Goal: Communication & Community: Share content

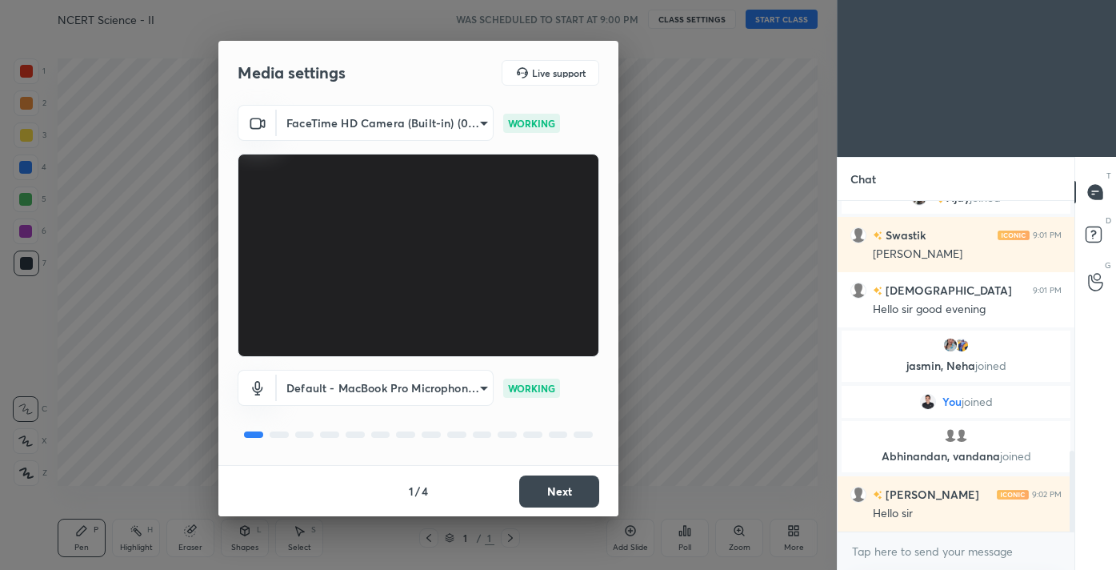
scroll to position [1076, 0]
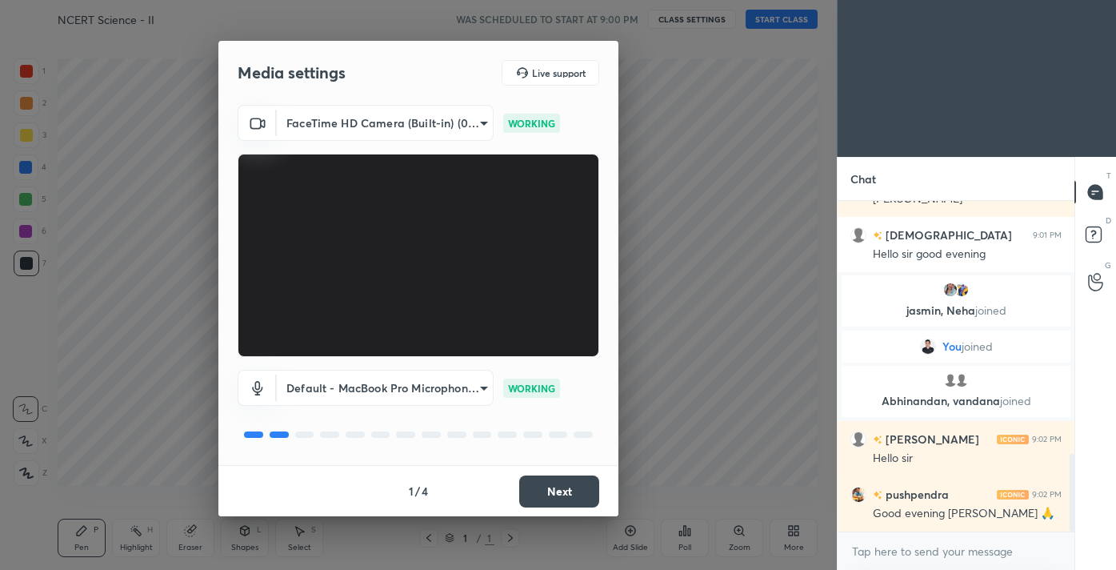
click at [541, 497] on button "Next" at bounding box center [559, 491] width 80 height 32
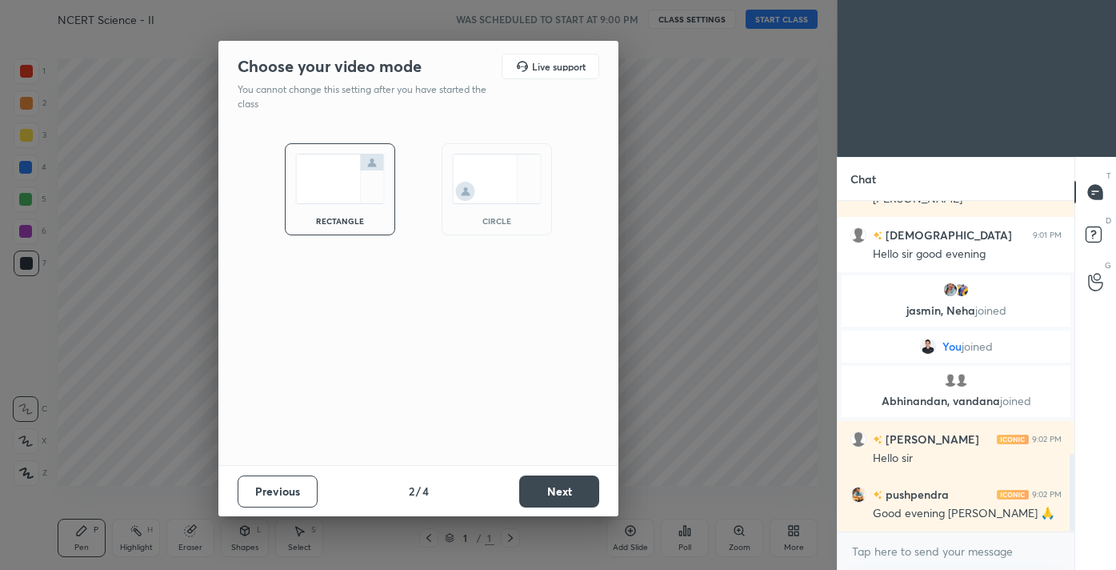
click at [541, 497] on button "Next" at bounding box center [559, 491] width 80 height 32
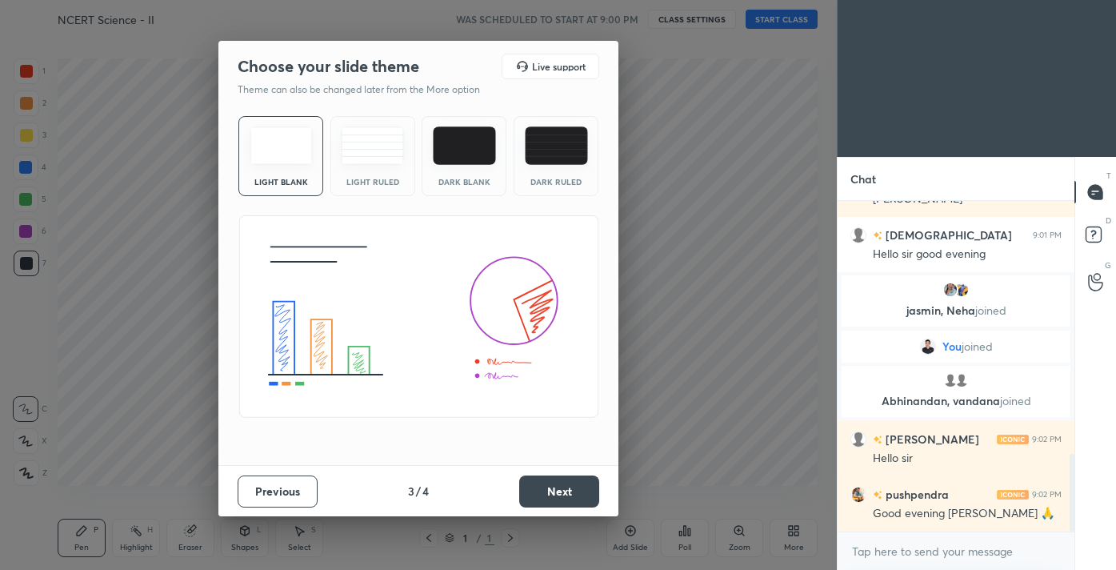
click at [541, 497] on button "Next" at bounding box center [559, 491] width 80 height 32
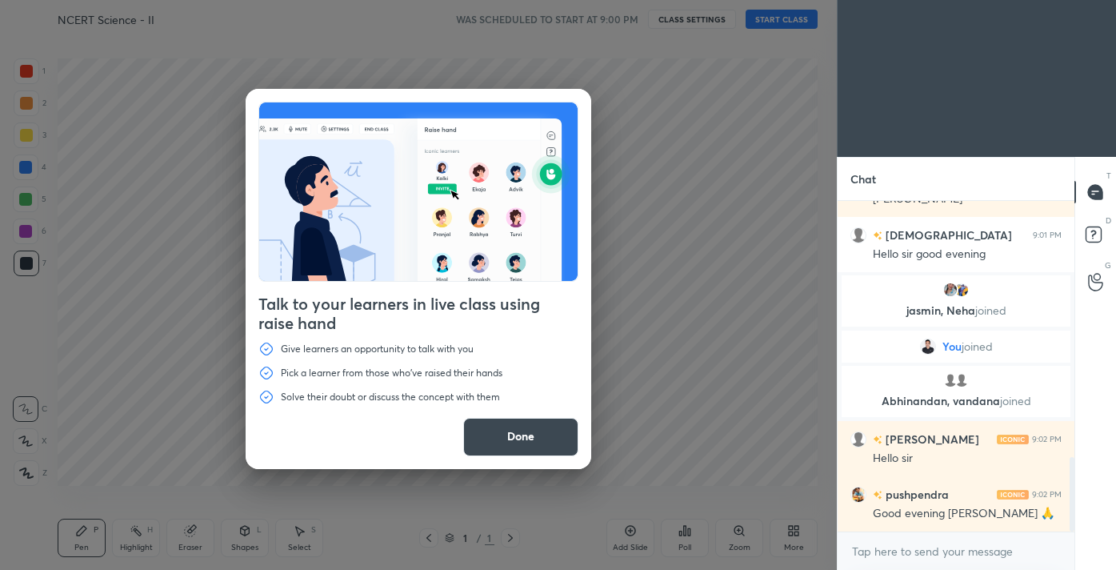
scroll to position [1131, 0]
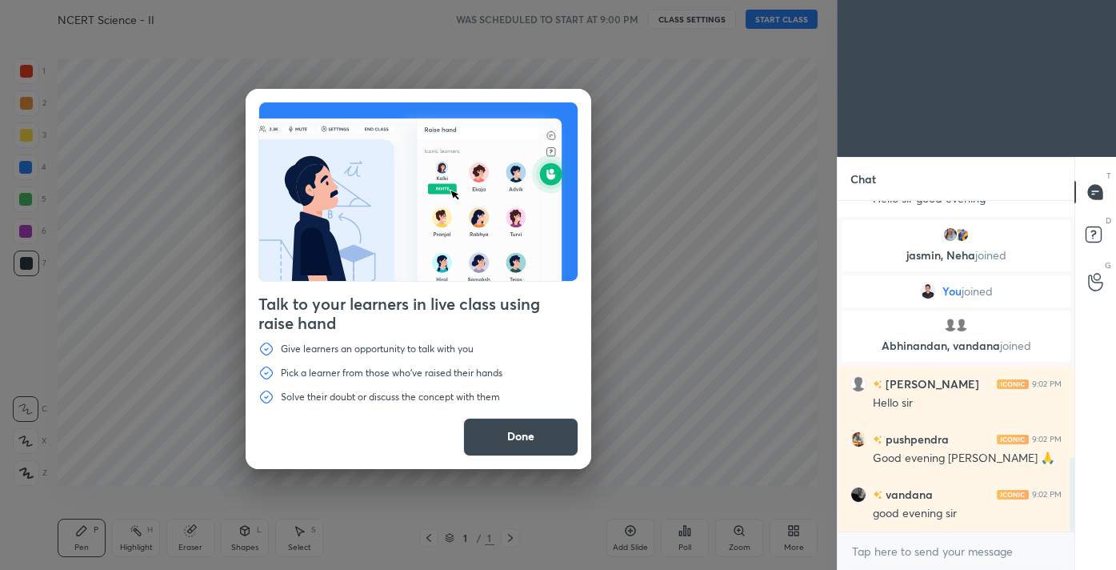
click at [518, 443] on button "Done" at bounding box center [520, 437] width 115 height 38
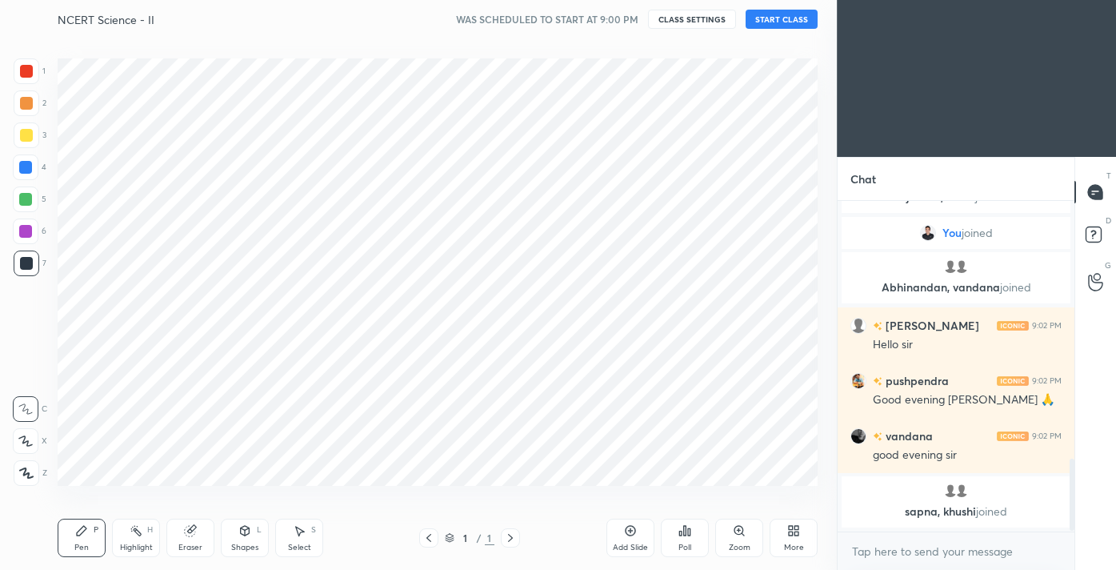
click at [32, 476] on icon at bounding box center [26, 473] width 13 height 10
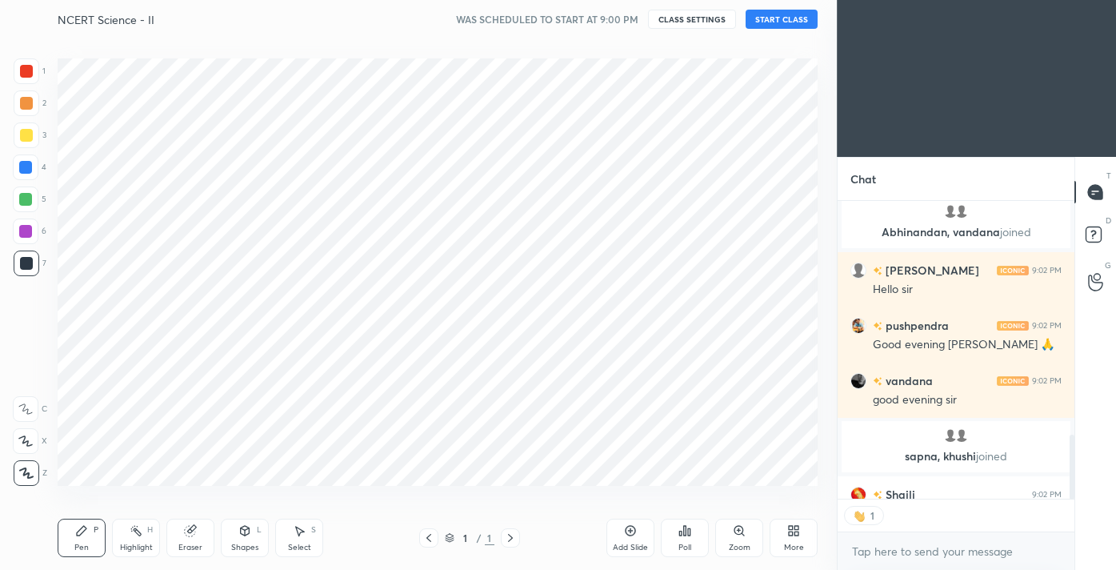
scroll to position [292, 231]
click at [23, 73] on div at bounding box center [26, 71] width 13 height 13
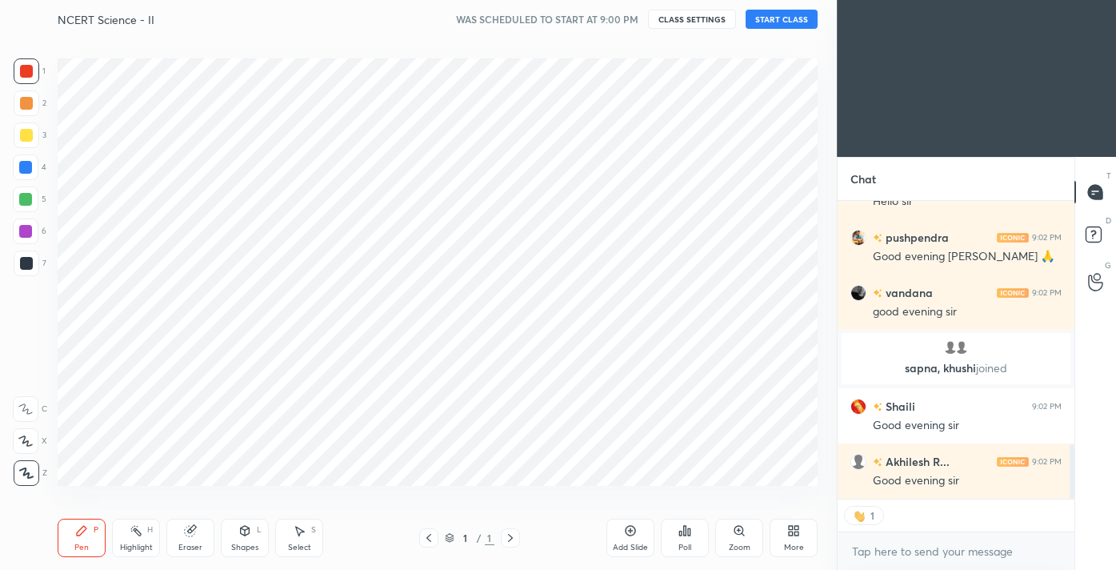
click at [786, 23] on button "START CLASS" at bounding box center [782, 19] width 72 height 19
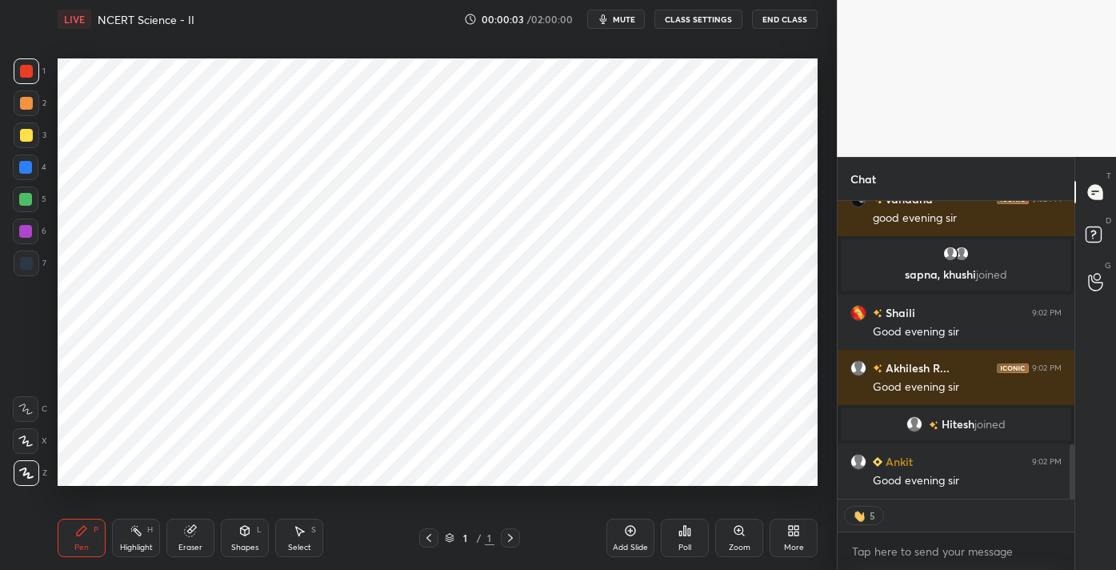
scroll to position [1392, 0]
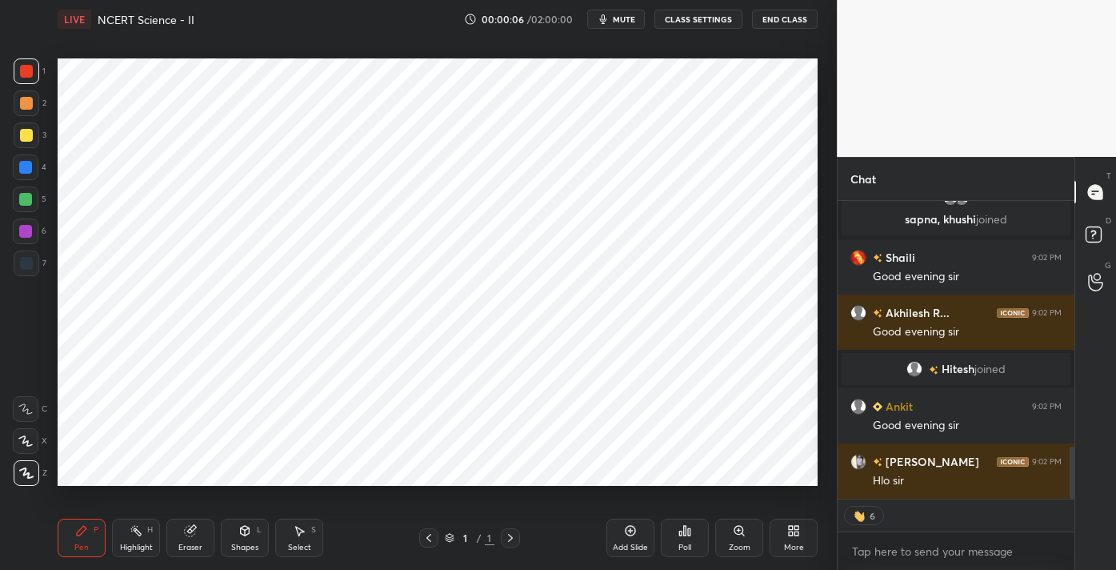
click at [797, 526] on icon at bounding box center [797, 528] width 4 height 4
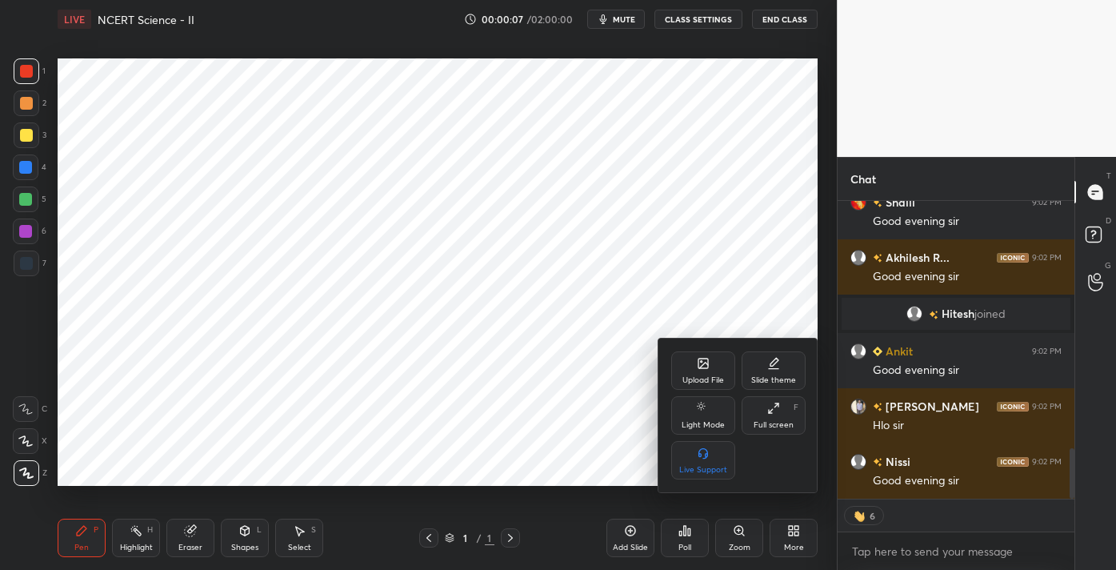
click at [710, 376] on div "Upload File" at bounding box center [703, 380] width 42 height 8
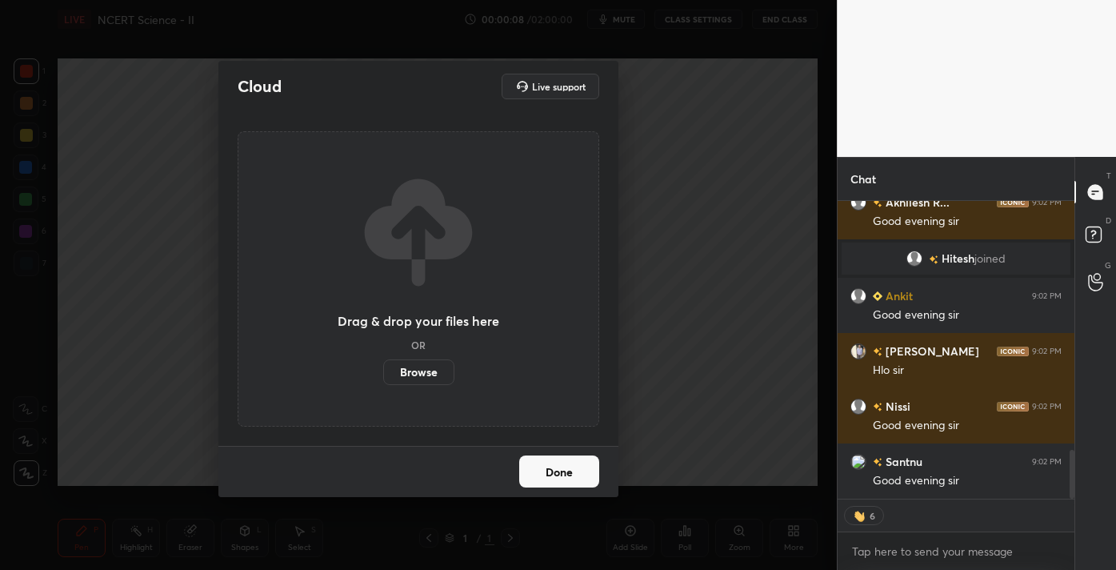
click at [425, 376] on label "Browse" at bounding box center [418, 372] width 71 height 26
click at [383, 376] on input "Browse" at bounding box center [383, 372] width 0 height 26
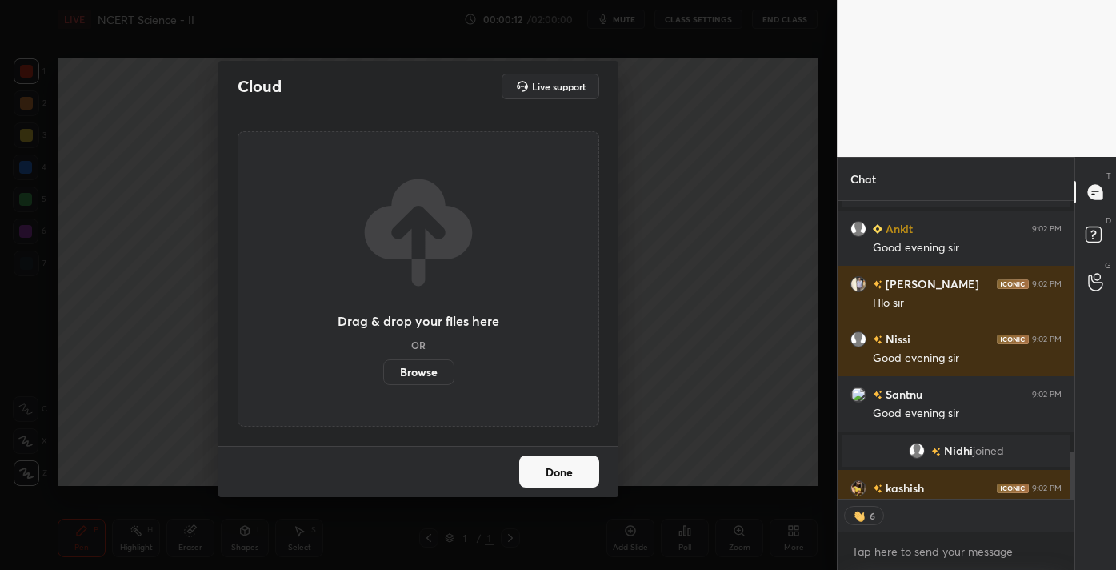
scroll to position [0, 0]
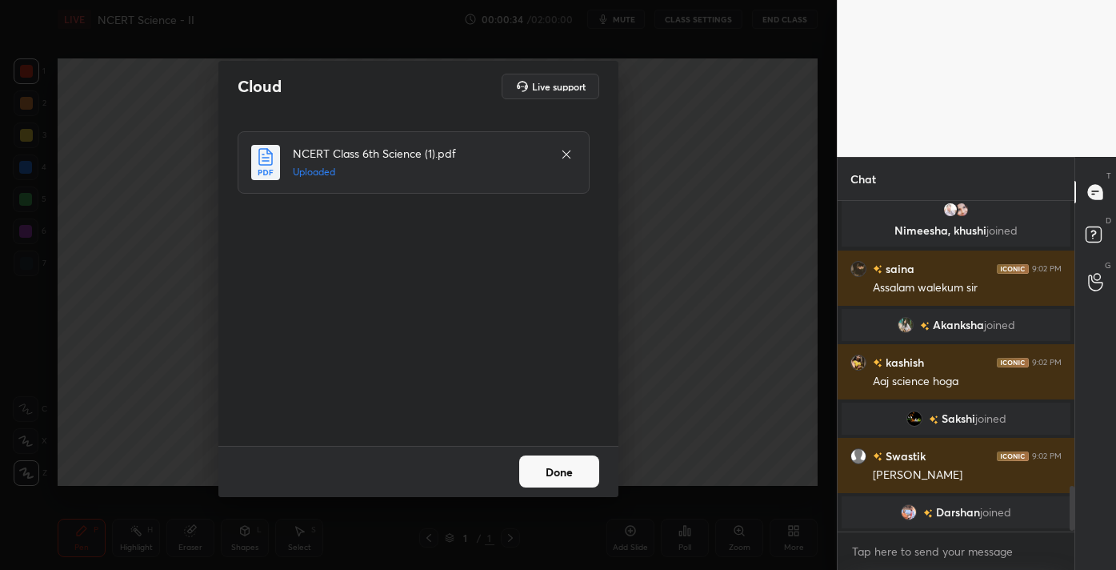
click at [556, 470] on button "Done" at bounding box center [559, 471] width 80 height 32
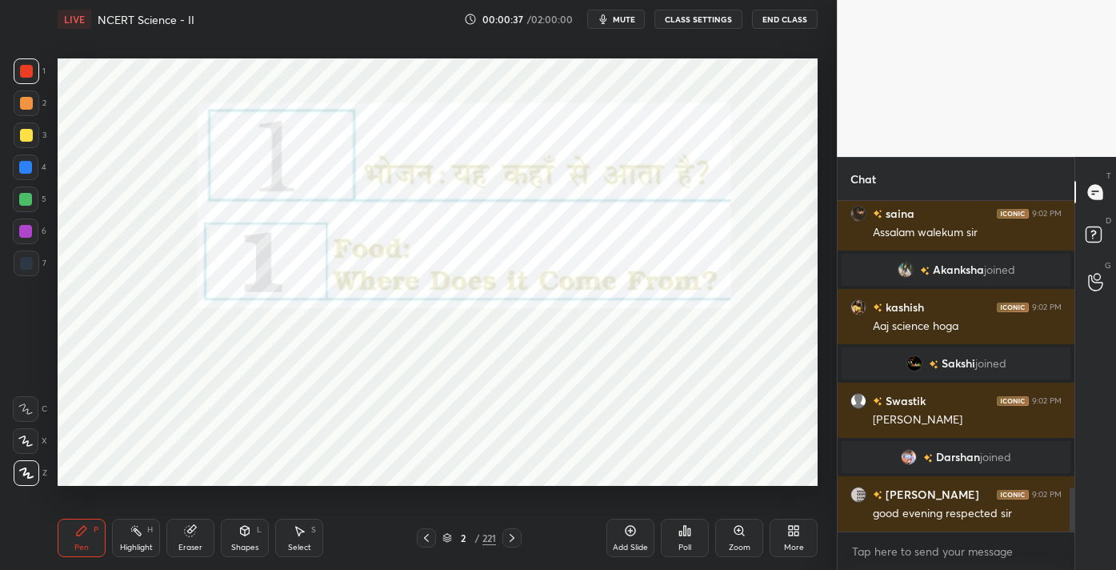
click at [799, 537] on div "More" at bounding box center [794, 537] width 48 height 38
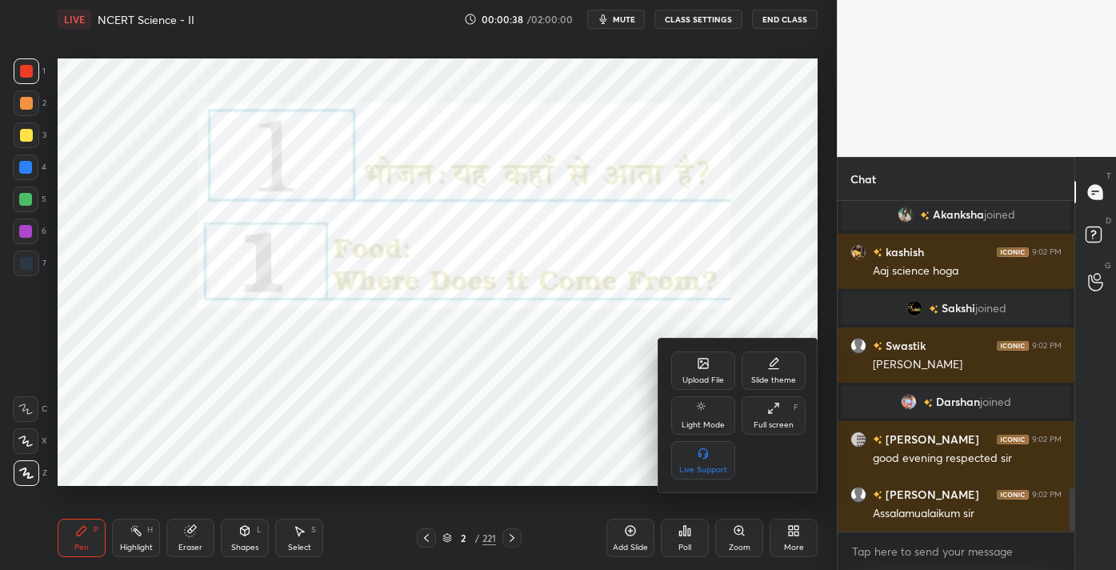
click at [779, 418] on div "Full screen F" at bounding box center [774, 415] width 64 height 38
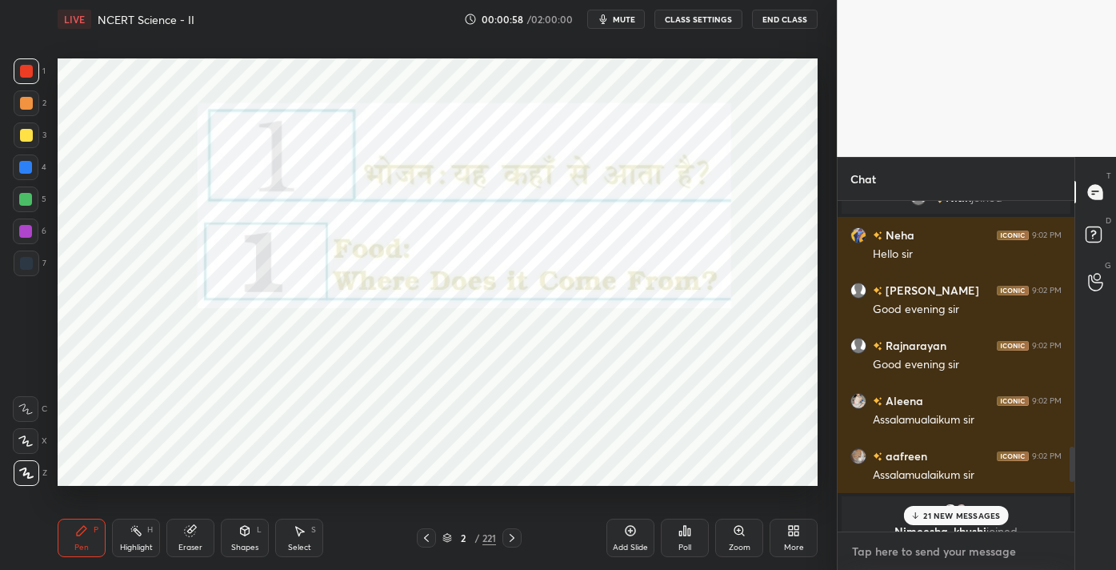
click at [929, 556] on textarea at bounding box center [955, 551] width 211 height 26
type textarea "x"
paste textarea "Channel Link - [URL][DOMAIN_NAME]"
type textarea "Channel Link - [URL][DOMAIN_NAME]"
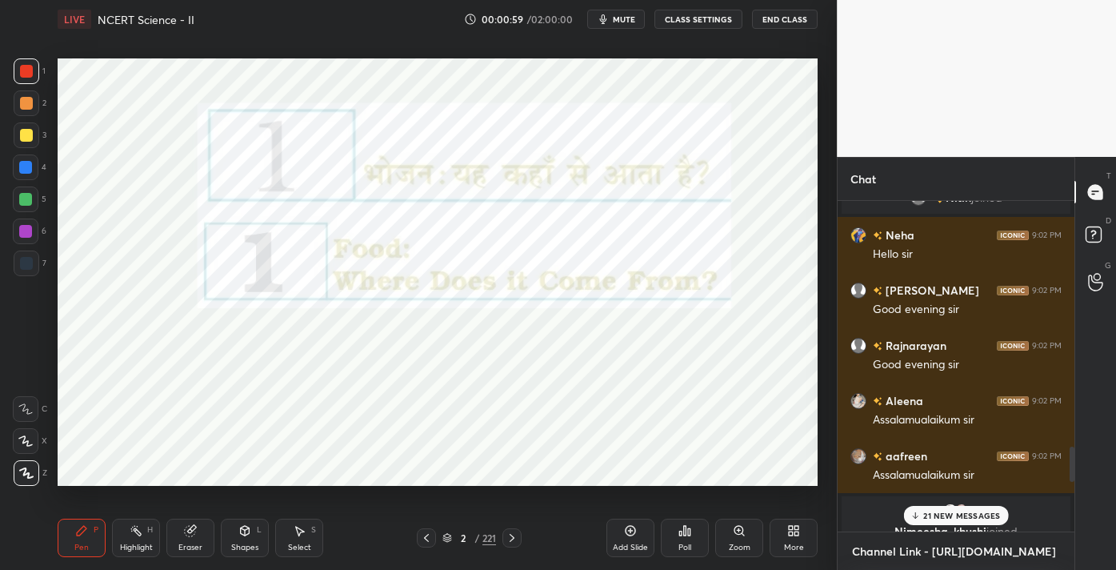
type textarea "x"
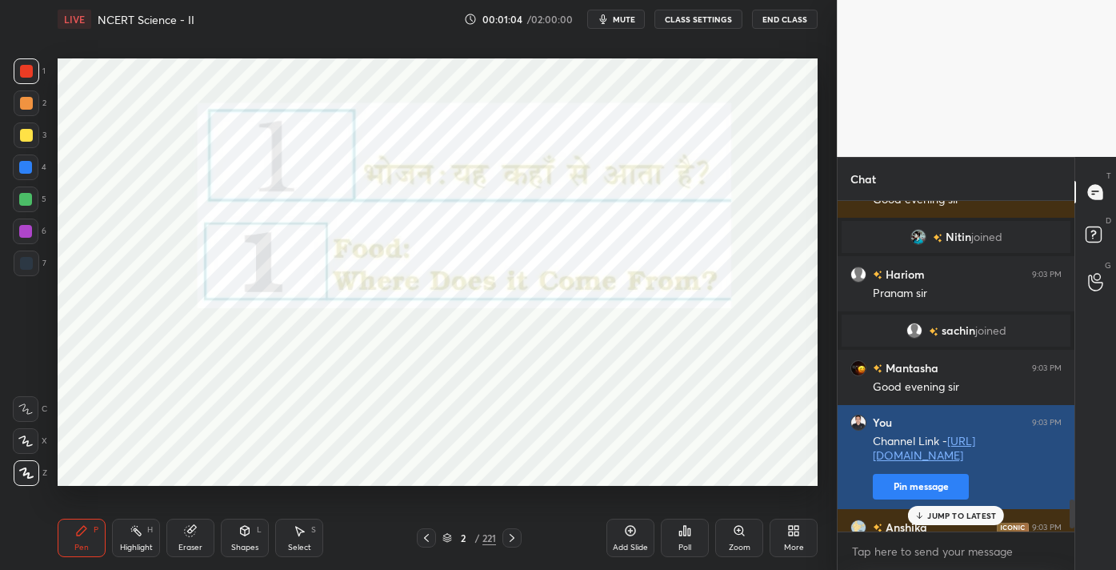
click at [924, 482] on button "Pin message" at bounding box center [921, 487] width 96 height 26
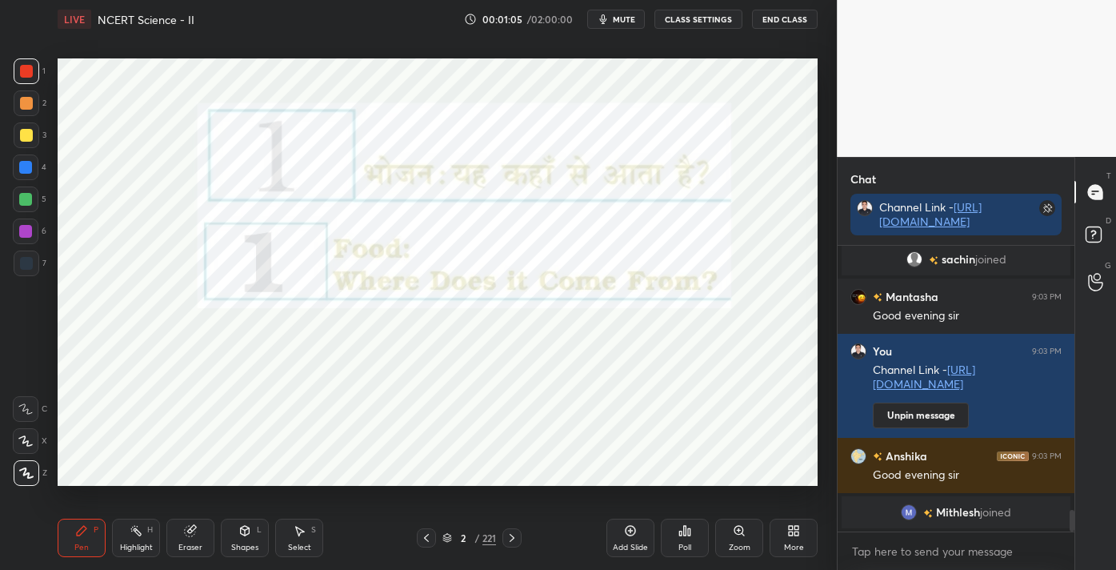
click at [791, 527] on icon at bounding box center [791, 528] width 4 height 4
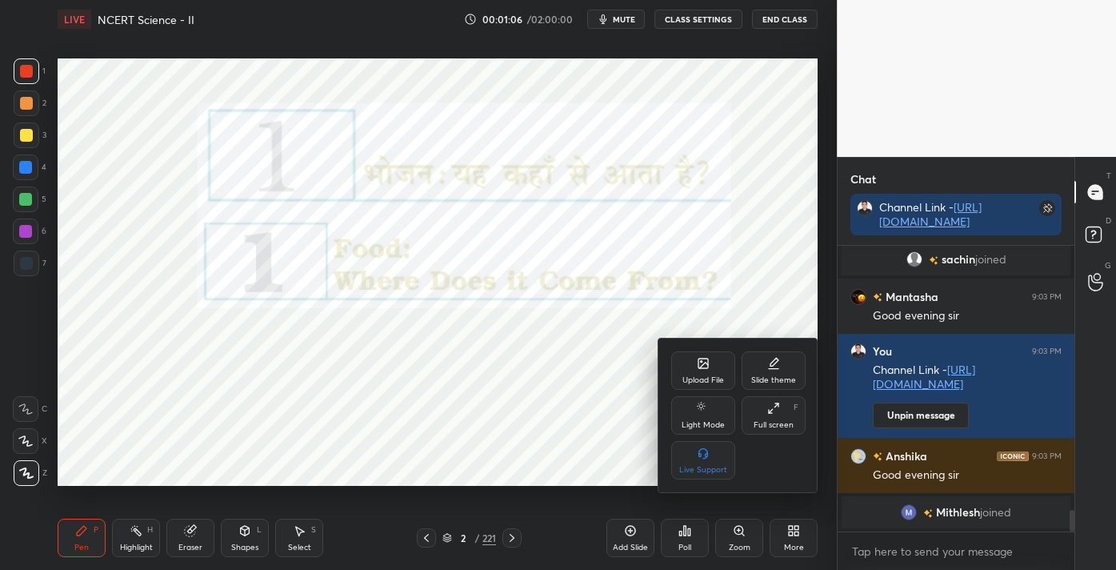
click at [770, 422] on div "Full screen" at bounding box center [774, 425] width 40 height 8
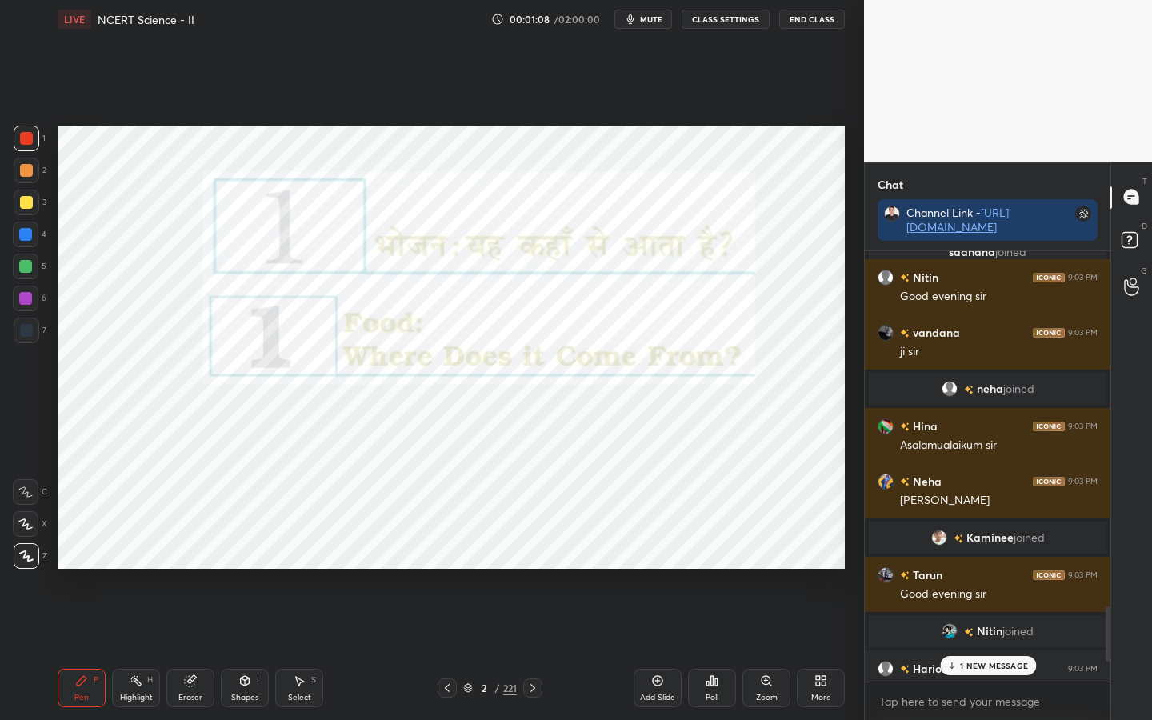
click at [512, 569] on div "221" at bounding box center [510, 688] width 14 height 14
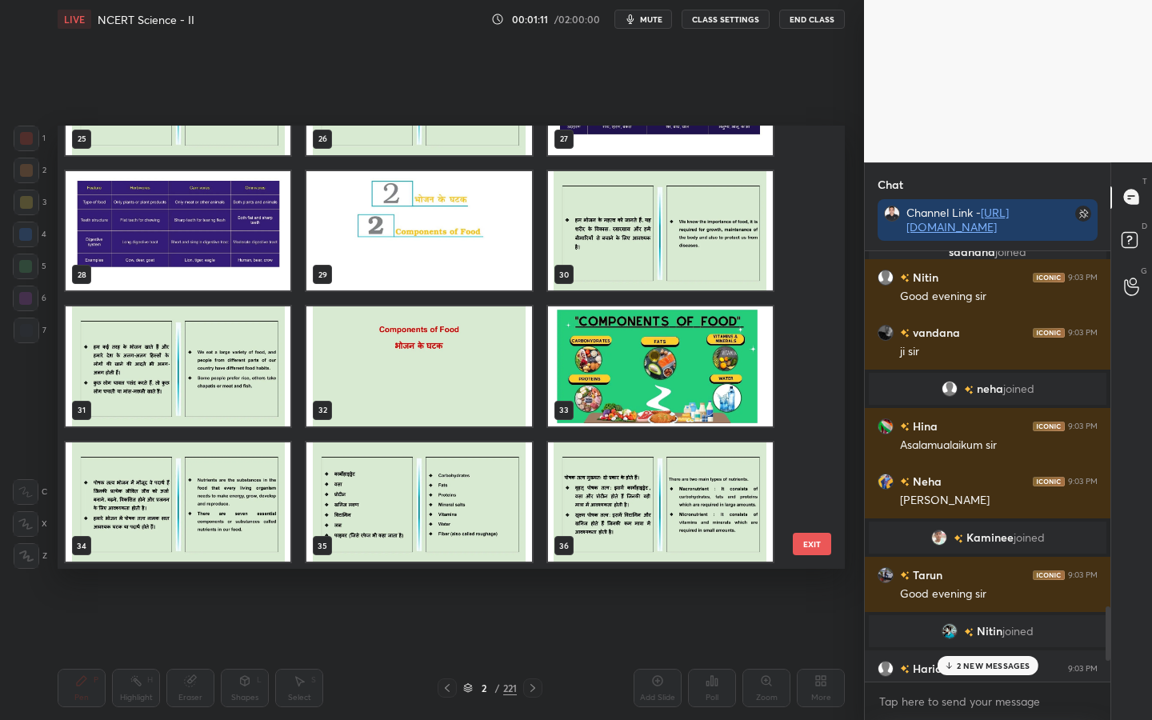
click at [420, 246] on img "grid" at bounding box center [418, 231] width 225 height 120
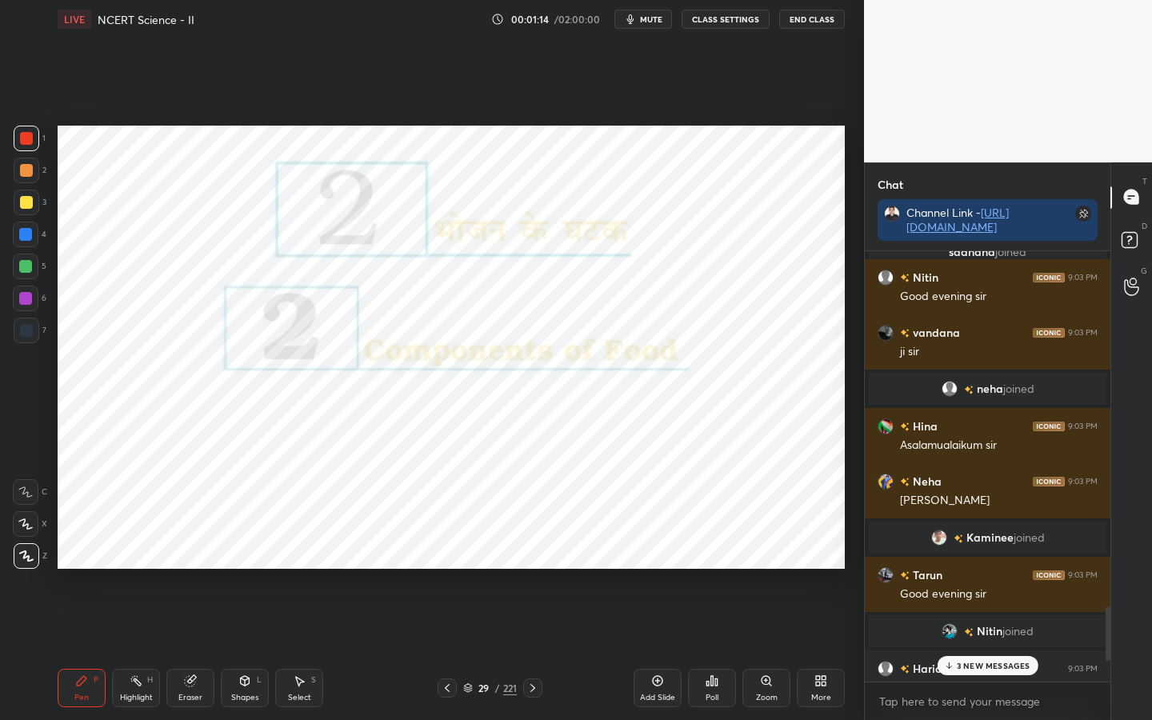
click at [505, 569] on div "221" at bounding box center [510, 688] width 14 height 14
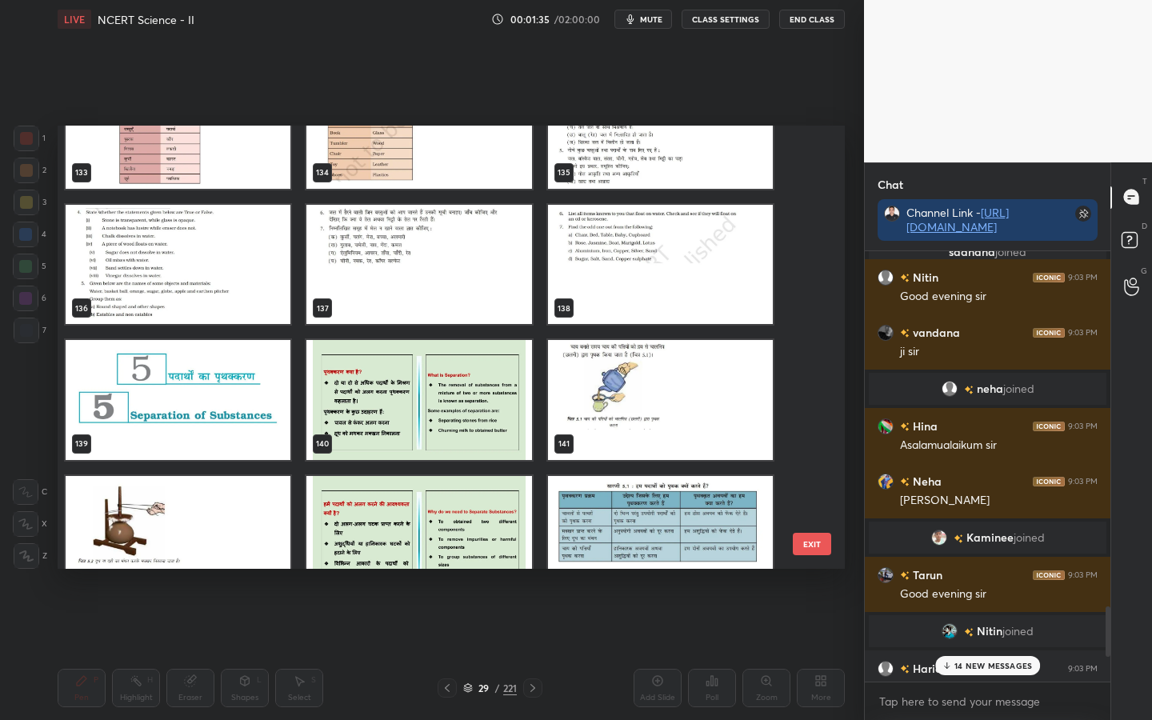
click at [813, 544] on button "EXIT" at bounding box center [812, 544] width 38 height 22
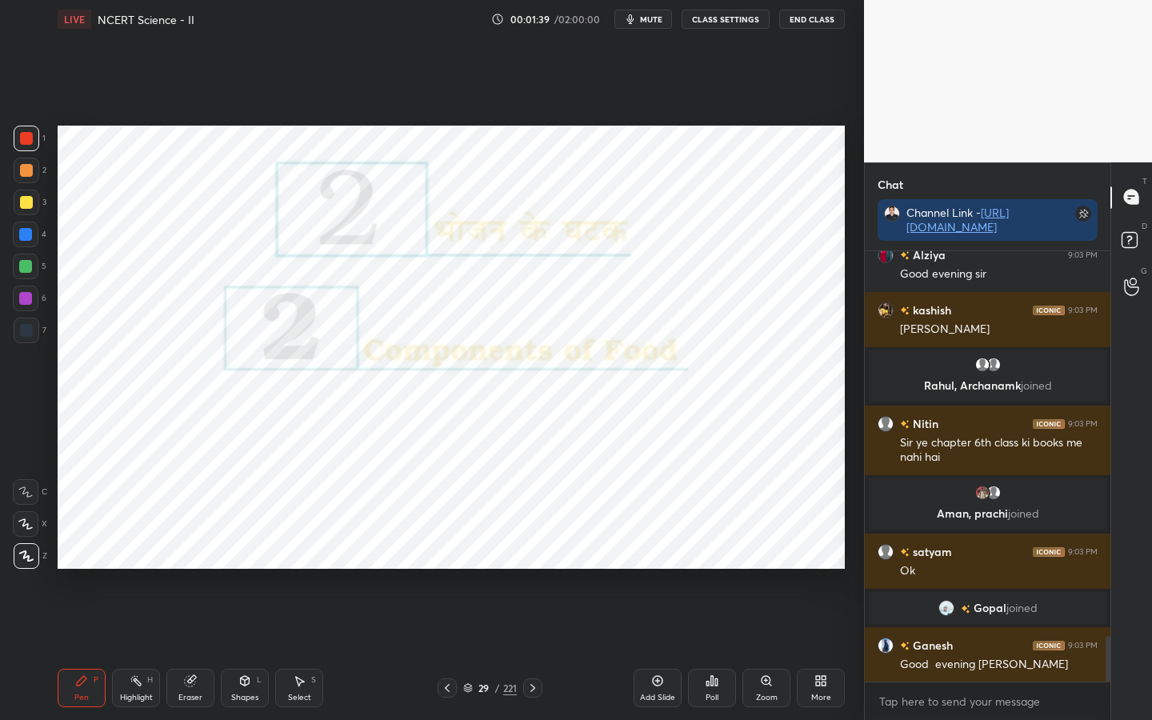
click at [710, 569] on icon at bounding box center [712, 680] width 13 height 13
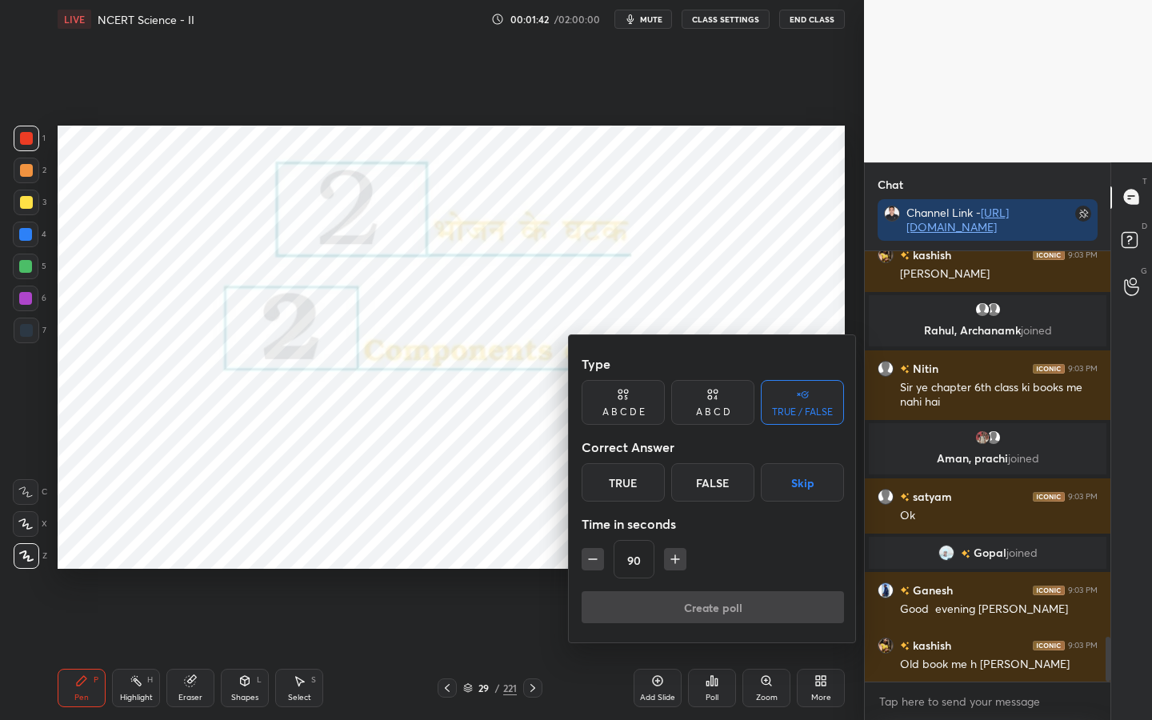
click at [636, 480] on div "True" at bounding box center [623, 482] width 83 height 38
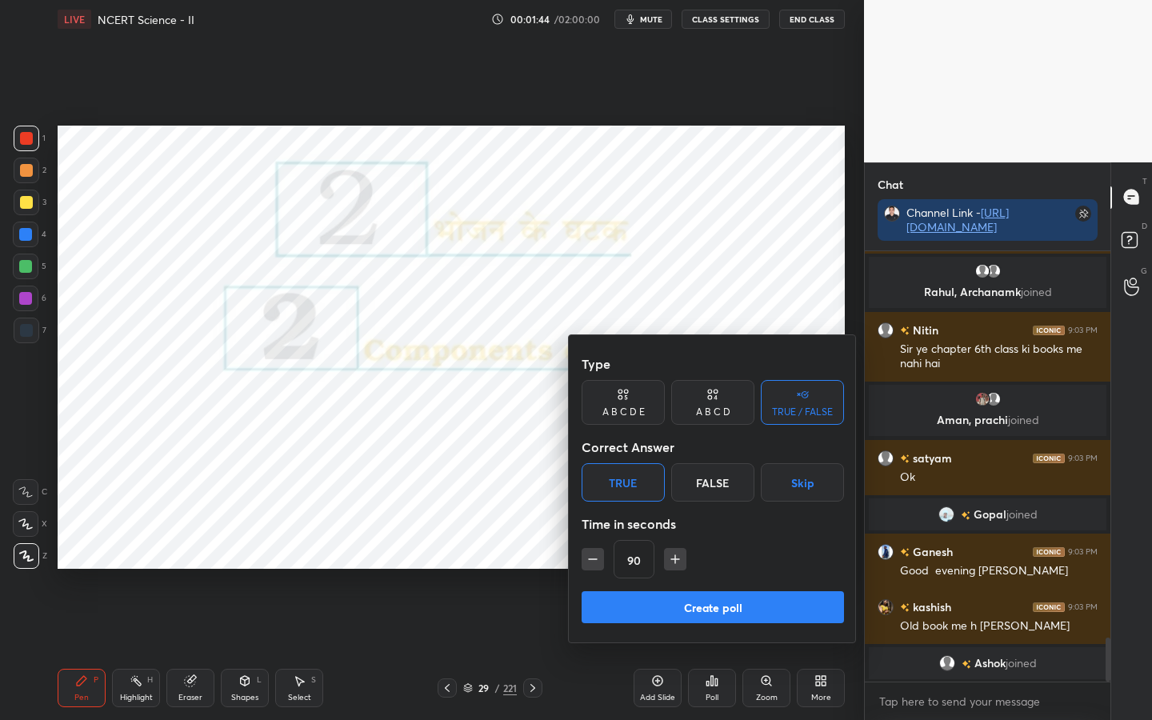
click at [713, 569] on button "Create poll" at bounding box center [713, 607] width 262 height 32
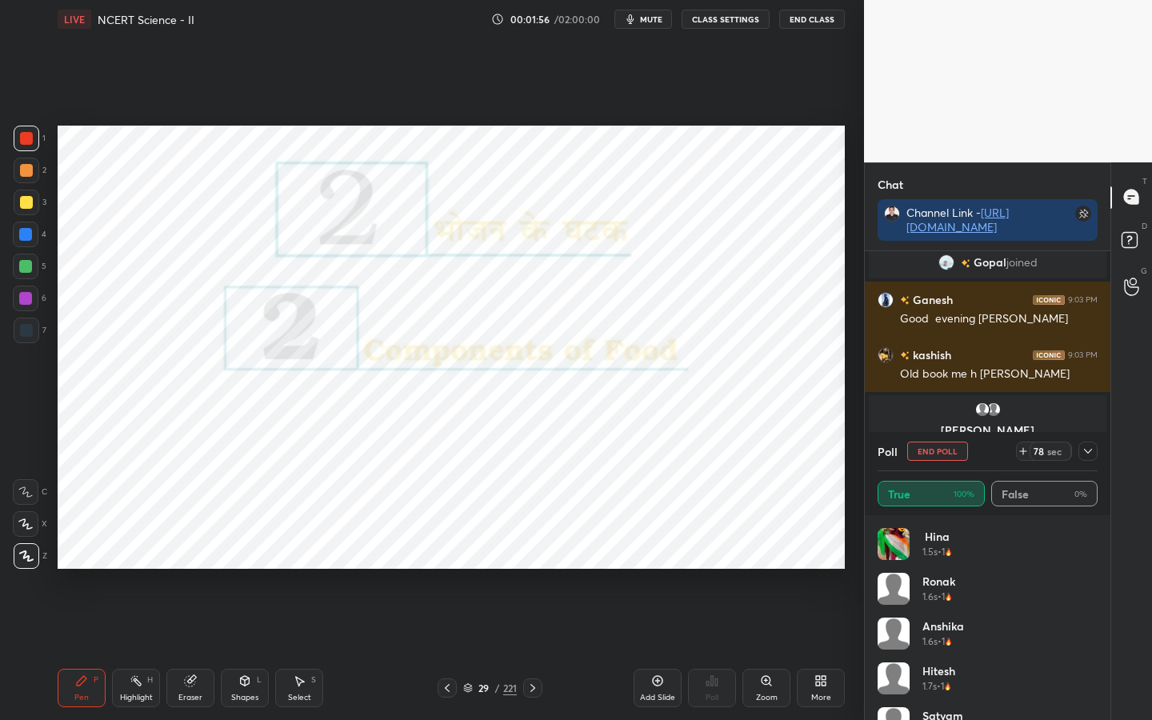
click at [1093, 451] on icon at bounding box center [1088, 451] width 13 height 13
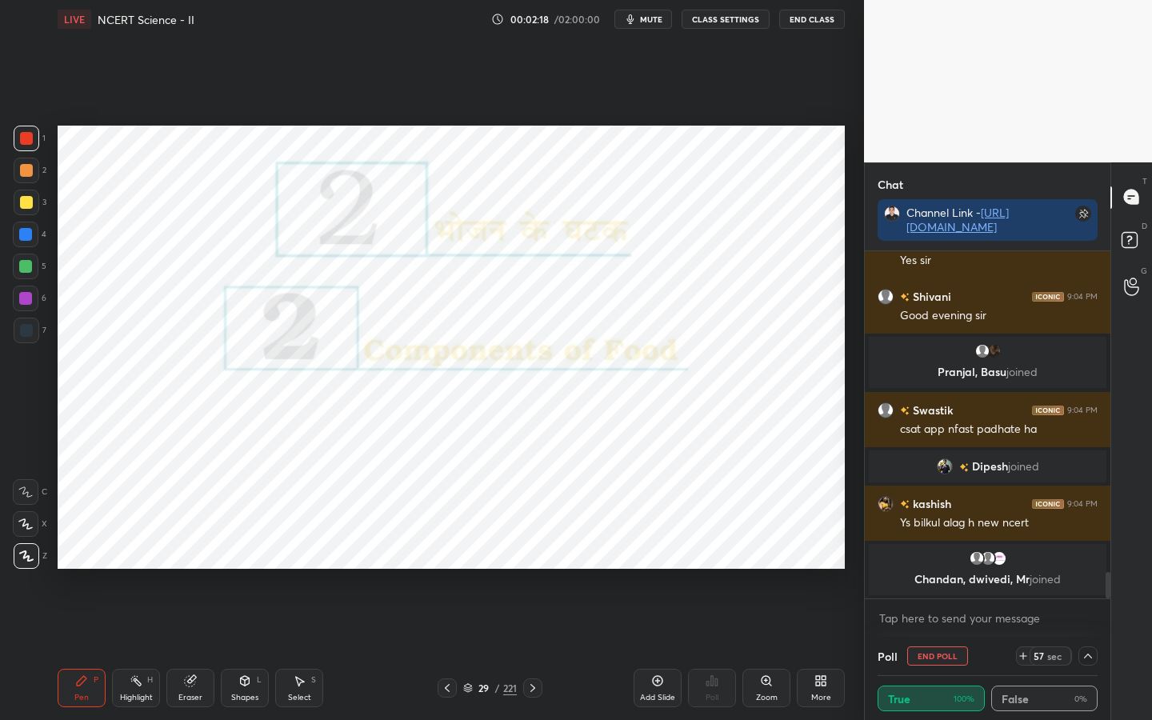
scroll to position [4260, 0]
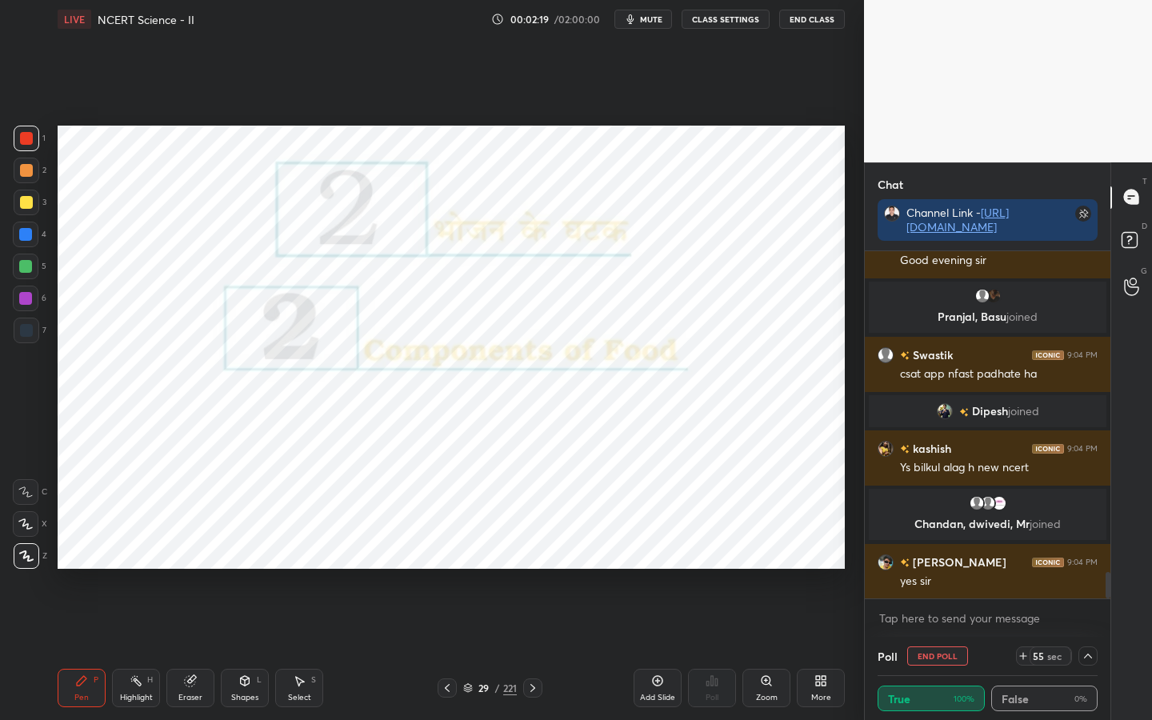
click at [192, 569] on div "Eraser" at bounding box center [190, 688] width 48 height 38
click at [20, 550] on span "Erase all" at bounding box center [26, 555] width 24 height 11
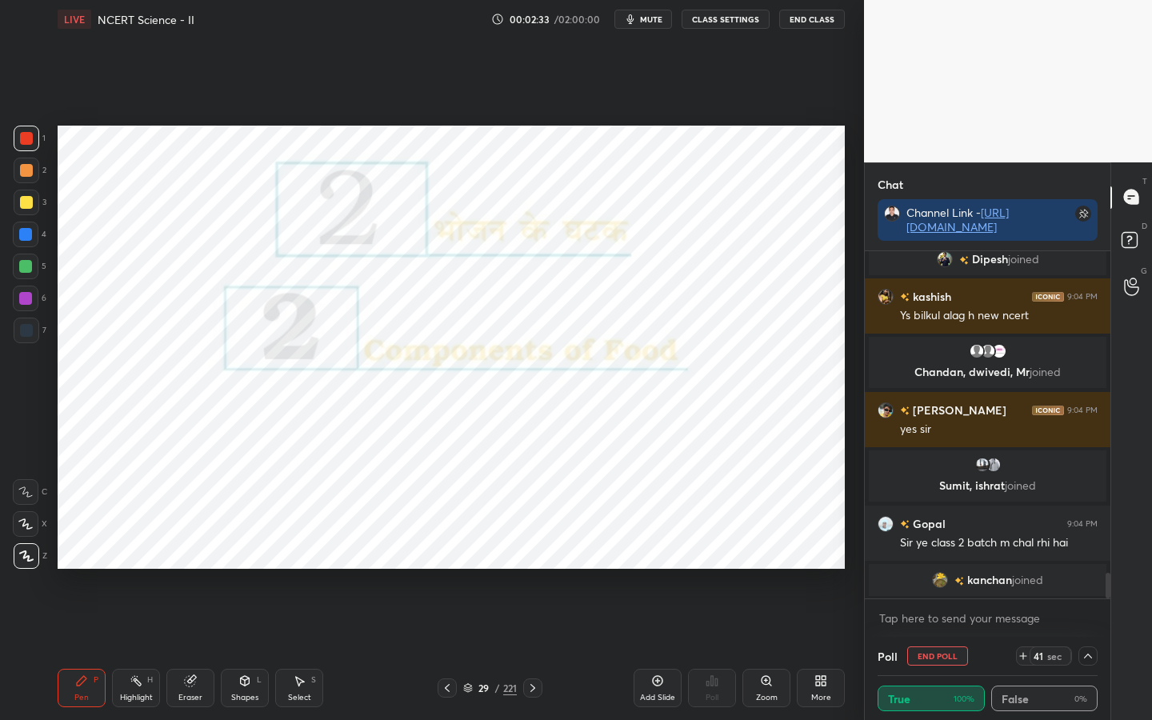
click at [1086, 569] on icon at bounding box center [1088, 656] width 13 height 13
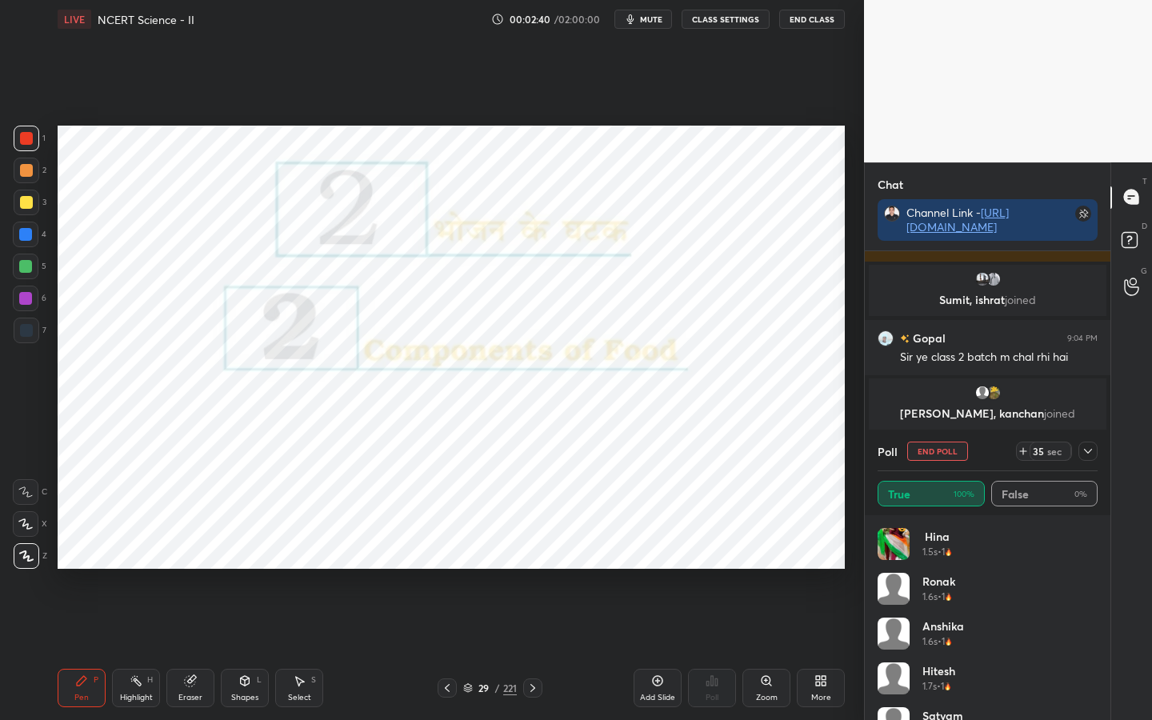
click at [1086, 444] on div at bounding box center [1087, 451] width 19 height 19
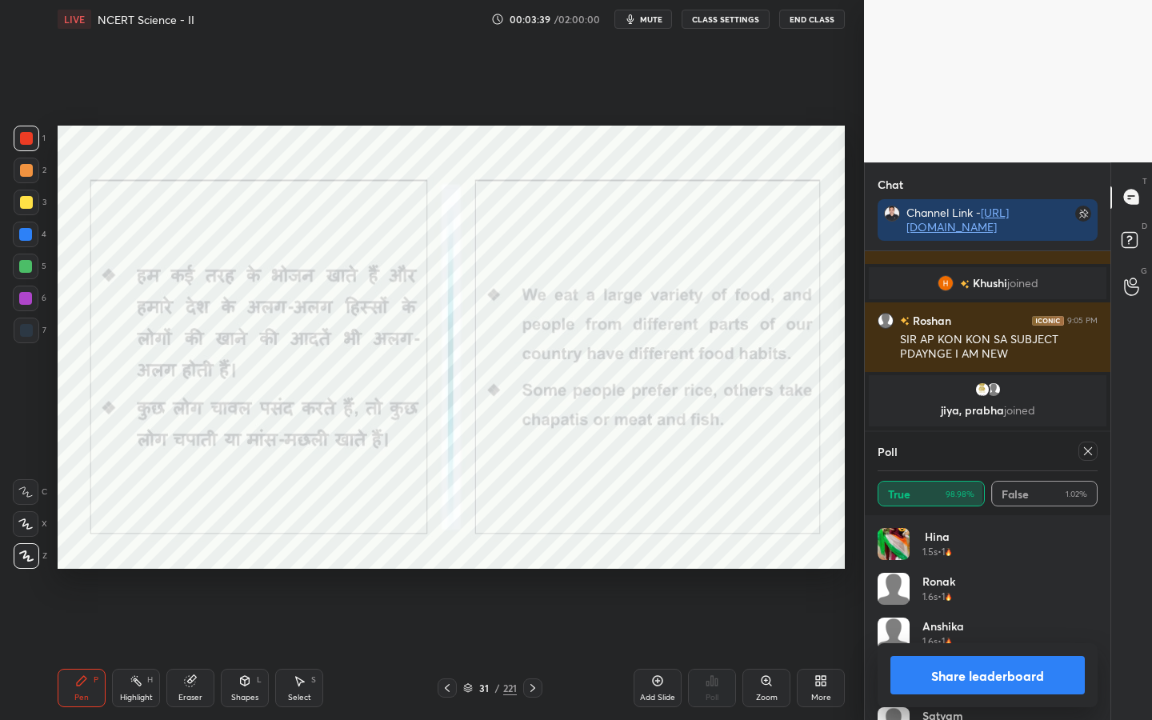
click at [1095, 455] on div at bounding box center [1087, 451] width 19 height 19
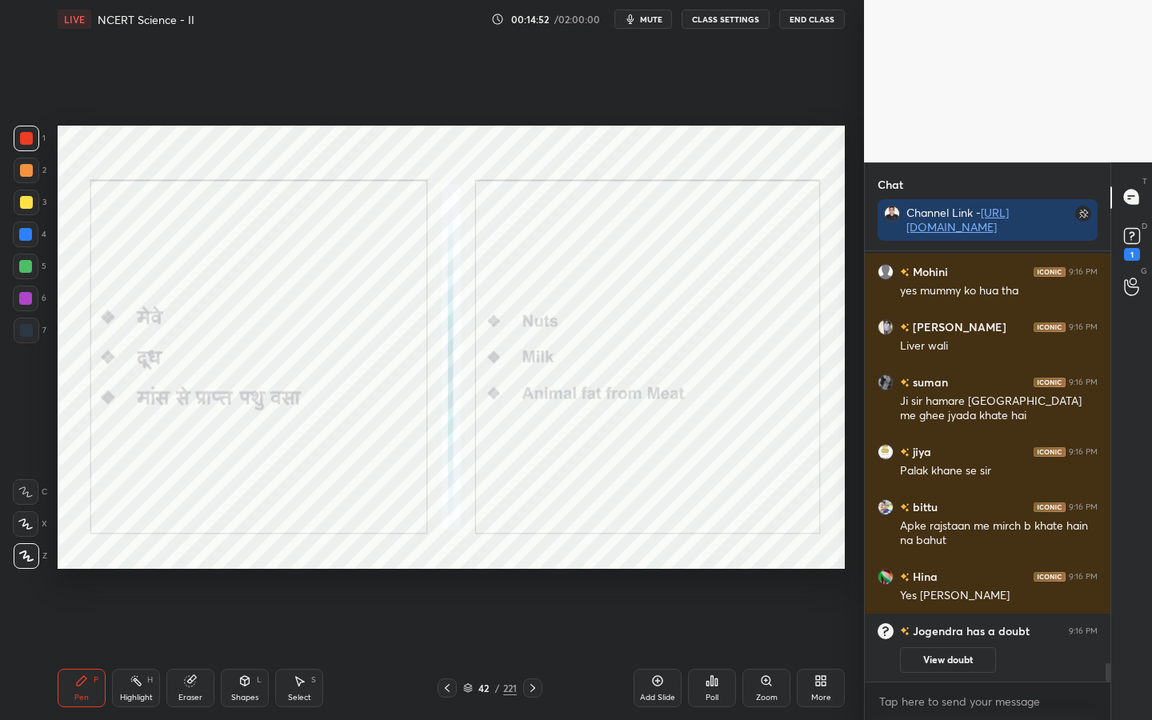
scroll to position [9827, 0]
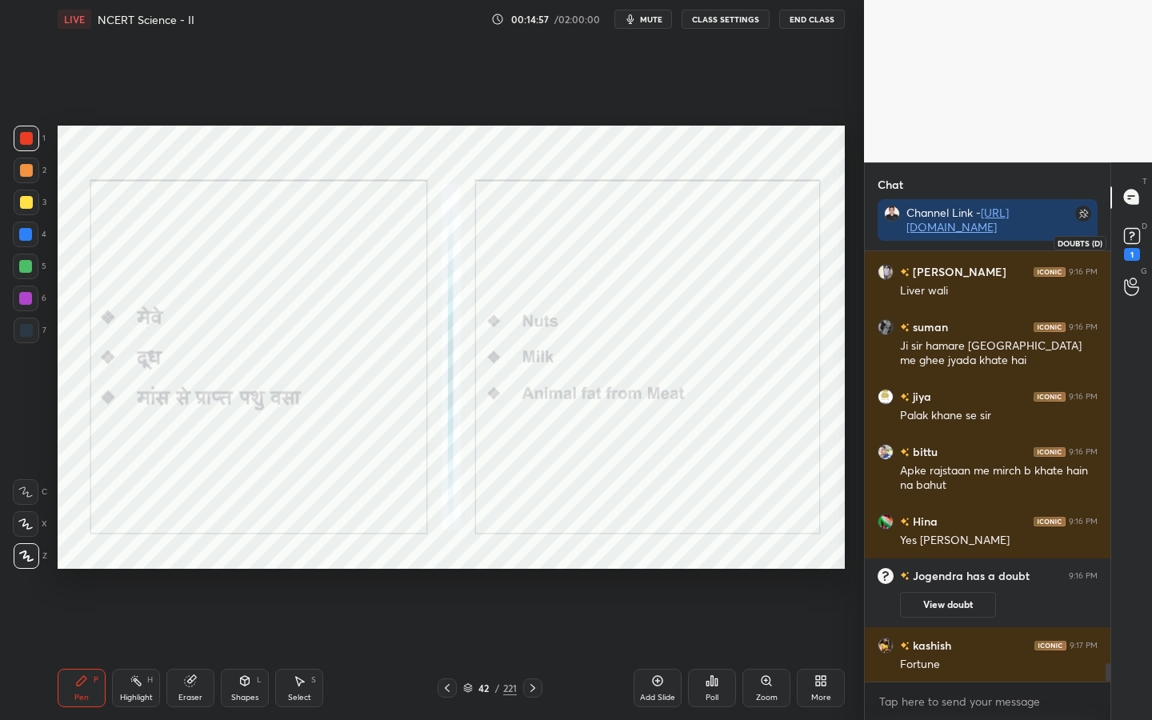
click at [1115, 236] on rect at bounding box center [1131, 235] width 15 height 15
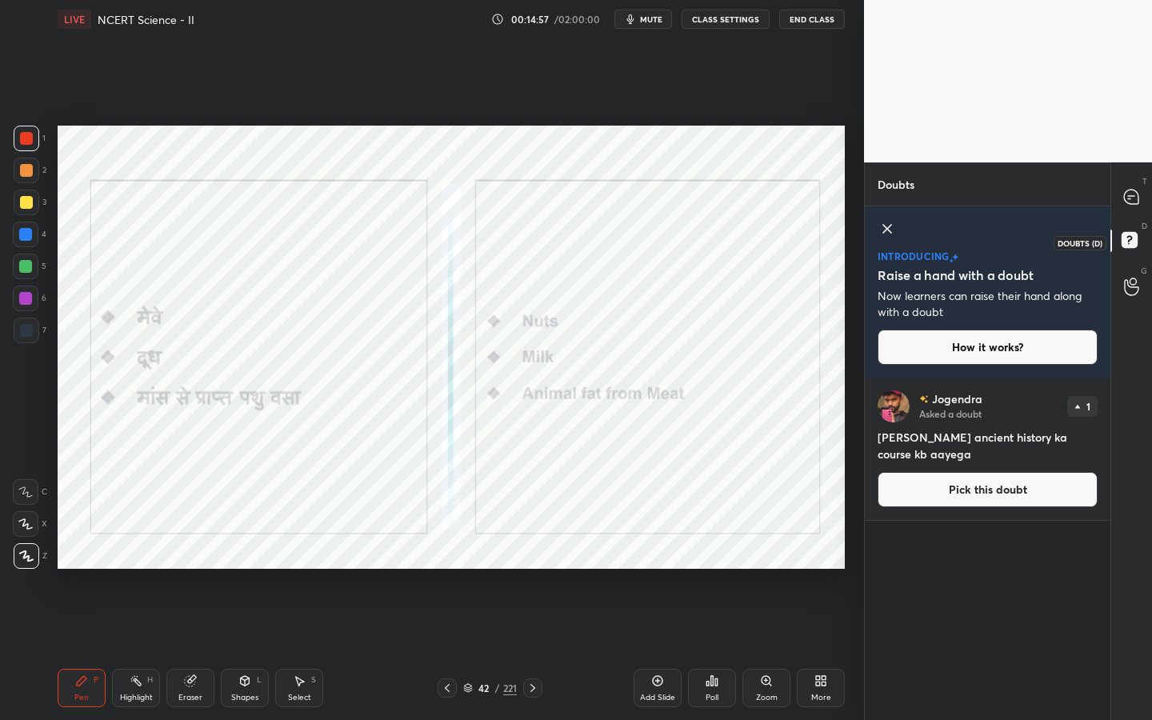
scroll to position [337, 241]
click at [1115, 199] on icon at bounding box center [1129, 199] width 2 height 0
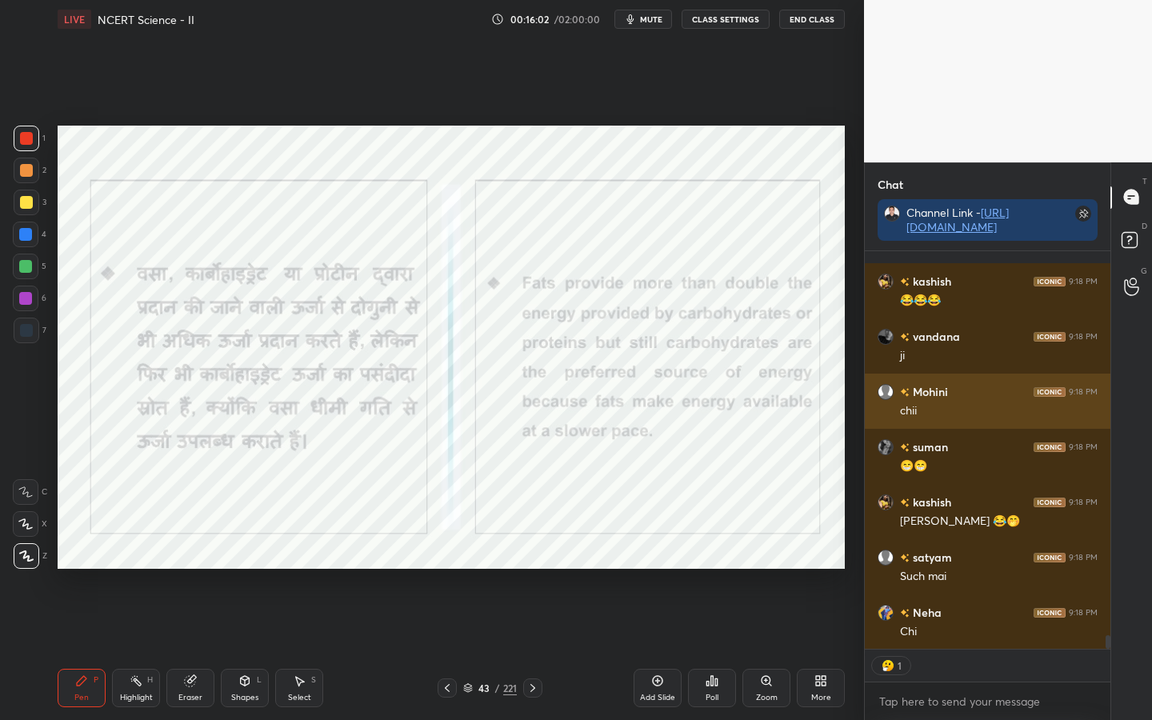
scroll to position [11115, 0]
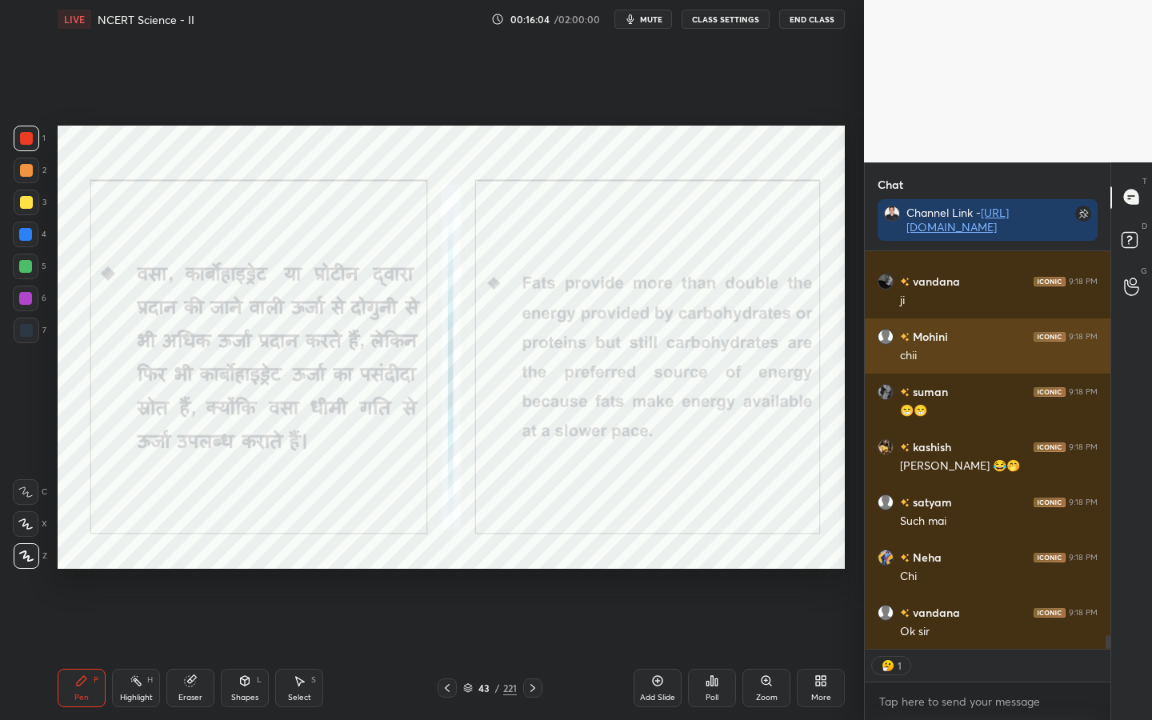
type textarea "x"
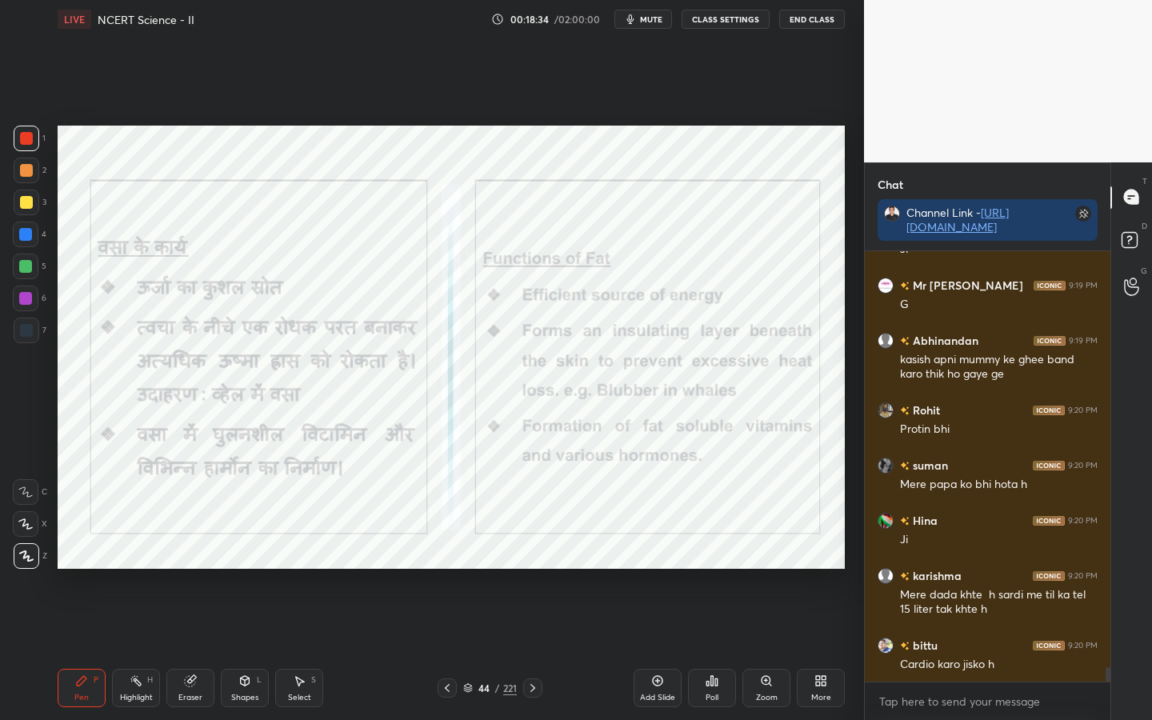
scroll to position [12632, 0]
click at [210, 569] on div "Eraser" at bounding box center [190, 688] width 48 height 38
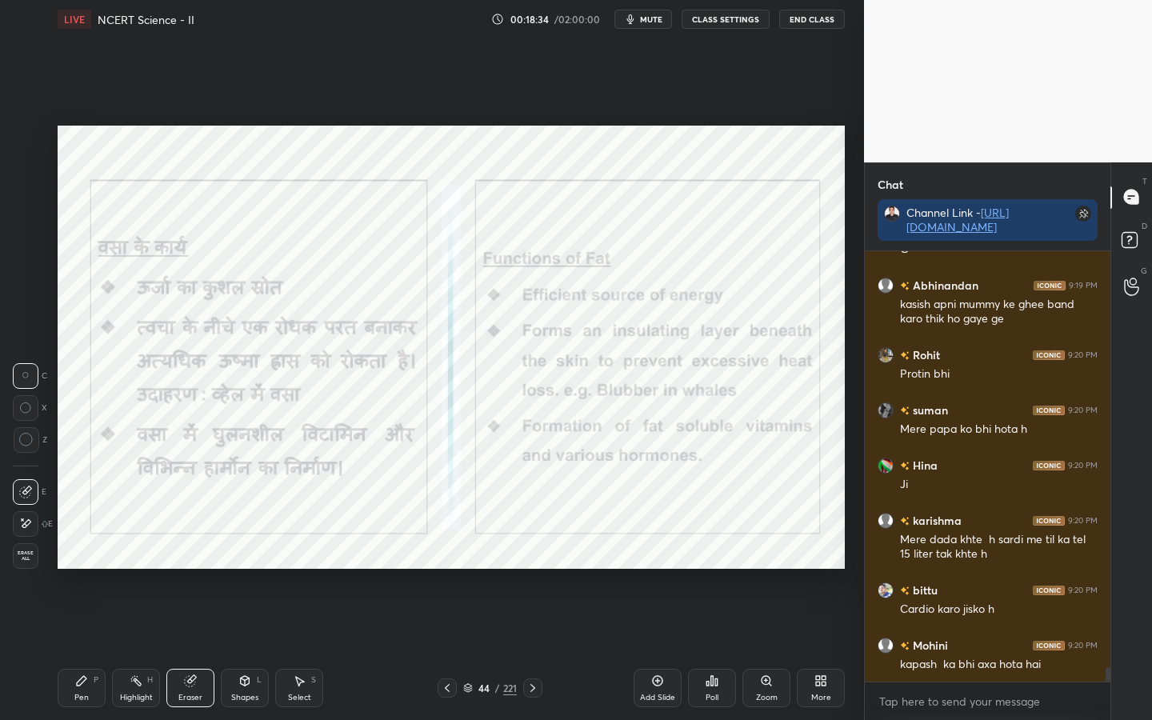
click at [25, 564] on div "Erase all" at bounding box center [26, 556] width 26 height 26
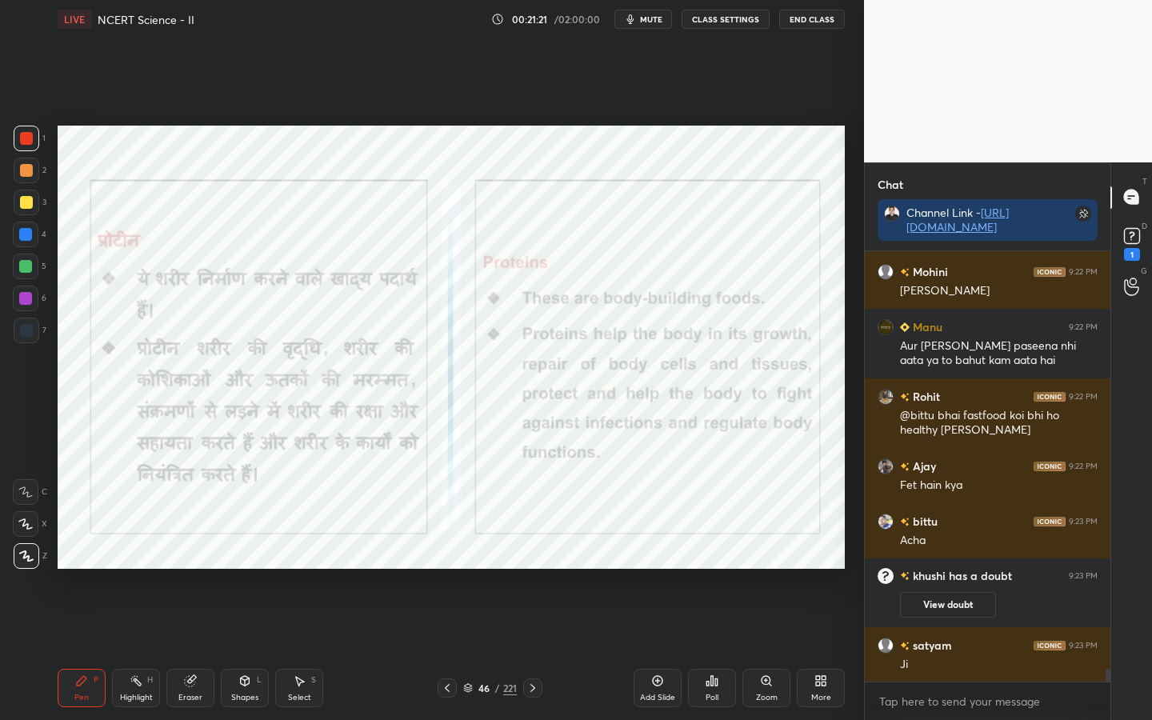
scroll to position [13720, 0]
drag, startPoint x: 194, startPoint y: 690, endPoint x: 168, endPoint y: 674, distance: 30.5
click at [190, 569] on div "Eraser" at bounding box center [190, 688] width 48 height 38
click at [22, 556] on span "Erase all" at bounding box center [26, 555] width 24 height 11
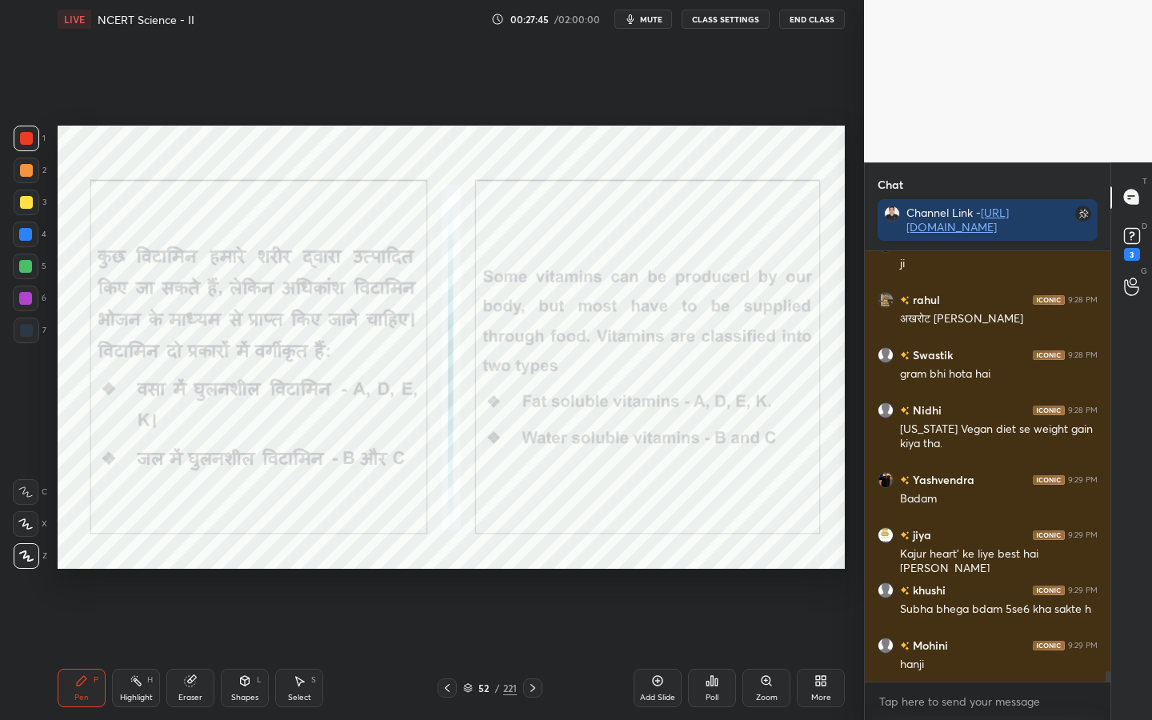
scroll to position [17118, 0]
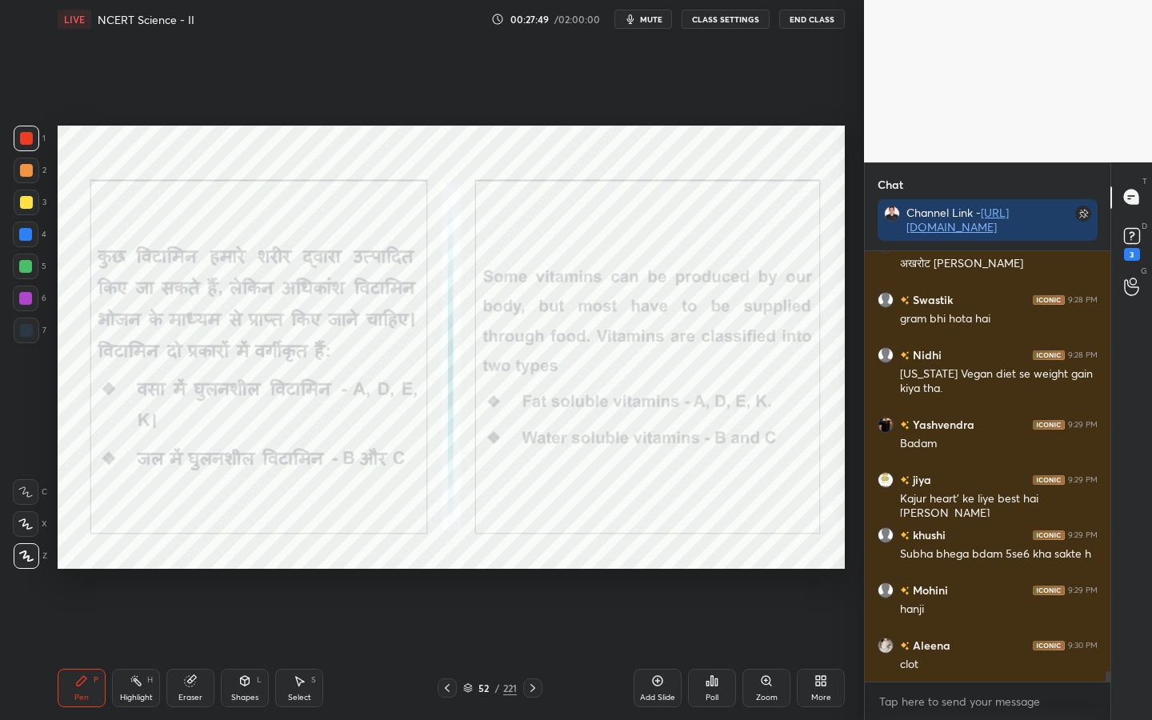
click at [635, 25] on icon "button" at bounding box center [630, 19] width 13 height 13
click at [638, 21] on span "unmute" at bounding box center [650, 19] width 34 height 11
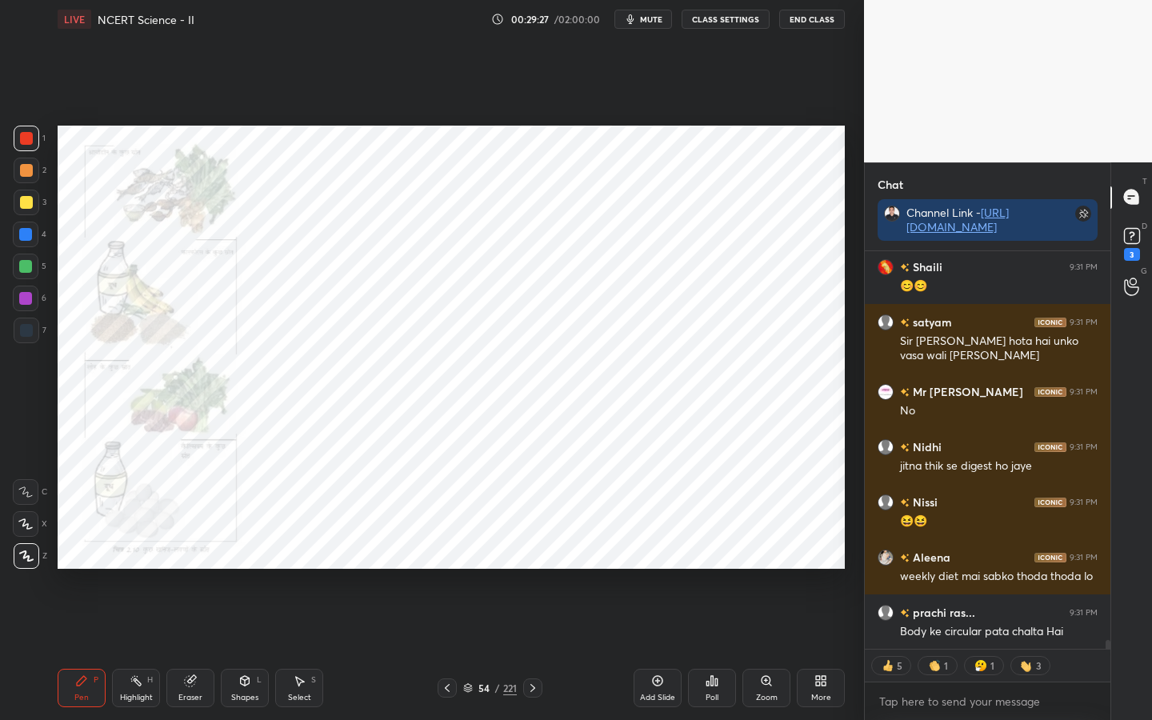
scroll to position [17608, 0]
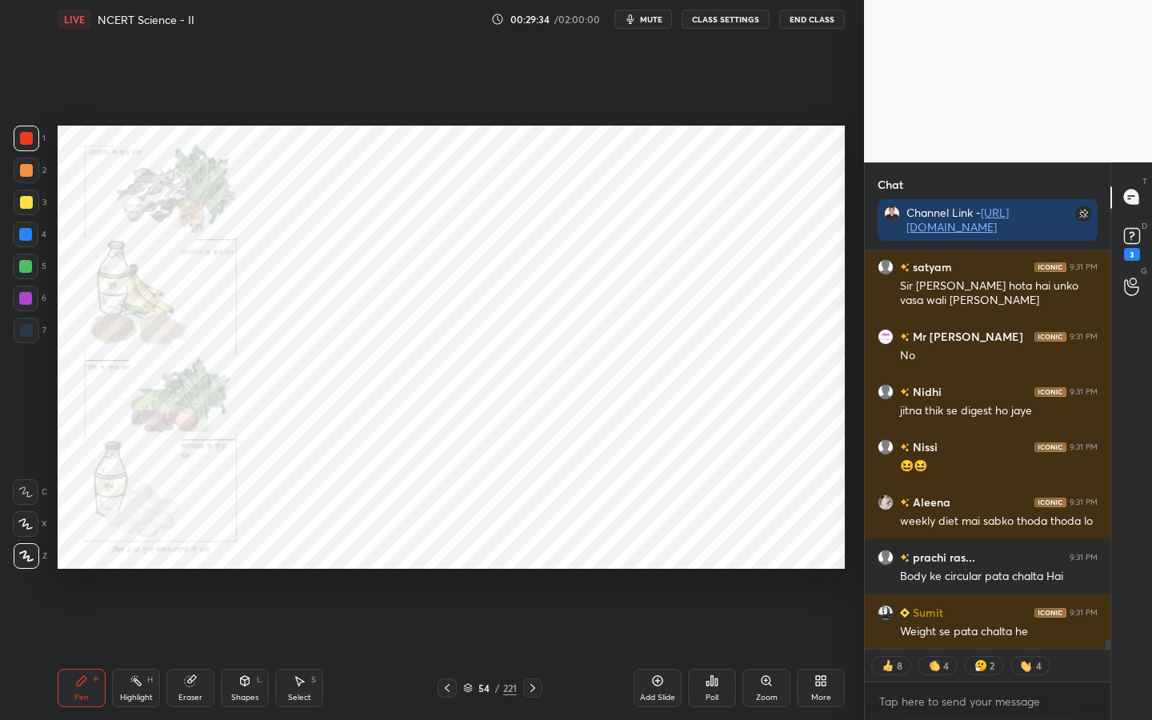
click at [192, 569] on div "Eraser" at bounding box center [190, 688] width 48 height 38
click at [23, 558] on span "Erase all" at bounding box center [26, 555] width 24 height 11
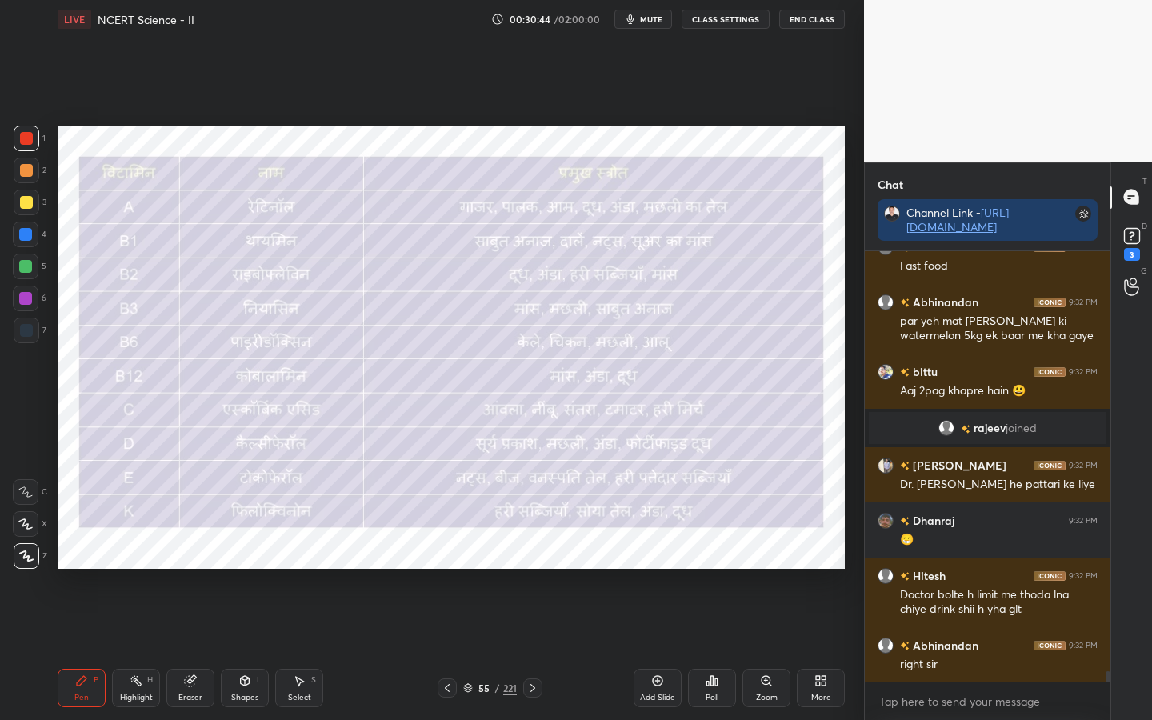
scroll to position [18082, 0]
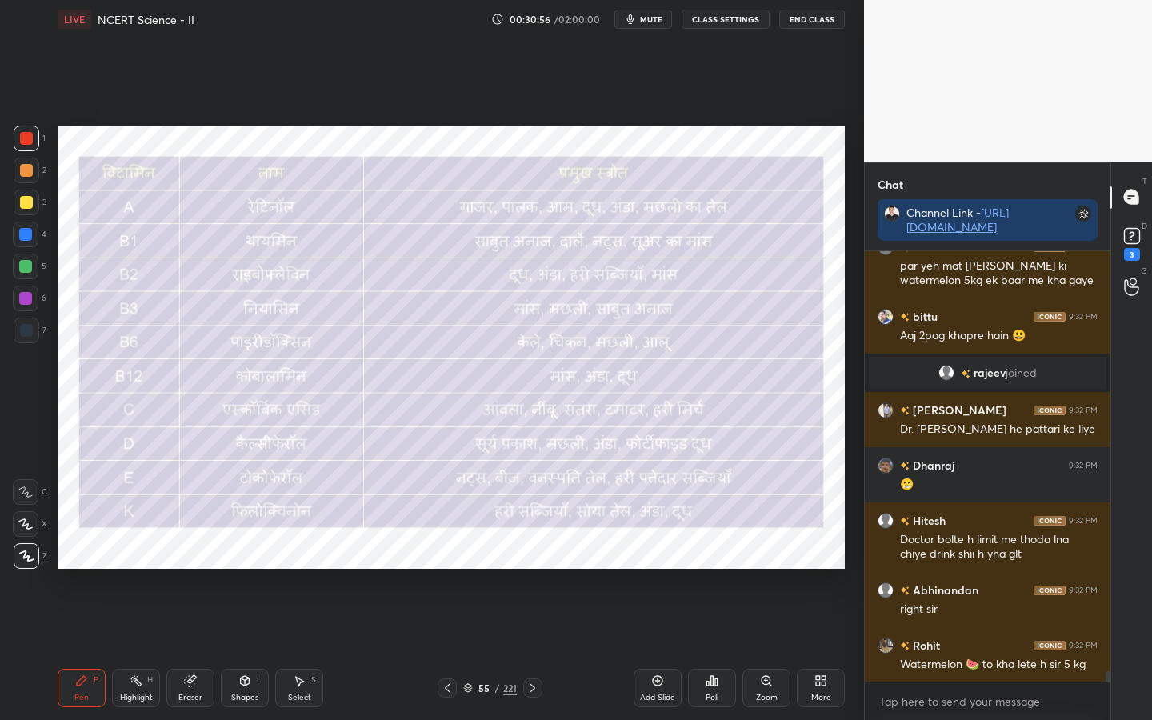
click at [190, 569] on div "Eraser" at bounding box center [190, 688] width 48 height 38
click at [22, 562] on span "Erase all" at bounding box center [26, 555] width 24 height 11
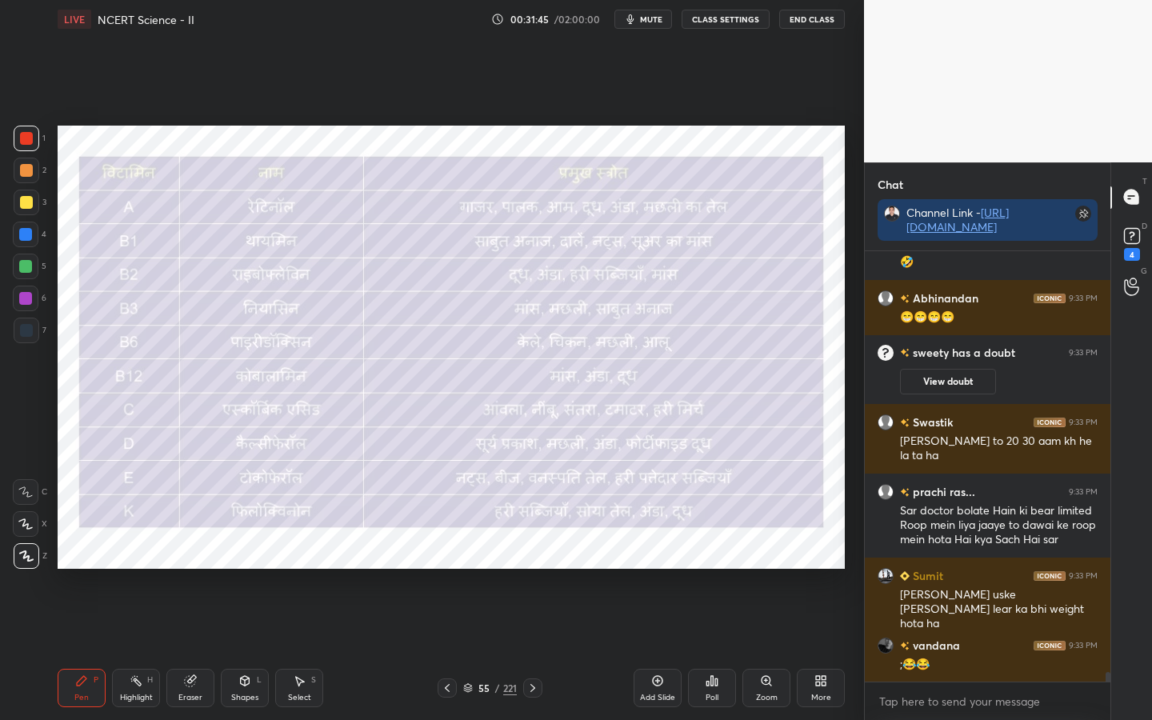
scroll to position [18687, 0]
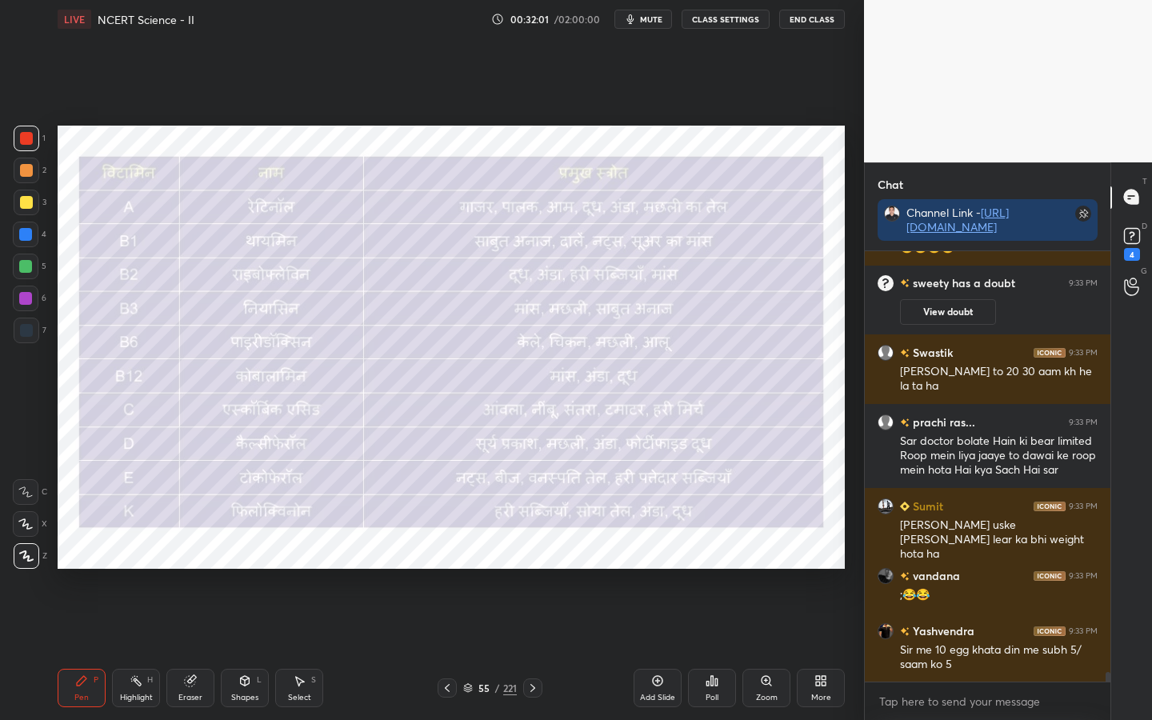
click at [191, 569] on div "Eraser" at bounding box center [190, 698] width 24 height 8
click at [31, 563] on div "Erase all" at bounding box center [26, 556] width 26 height 26
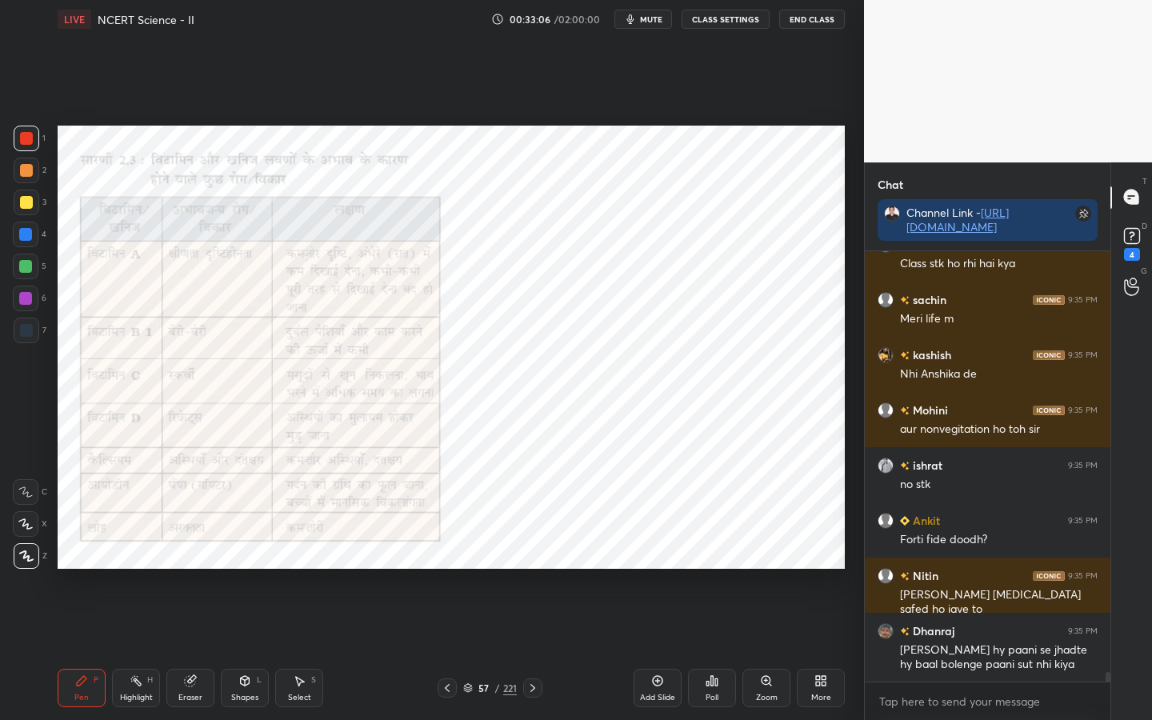
scroll to position [19489, 0]
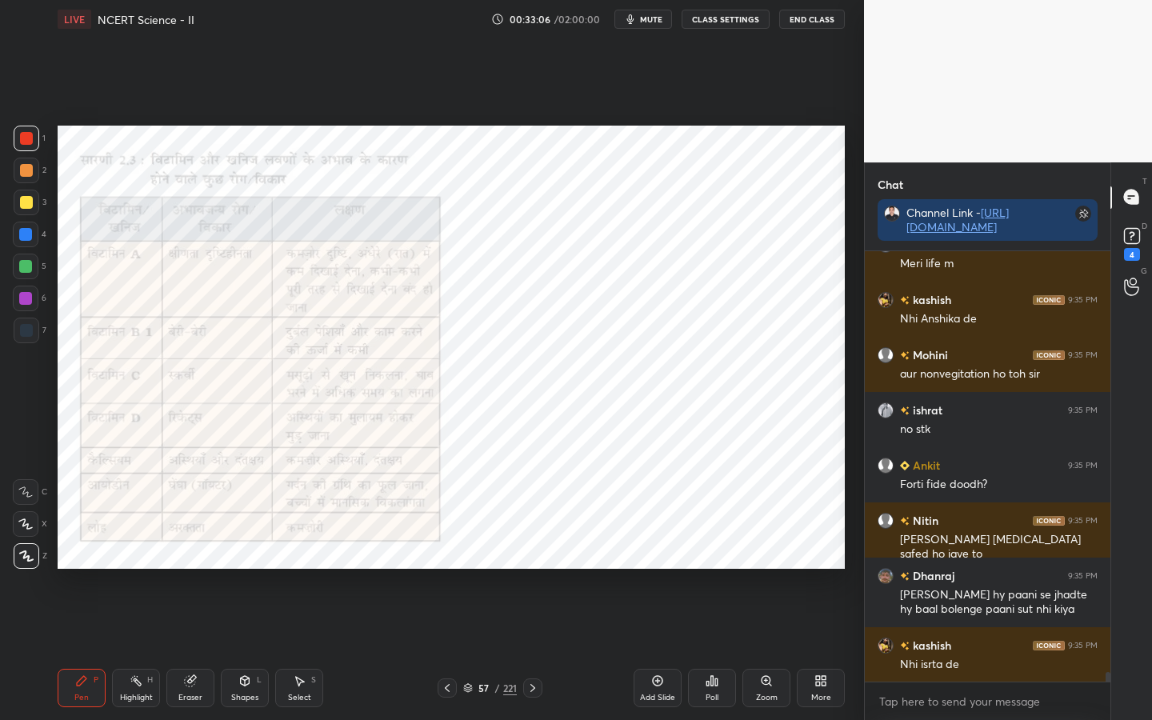
drag, startPoint x: 761, startPoint y: 680, endPoint x: 747, endPoint y: 639, distance: 43.0
click at [761, 569] on icon at bounding box center [766, 680] width 13 height 13
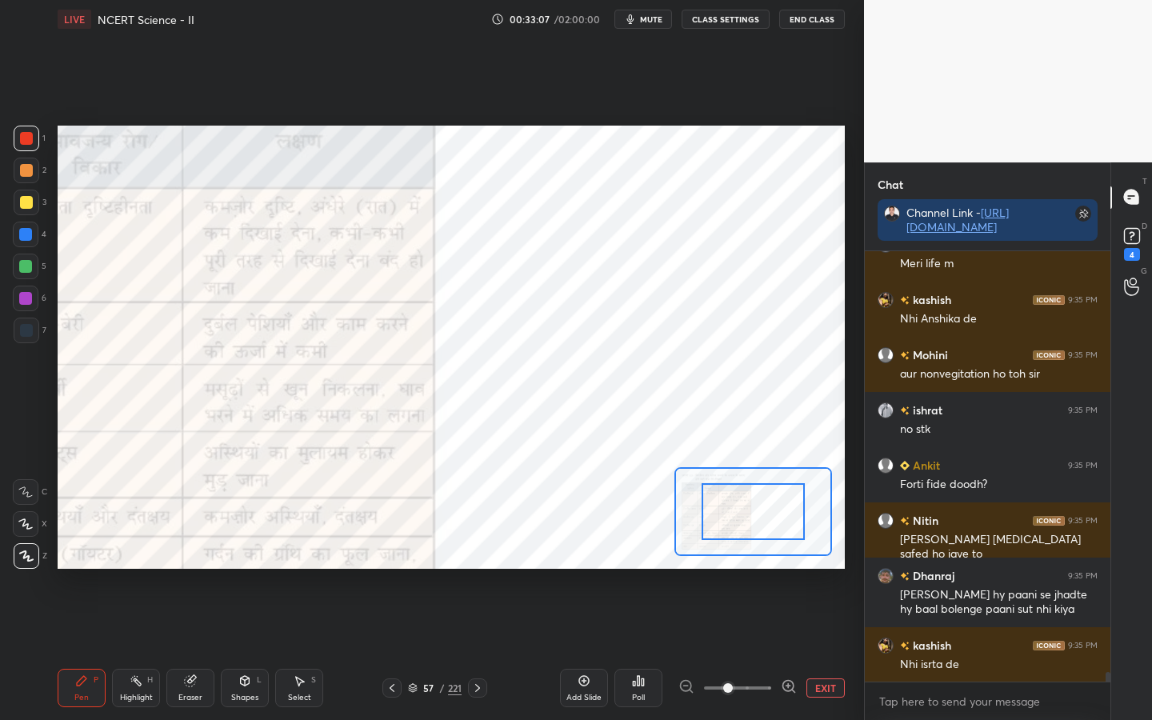
click at [710, 533] on div at bounding box center [753, 511] width 158 height 89
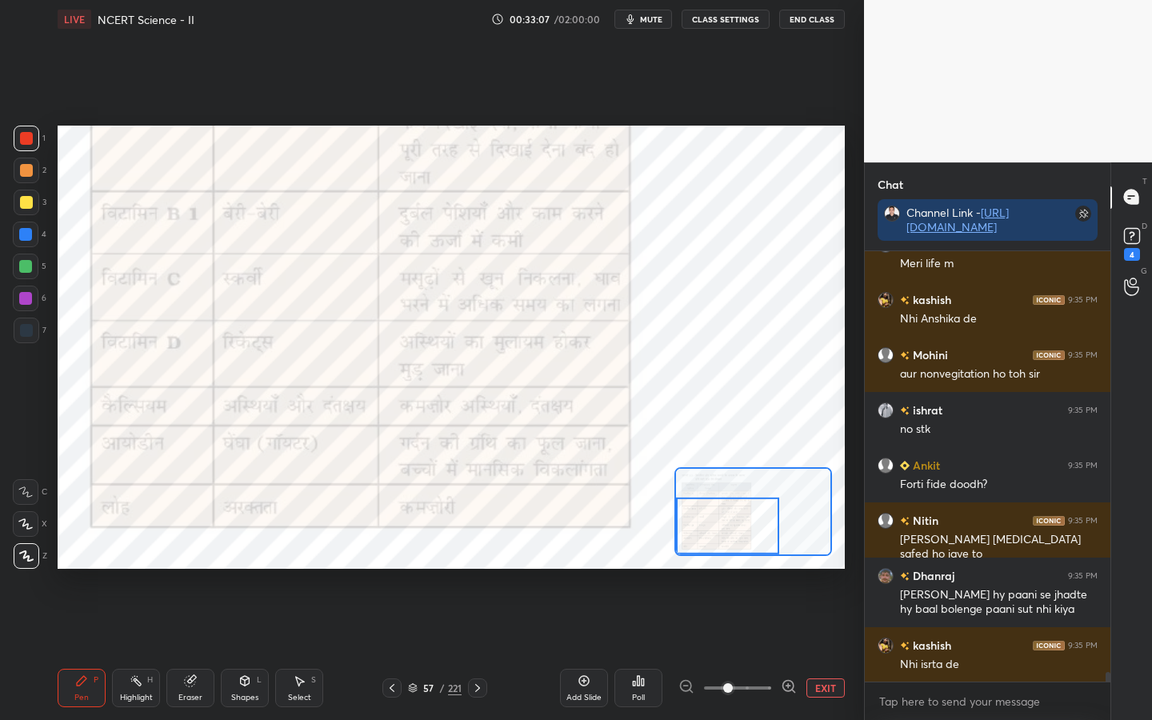
click at [695, 521] on div at bounding box center [727, 526] width 103 height 57
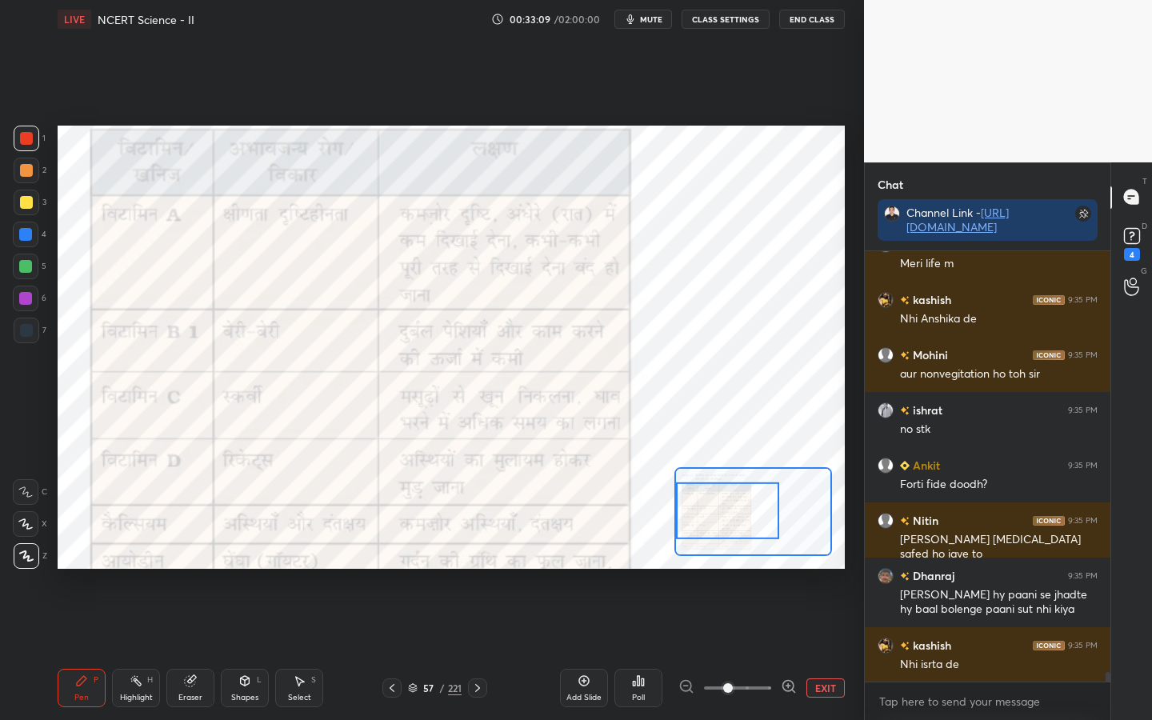
click at [662, 510] on div "Setting up your live class Poll for secs No correct answer Start poll" at bounding box center [451, 347] width 787 height 443
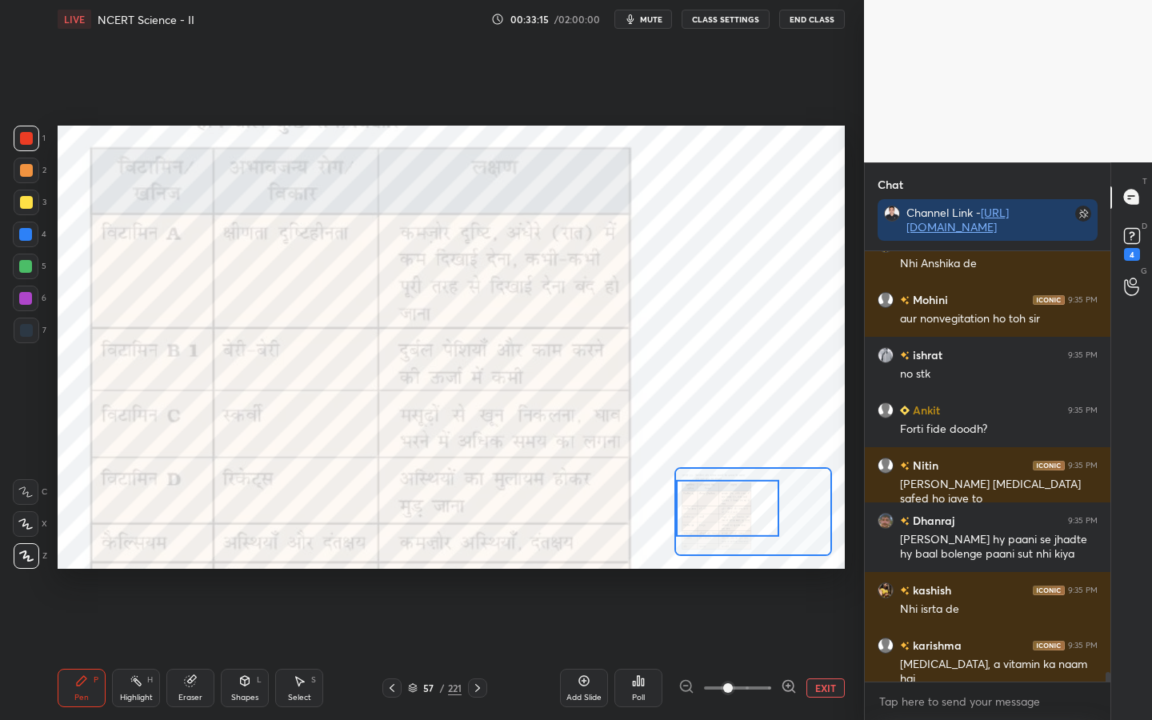
scroll to position [19599, 0]
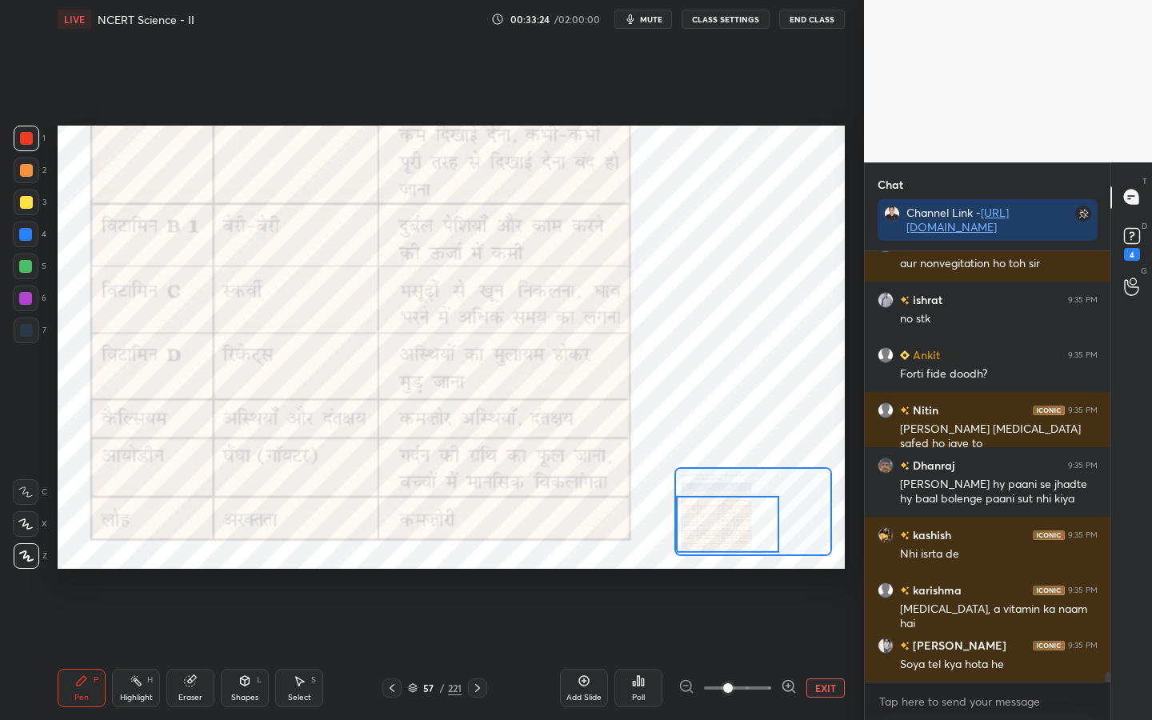
drag, startPoint x: 712, startPoint y: 504, endPoint x: 707, endPoint y: 522, distance: 18.2
click at [708, 522] on div at bounding box center [727, 524] width 103 height 57
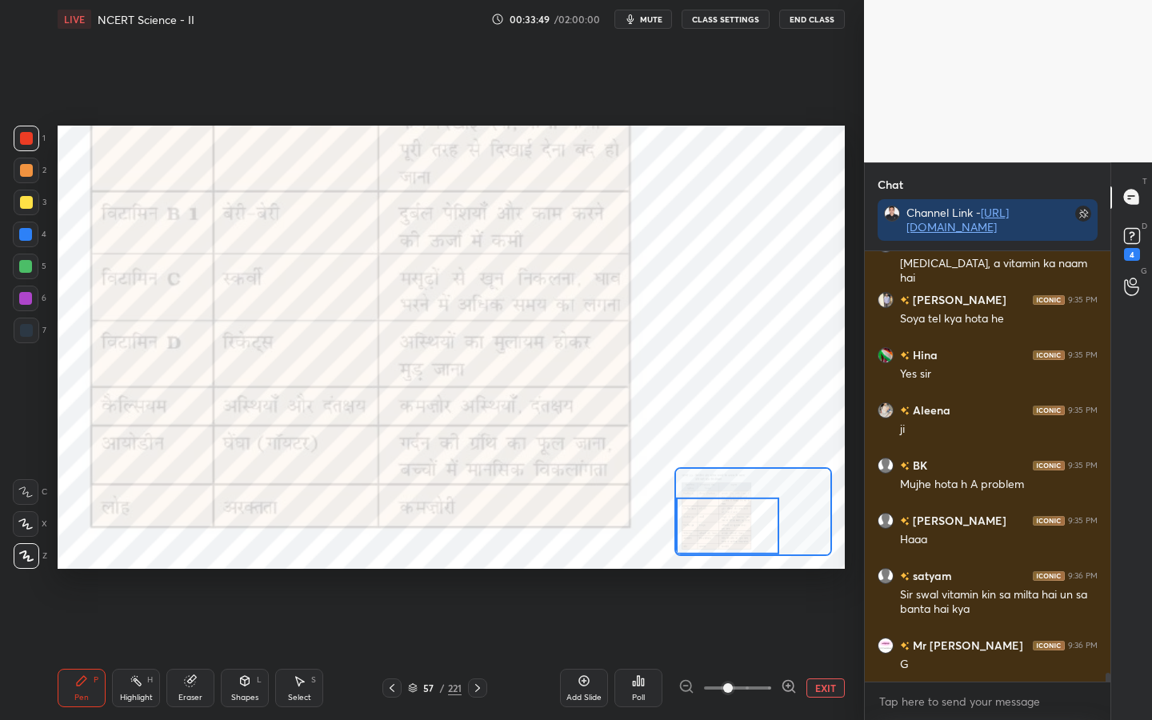
scroll to position [20000, 0]
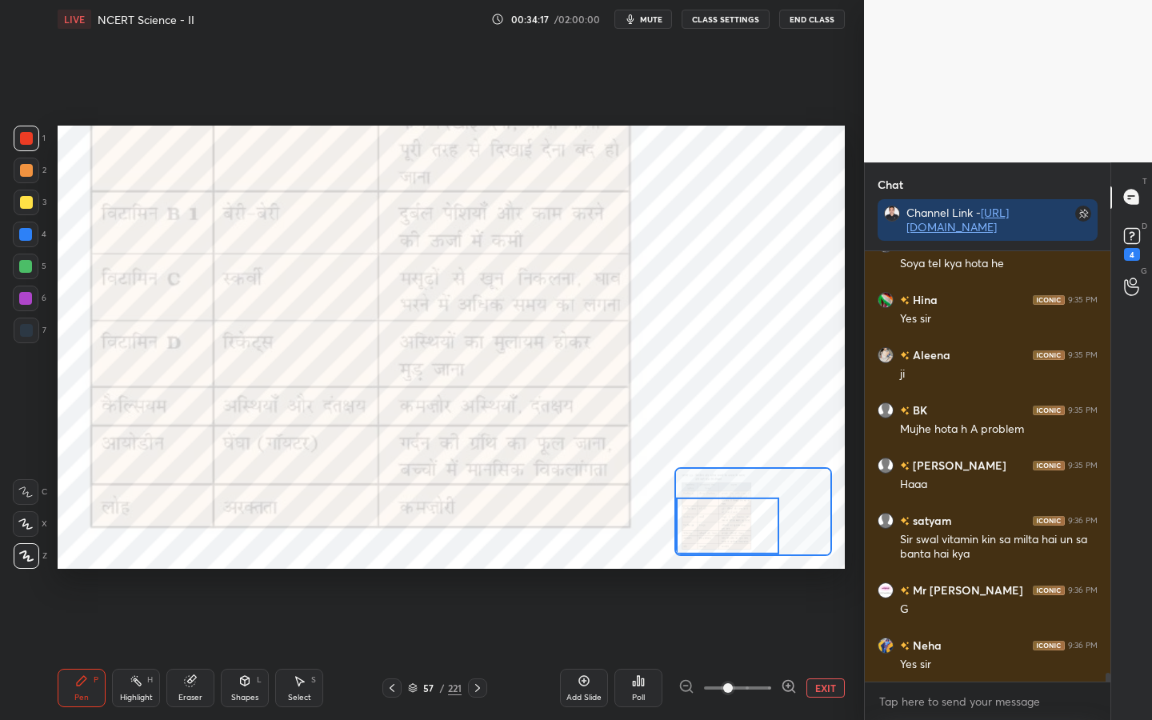
drag, startPoint x: 191, startPoint y: 680, endPoint x: 183, endPoint y: 673, distance: 10.8
click at [190, 569] on icon at bounding box center [190, 681] width 10 height 10
drag, startPoint x: 15, startPoint y: 565, endPoint x: 30, endPoint y: 554, distance: 18.9
click at [18, 563] on div "Erase all" at bounding box center [26, 556] width 26 height 26
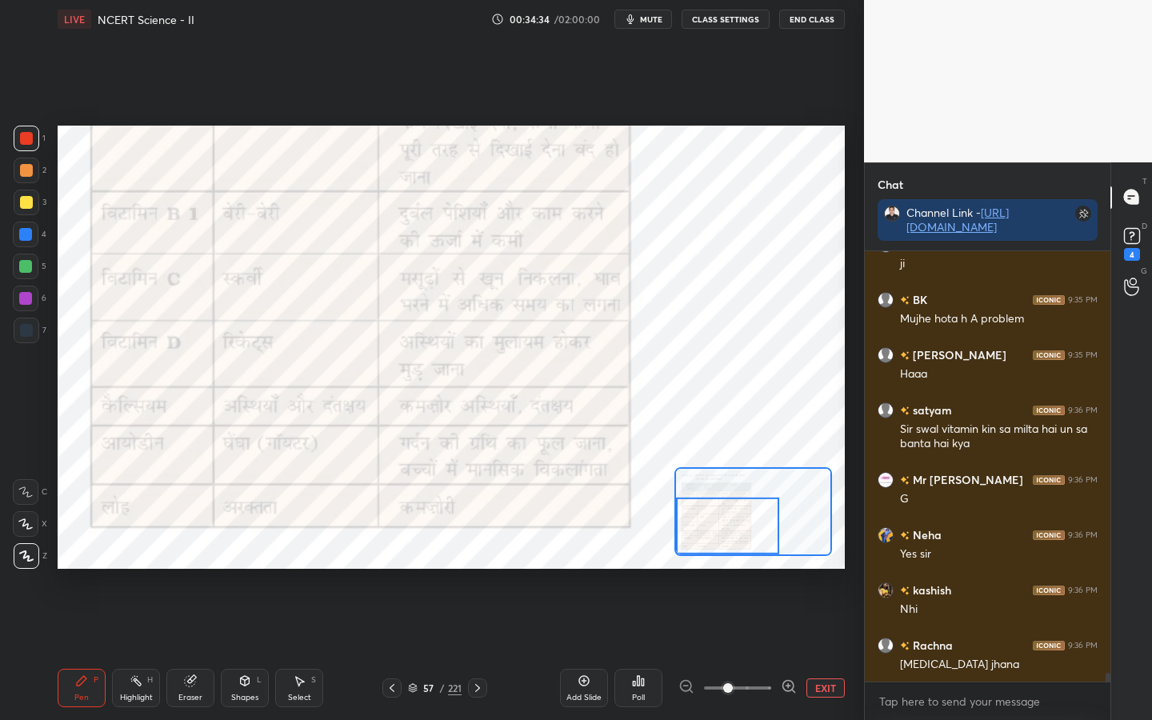
scroll to position [20166, 0]
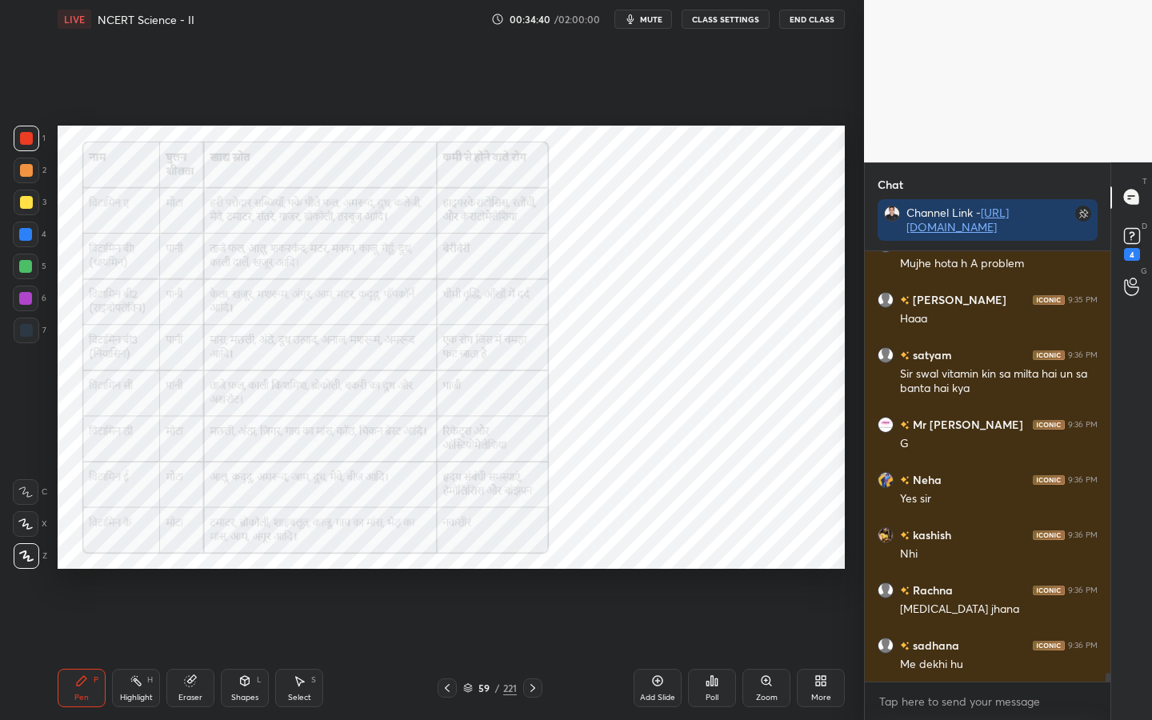
click at [762, 569] on icon at bounding box center [766, 680] width 13 height 13
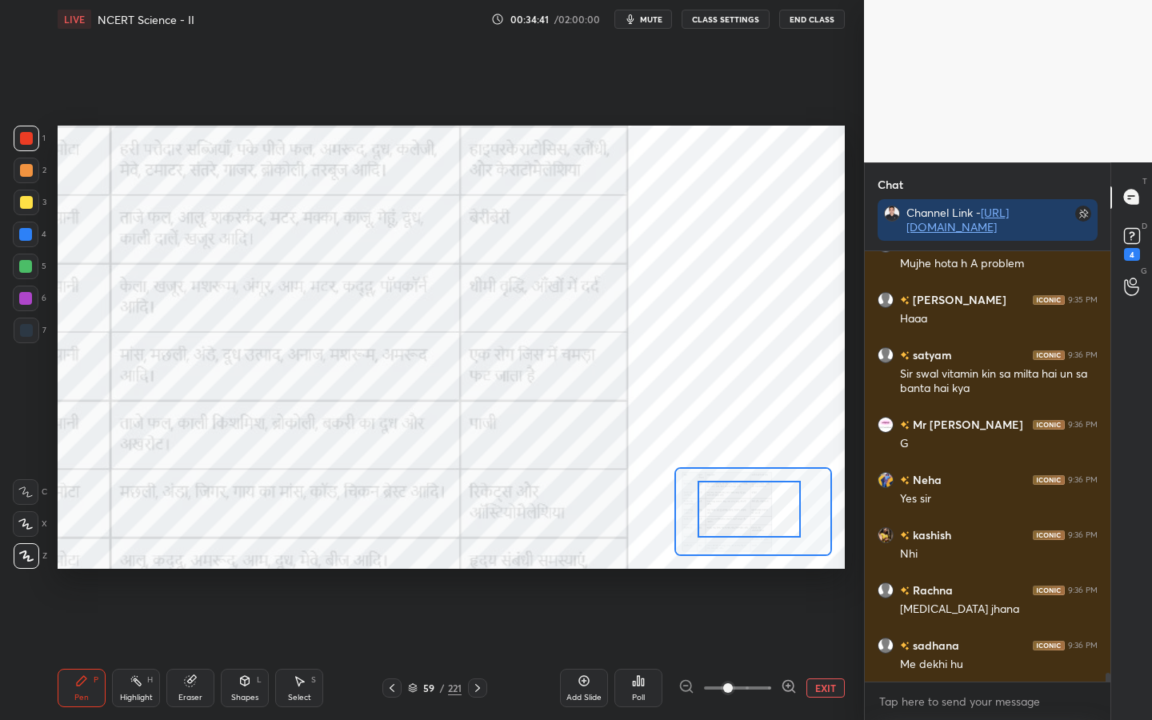
drag, startPoint x: 737, startPoint y: 515, endPoint x: 727, endPoint y: 494, distance: 22.9
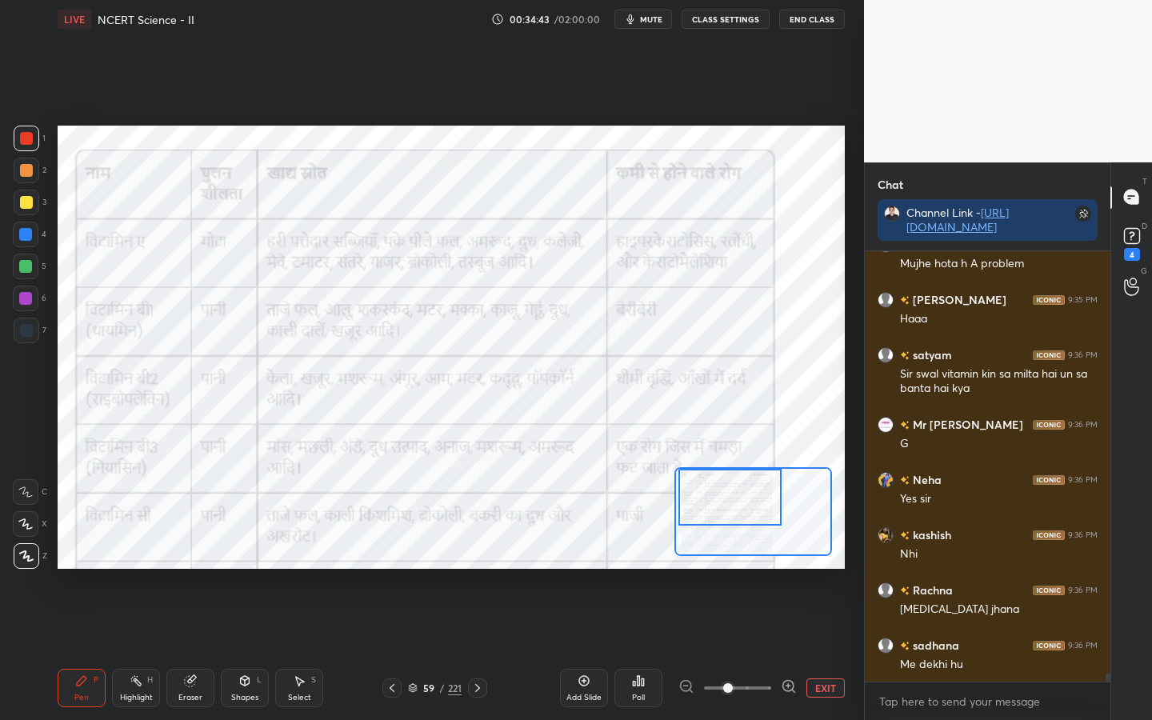
drag, startPoint x: 739, startPoint y: 518, endPoint x: 718, endPoint y: 501, distance: 27.4
click at [720, 501] on div at bounding box center [729, 497] width 103 height 57
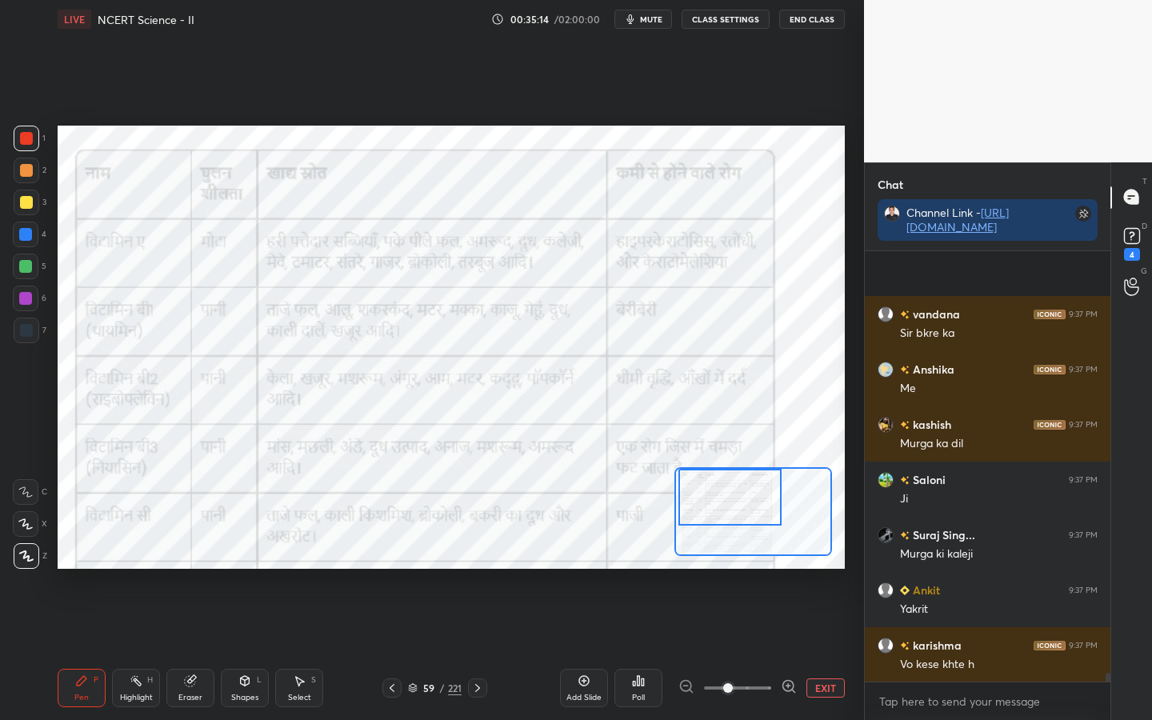
scroll to position [21104, 0]
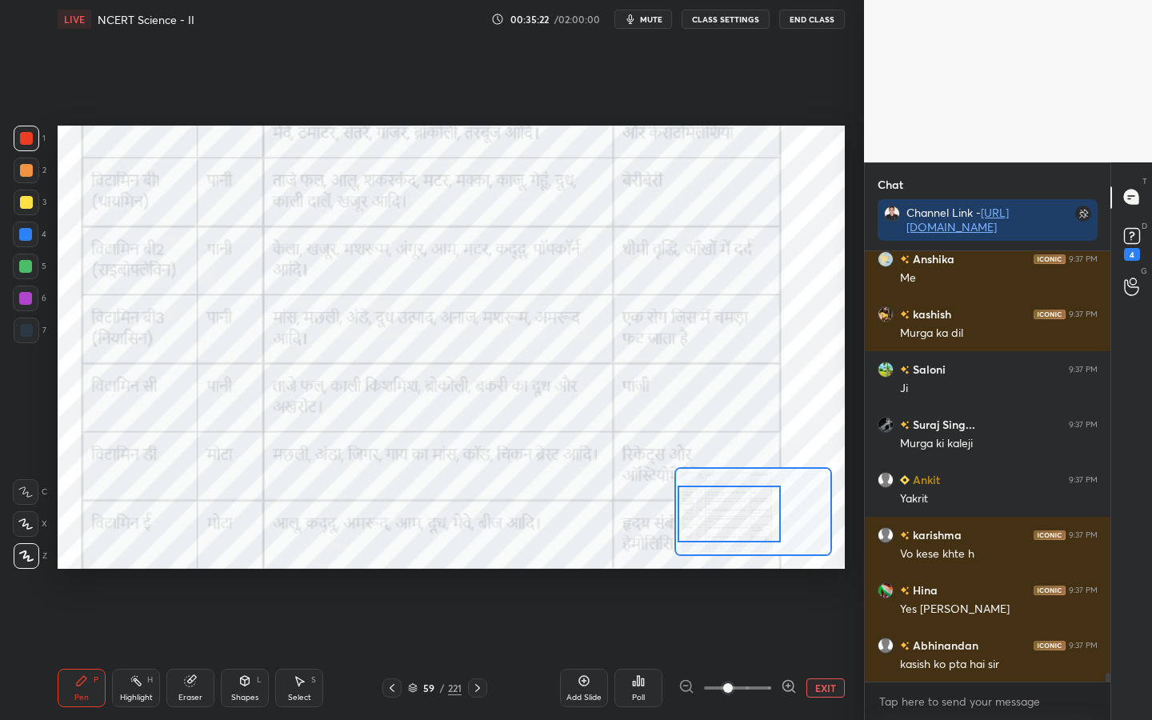
drag, startPoint x: 735, startPoint y: 498, endPoint x: 731, endPoint y: 510, distance: 11.9
click at [734, 512] on div at bounding box center [729, 514] width 103 height 57
drag, startPoint x: 730, startPoint y: 521, endPoint x: 733, endPoint y: 542, distance: 21.0
click at [733, 541] on div at bounding box center [732, 526] width 103 height 57
click at [733, 542] on div at bounding box center [732, 526] width 103 height 57
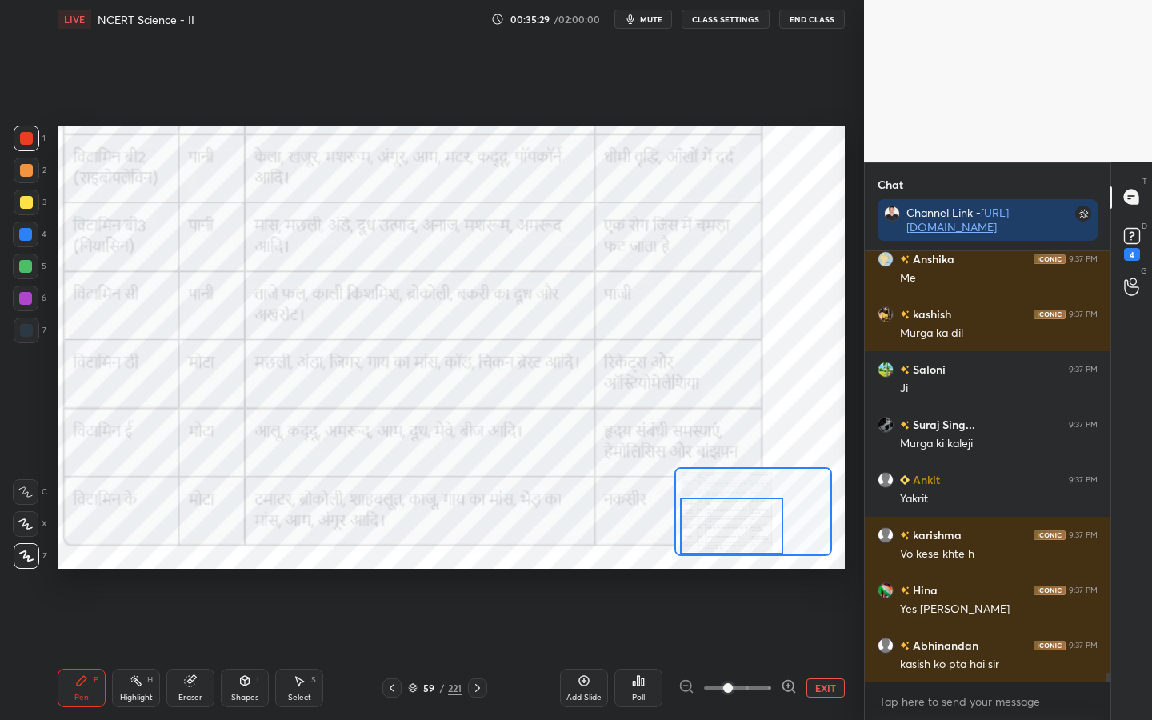
click at [733, 542] on div at bounding box center [731, 526] width 103 height 57
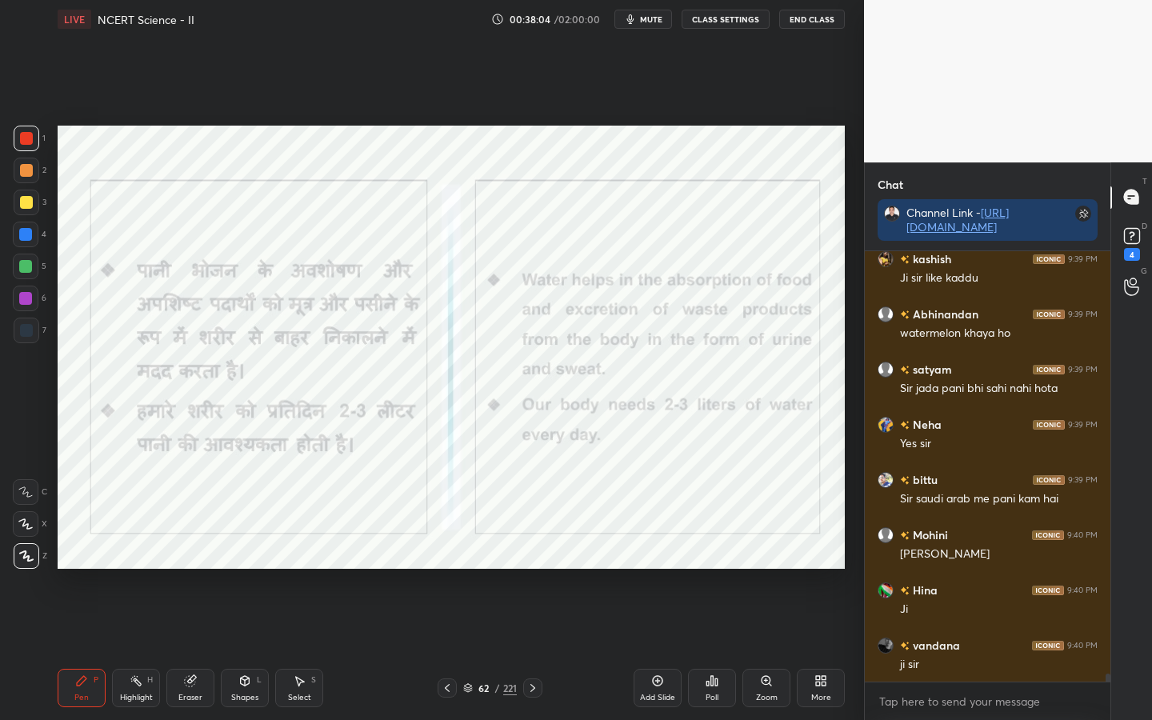
scroll to position [22472, 0]
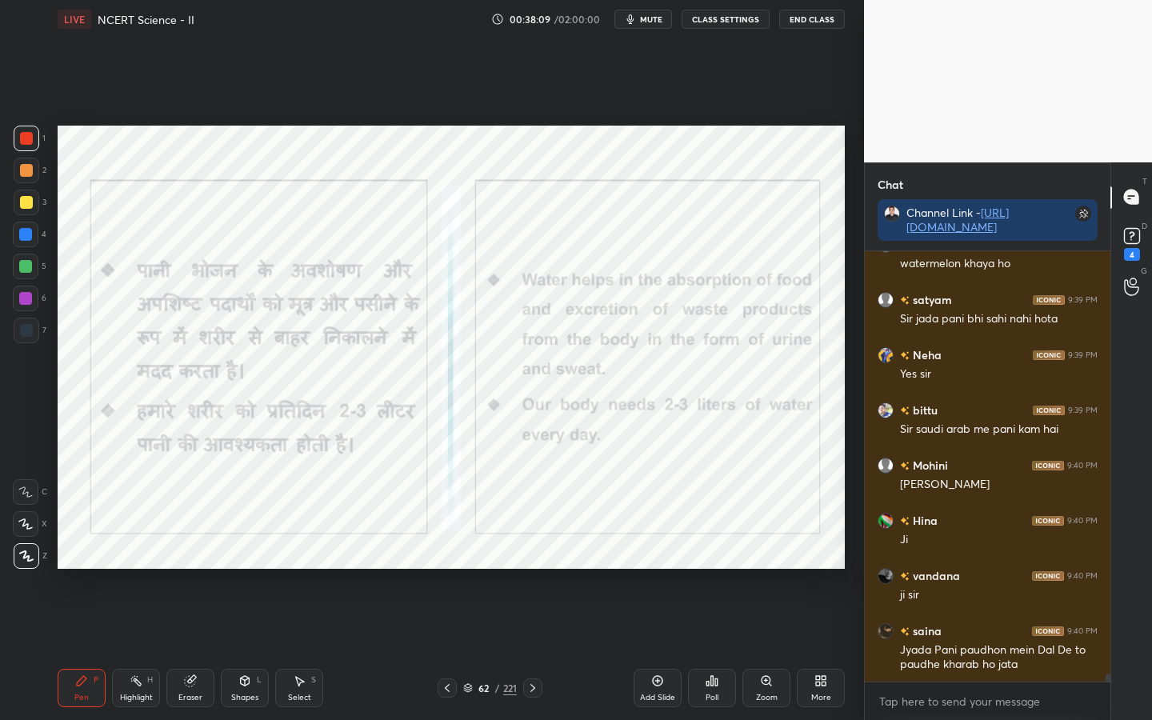
drag, startPoint x: 193, startPoint y: 688, endPoint x: 165, endPoint y: 673, distance: 31.9
click at [190, 569] on div "Eraser" at bounding box center [190, 688] width 48 height 38
click at [14, 558] on span "Erase all" at bounding box center [26, 555] width 24 height 11
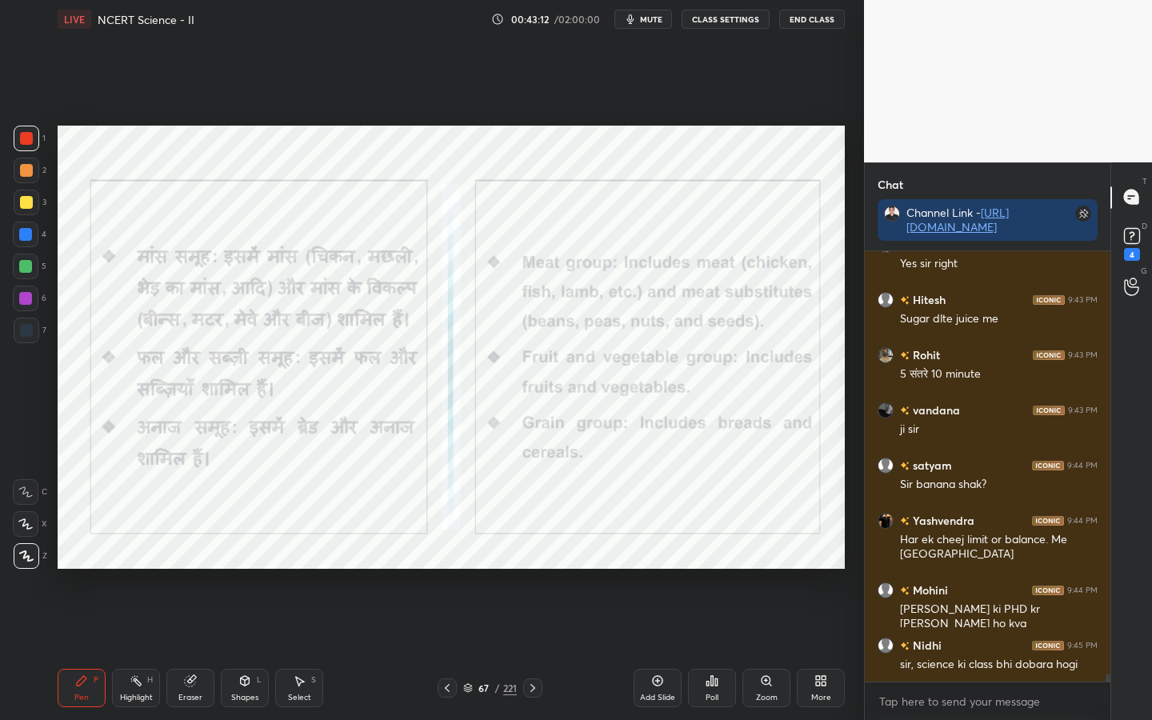
scroll to position [23419, 0]
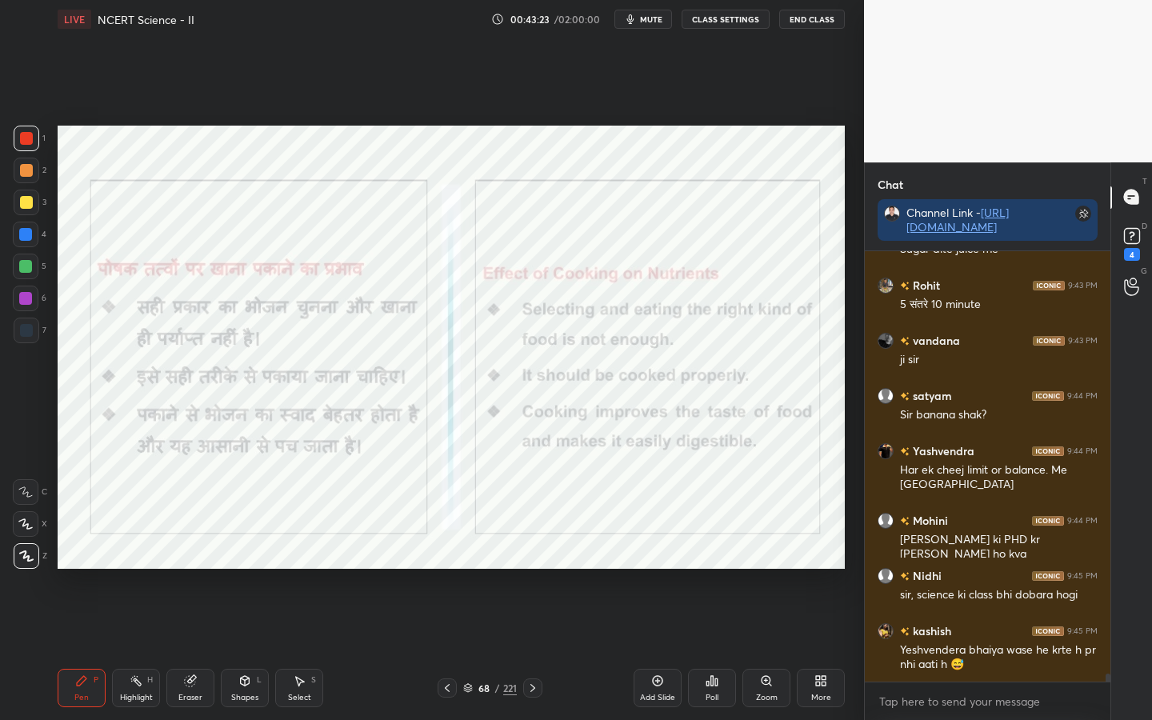
click at [502, 569] on div "68 / 221" at bounding box center [490, 688] width 54 height 14
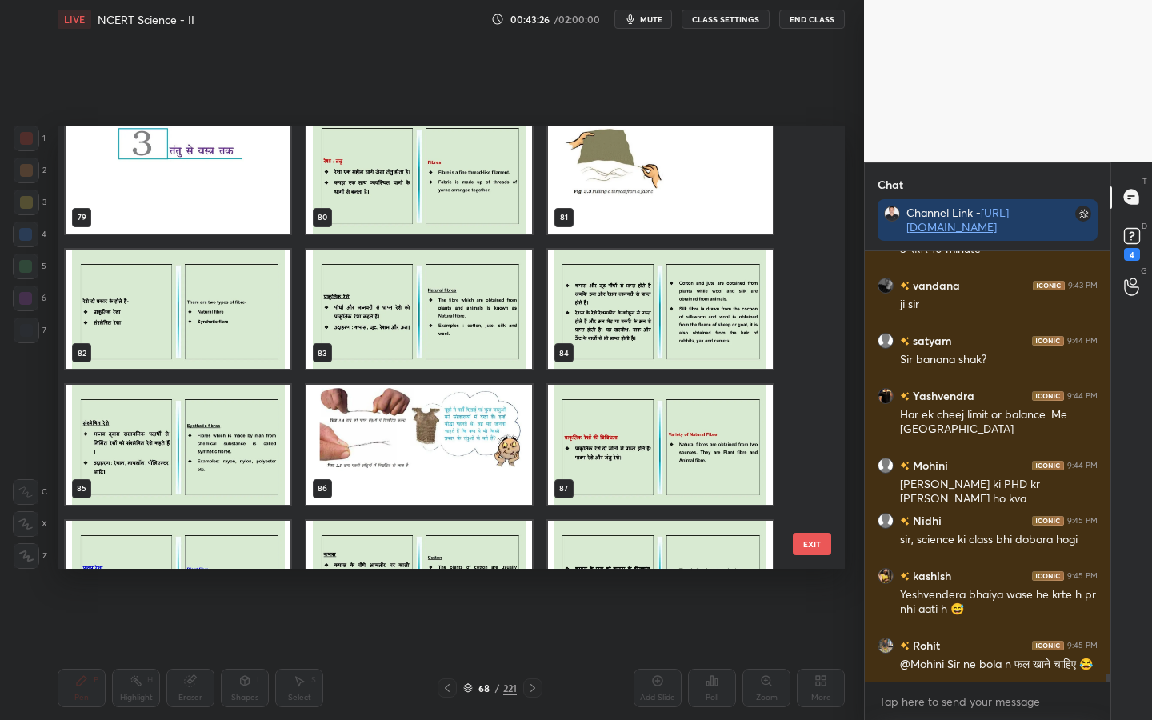
scroll to position [3547, 0]
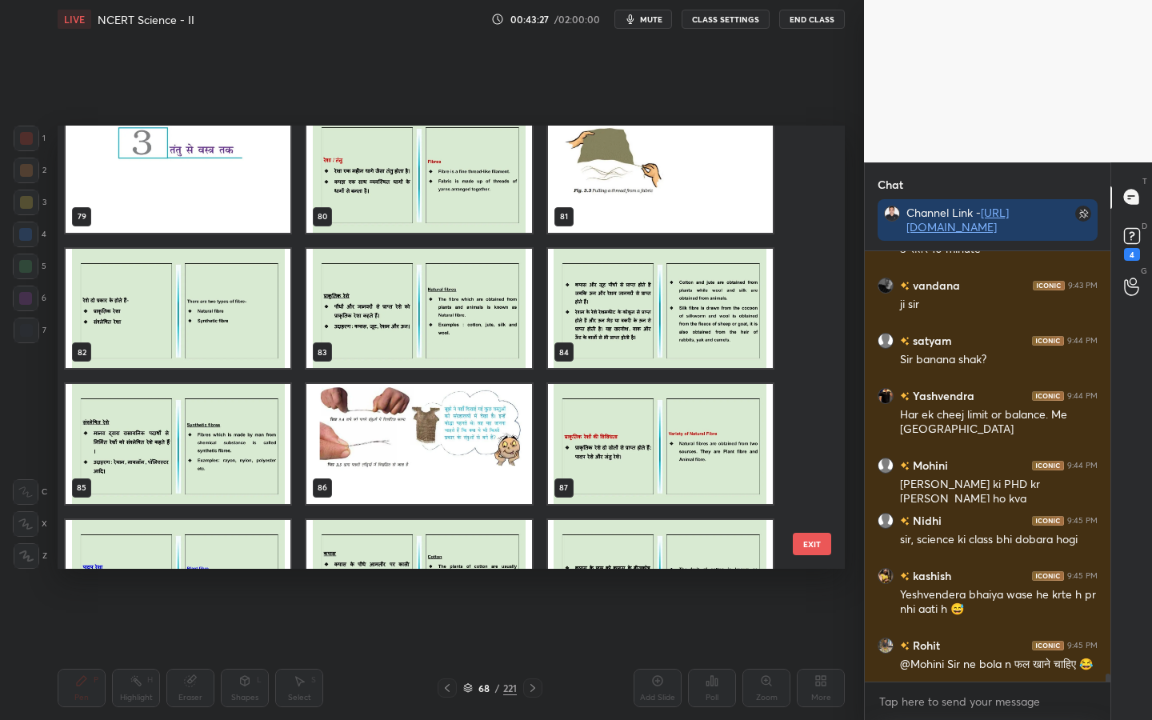
click at [817, 549] on button "EXIT" at bounding box center [812, 544] width 38 height 22
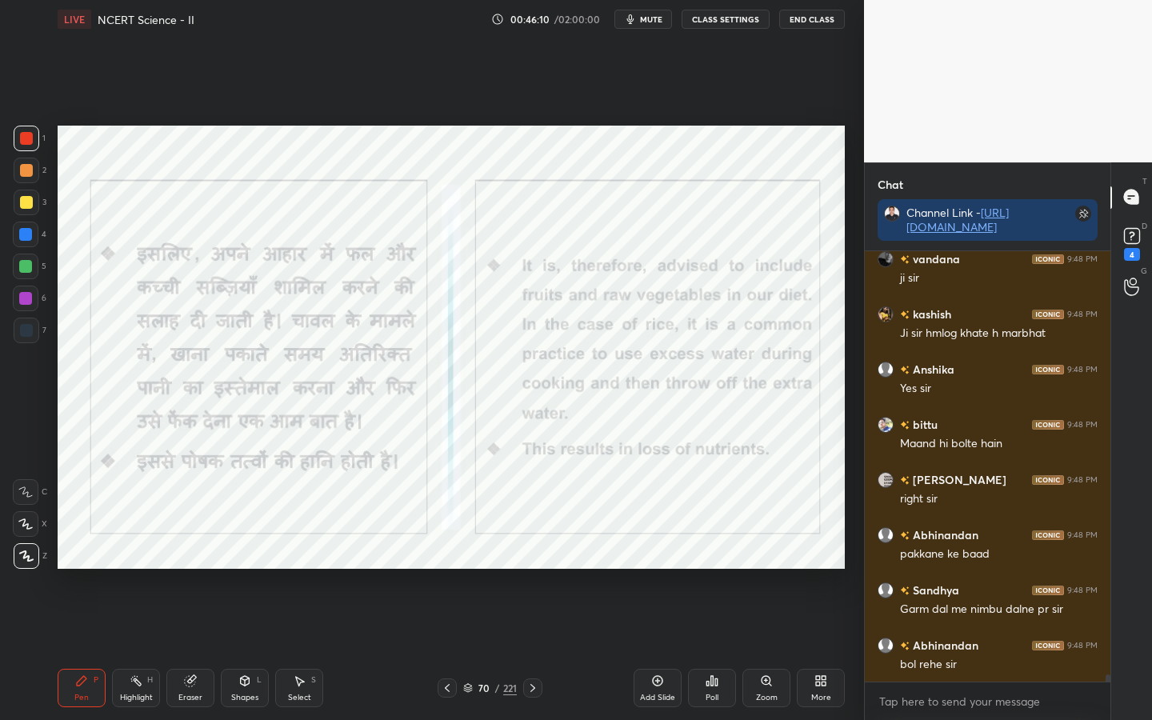
scroll to position [25146, 0]
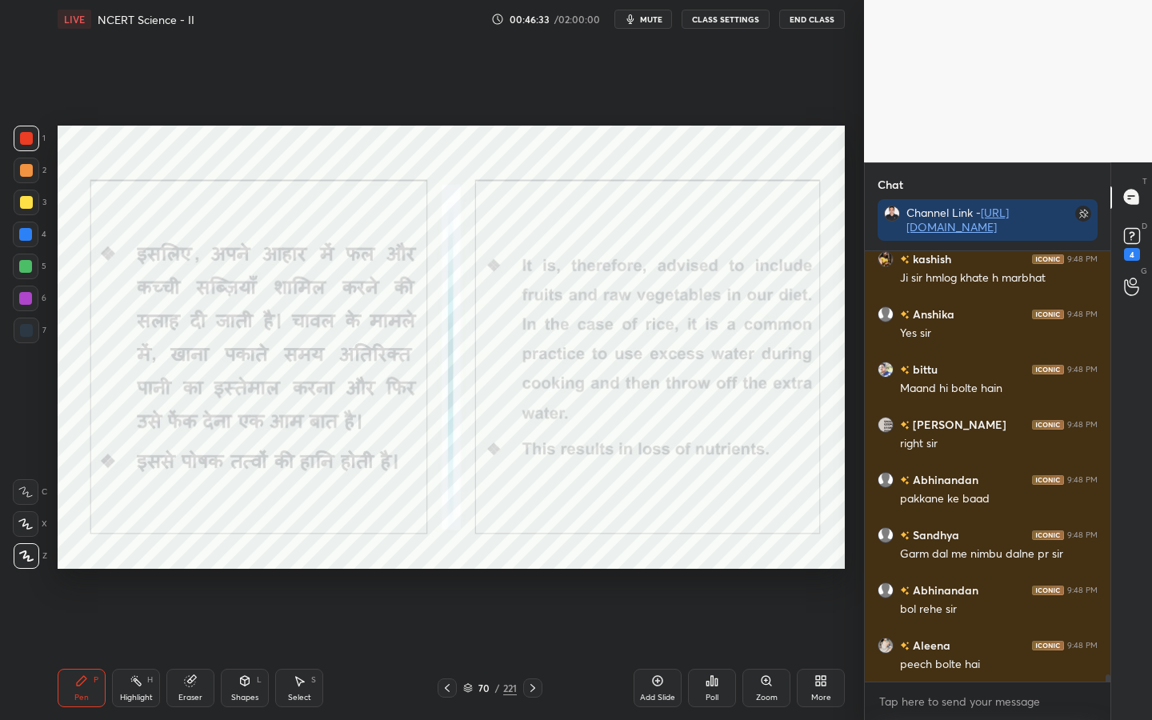
click at [192, 569] on div "Eraser" at bounding box center [190, 688] width 48 height 38
click at [24, 561] on span "Erase all" at bounding box center [26, 555] width 24 height 11
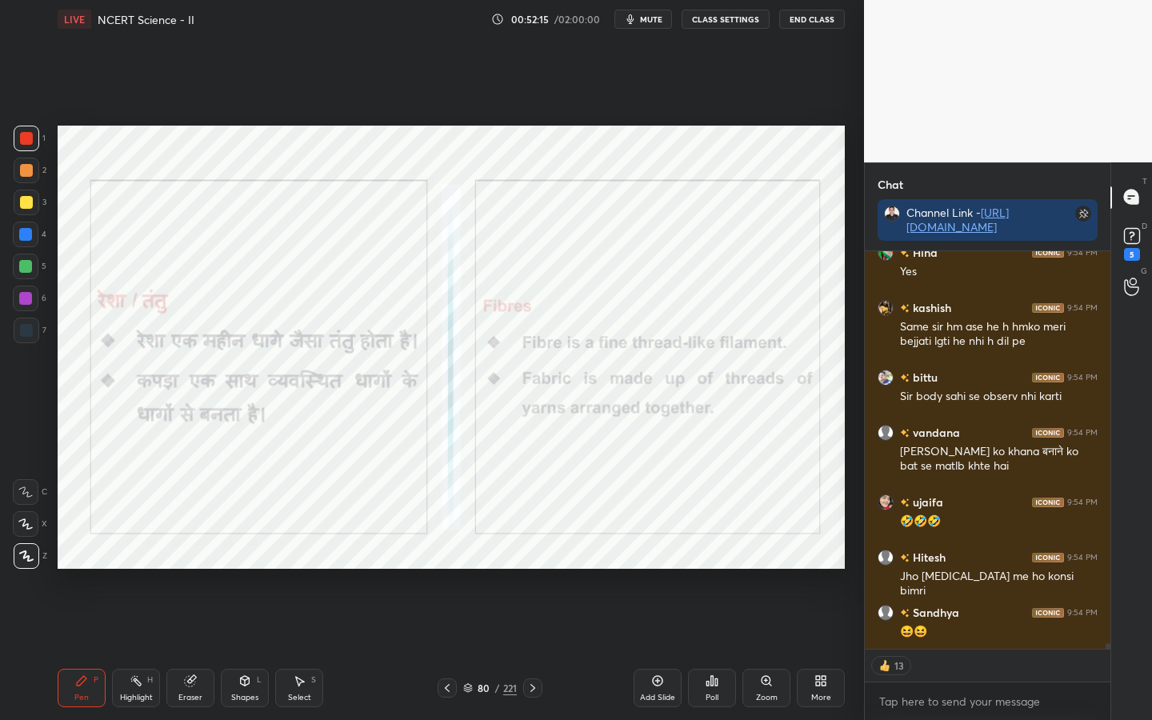
scroll to position [27727, 0]
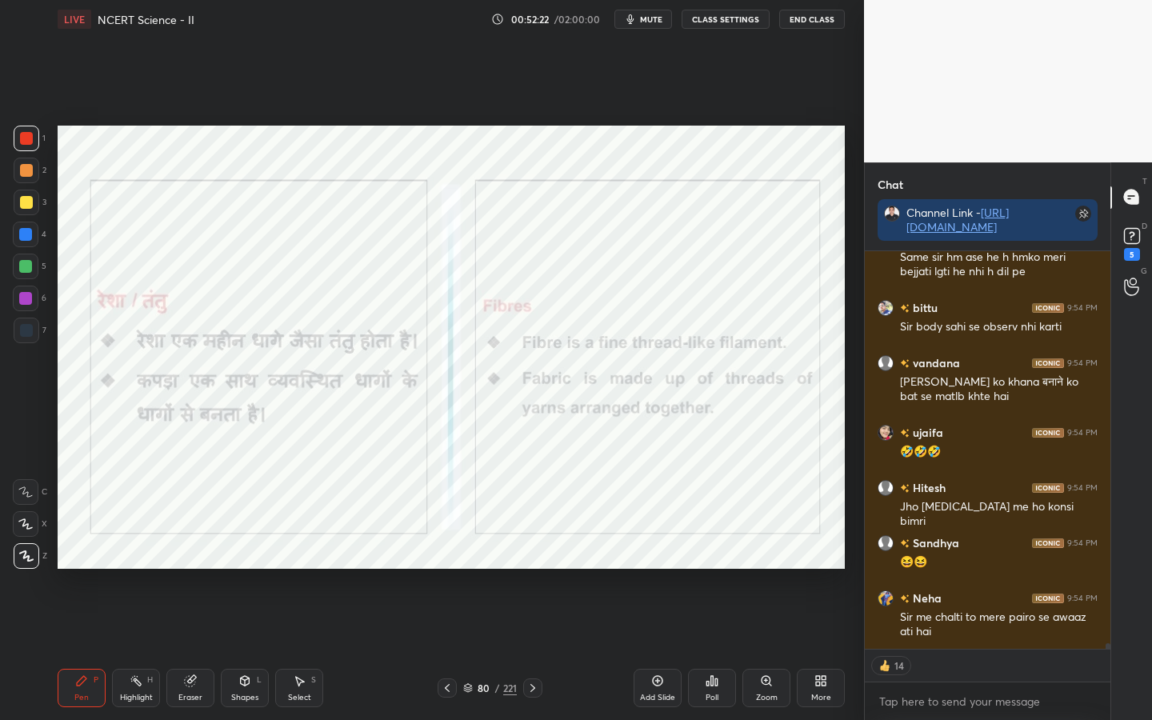
click at [191, 569] on div "Eraser" at bounding box center [190, 698] width 24 height 8
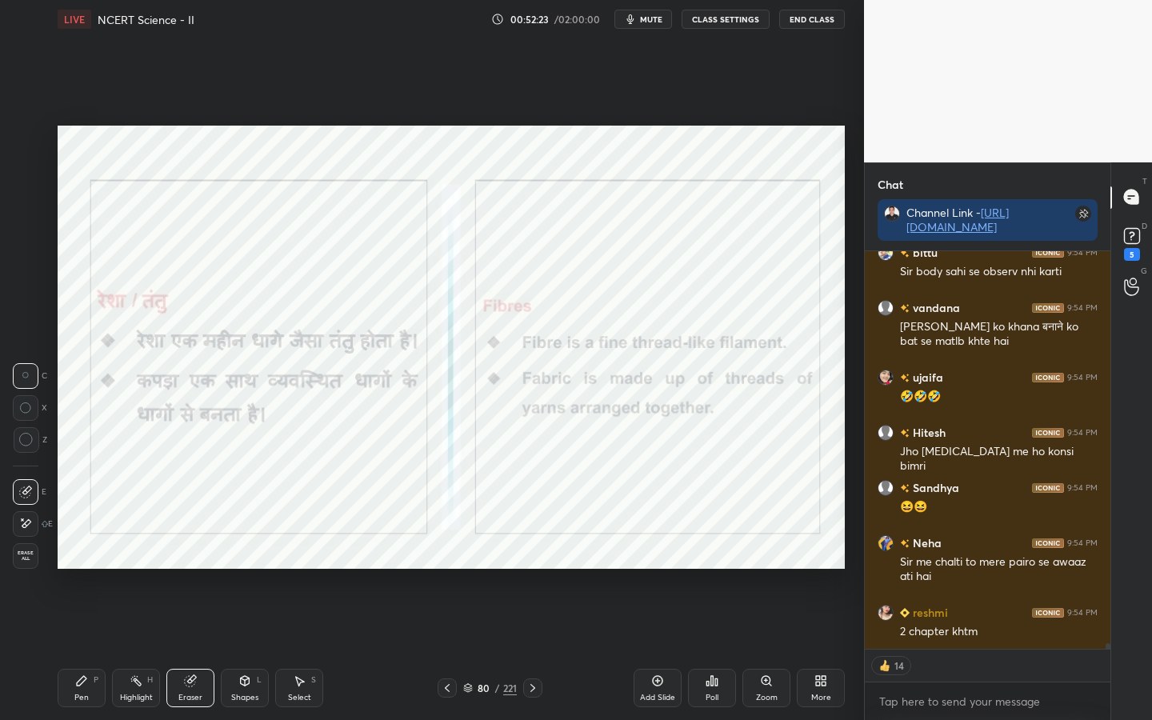
drag, startPoint x: 24, startPoint y: 556, endPoint x: 32, endPoint y: 551, distance: 9.3
click at [24, 558] on span "Erase all" at bounding box center [26, 555] width 24 height 11
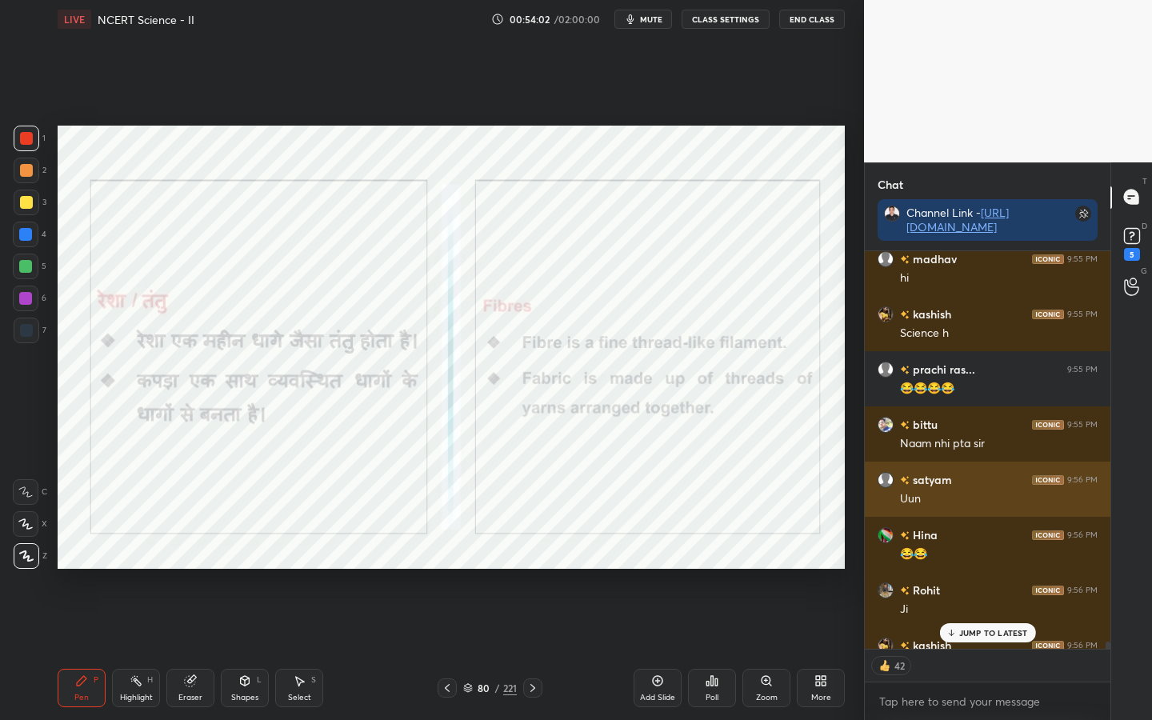
scroll to position [29175, 0]
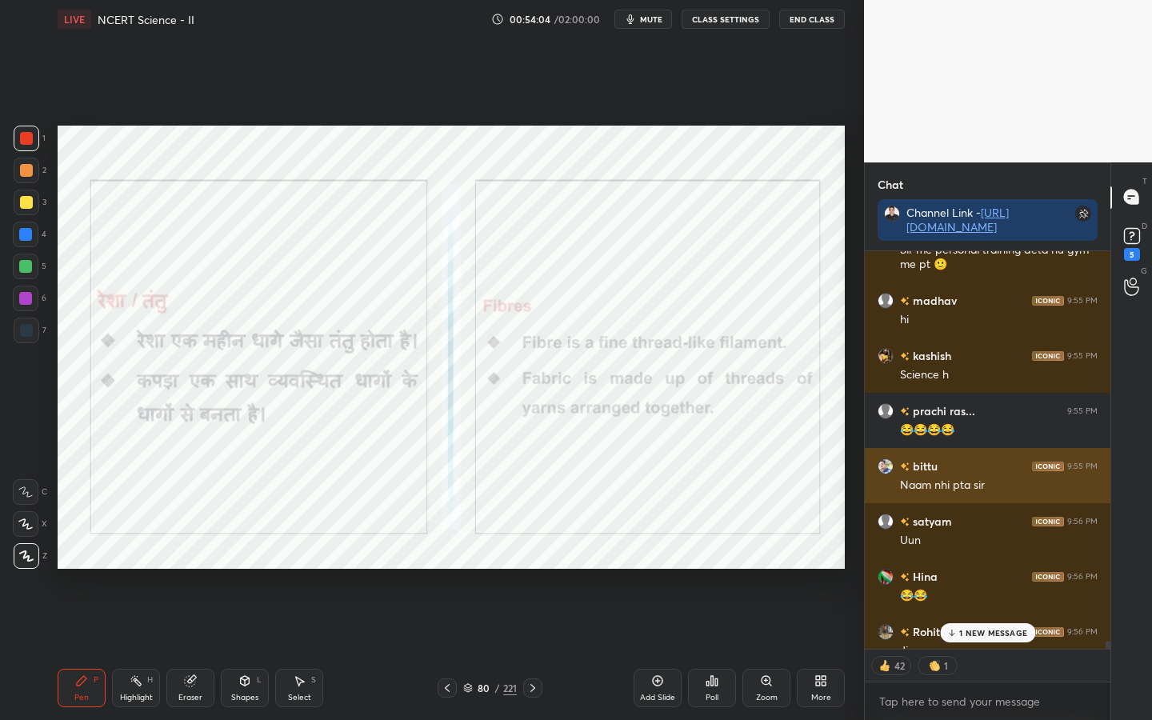
click at [926, 469] on h6 "bittu" at bounding box center [924, 466] width 28 height 17
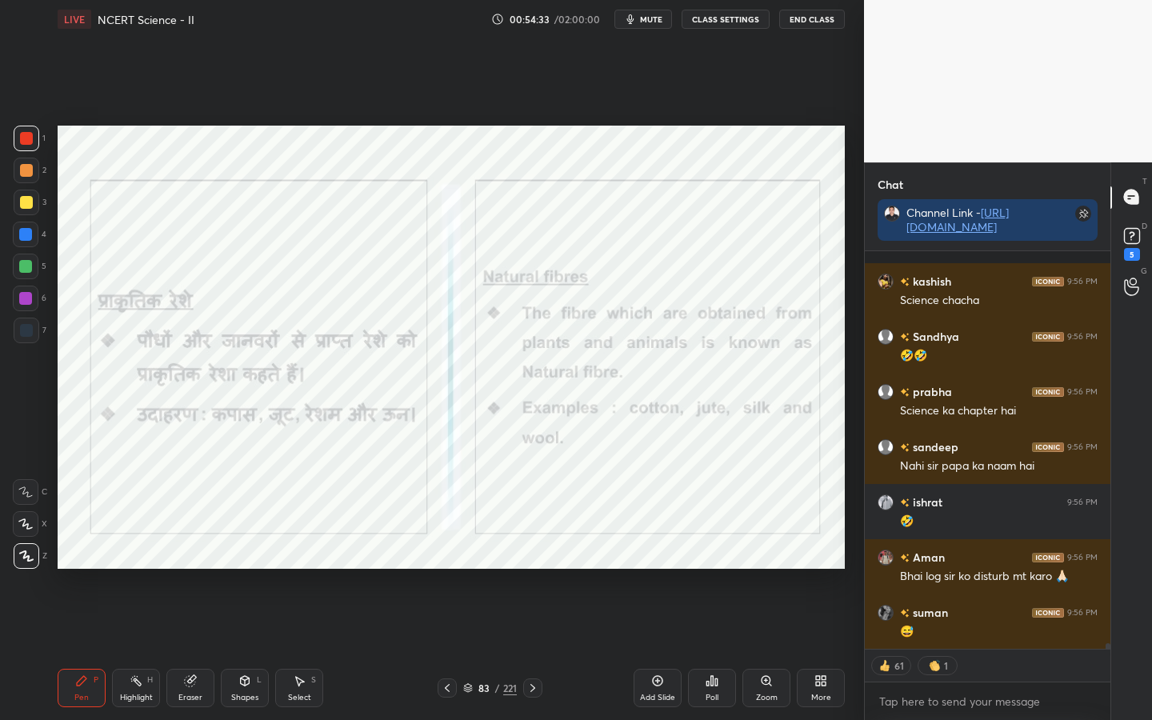
scroll to position [29926, 0]
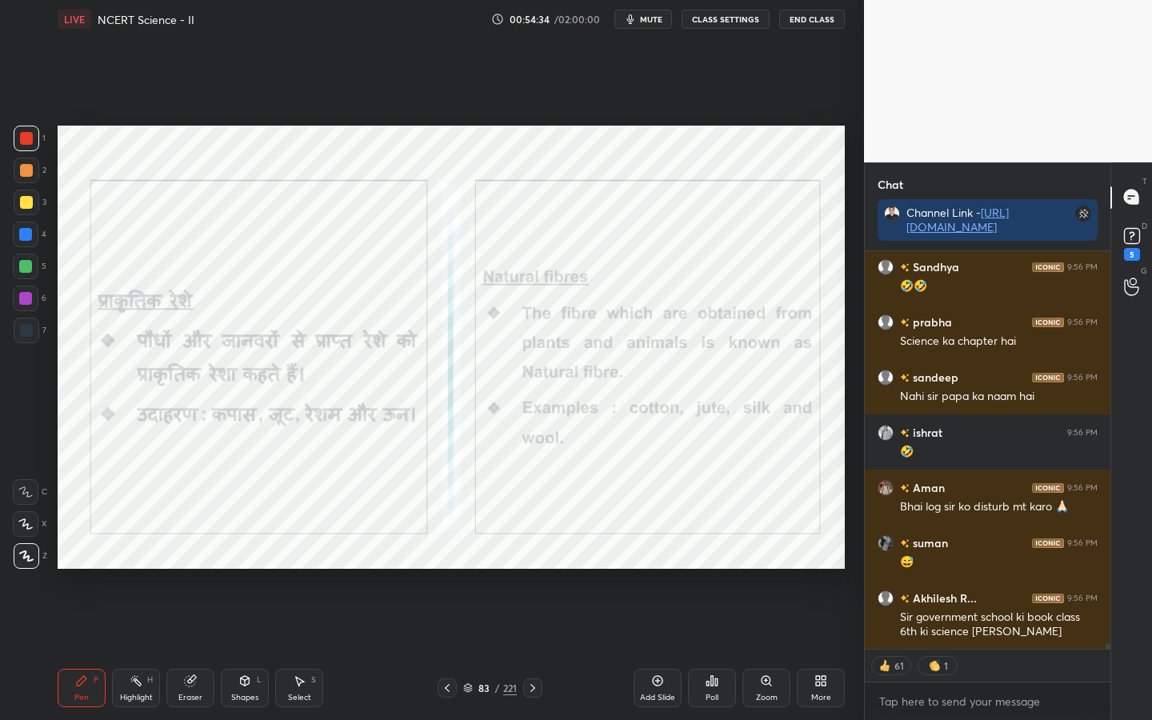
click at [503, 569] on div "221" at bounding box center [510, 688] width 14 height 14
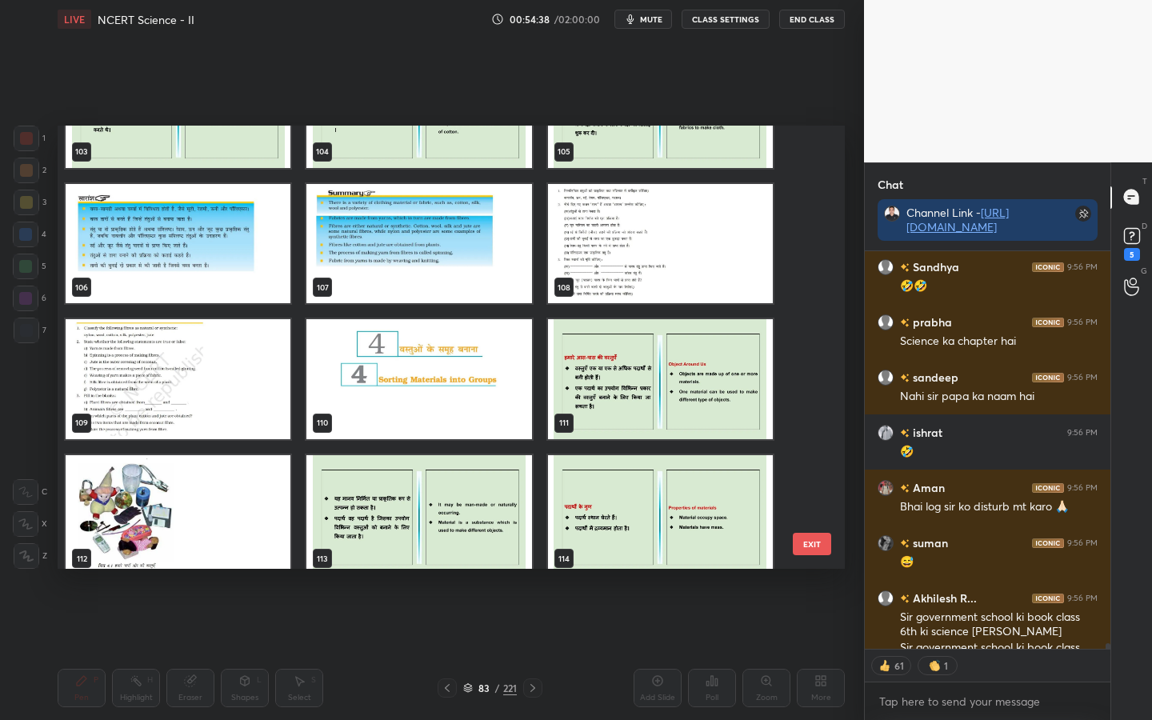
scroll to position [29956, 0]
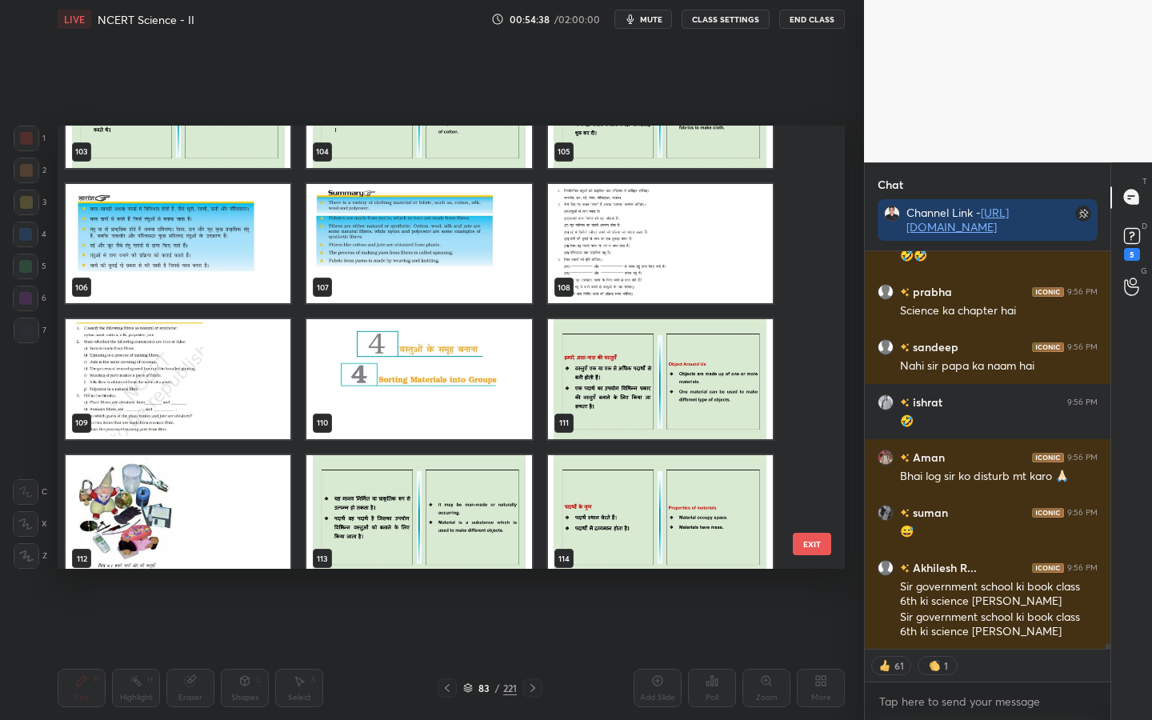
click at [806, 546] on button "EXIT" at bounding box center [812, 544] width 38 height 22
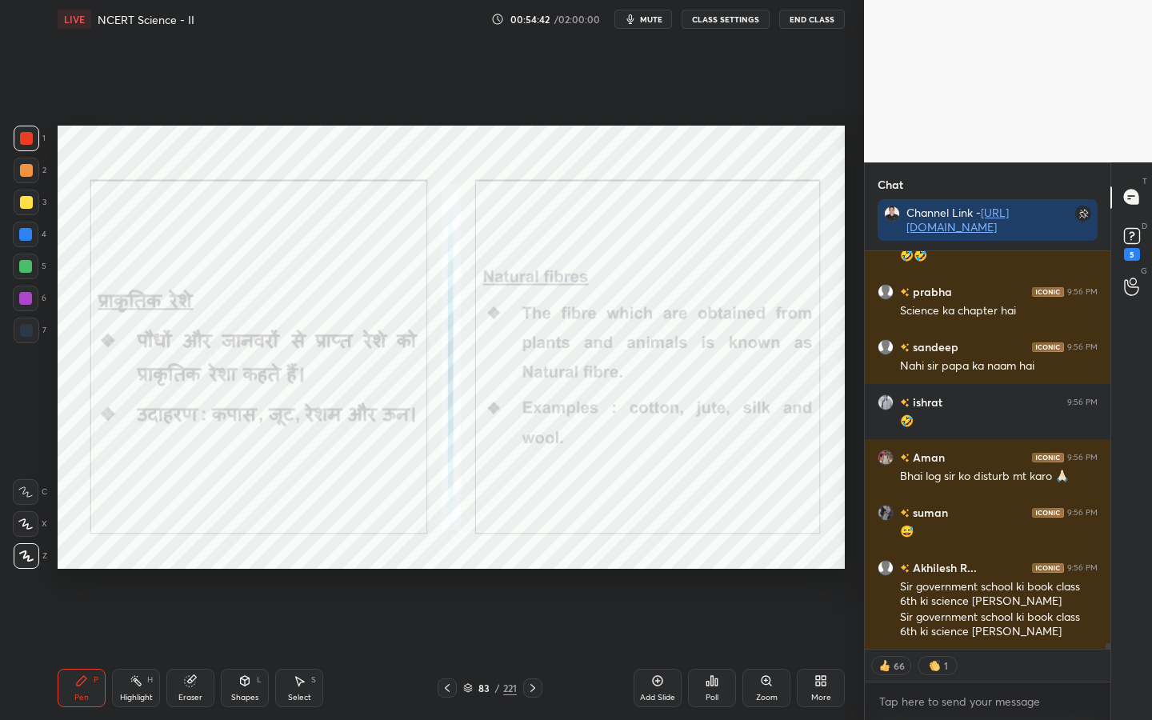
scroll to position [30011, 0]
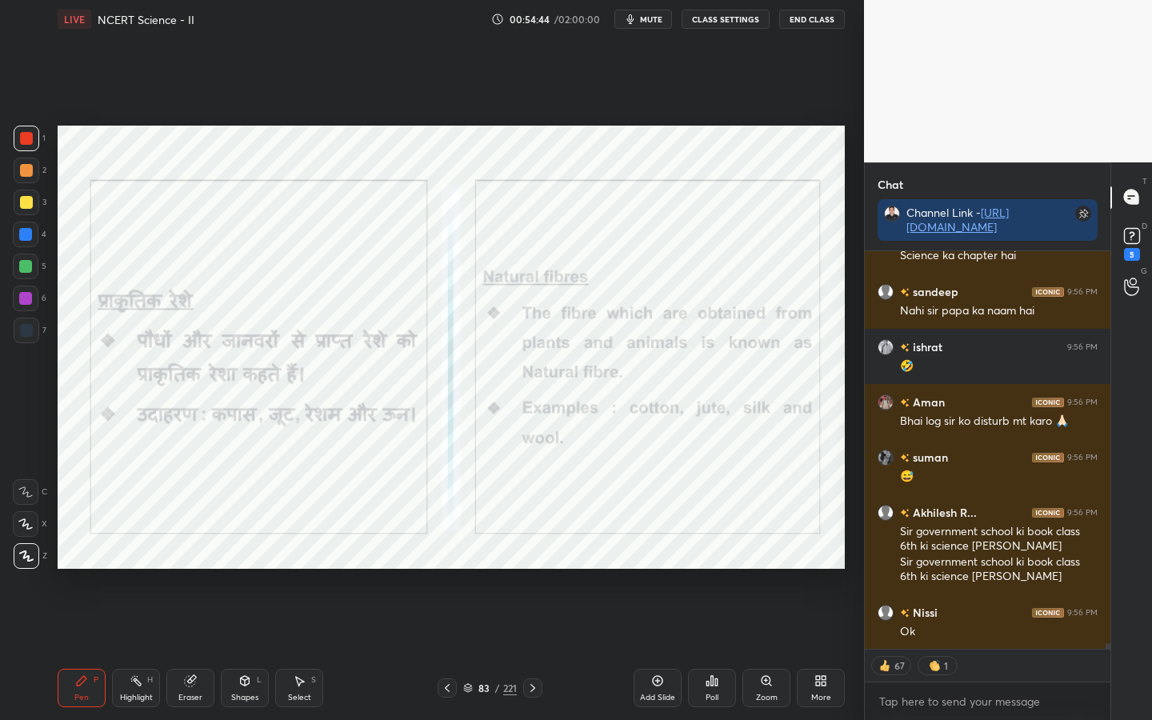
type textarea "x"
click at [715, 19] on button "CLASS SETTINGS" at bounding box center [726, 19] width 88 height 19
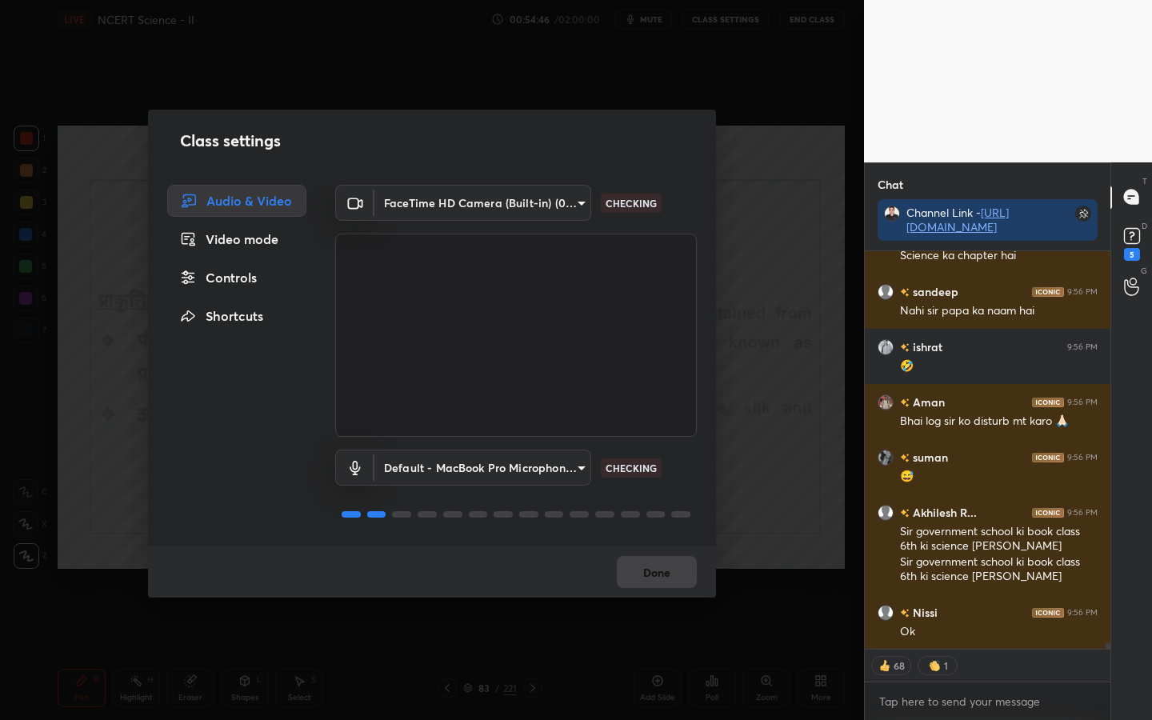
click at [262, 247] on div "Video mode" at bounding box center [236, 239] width 139 height 32
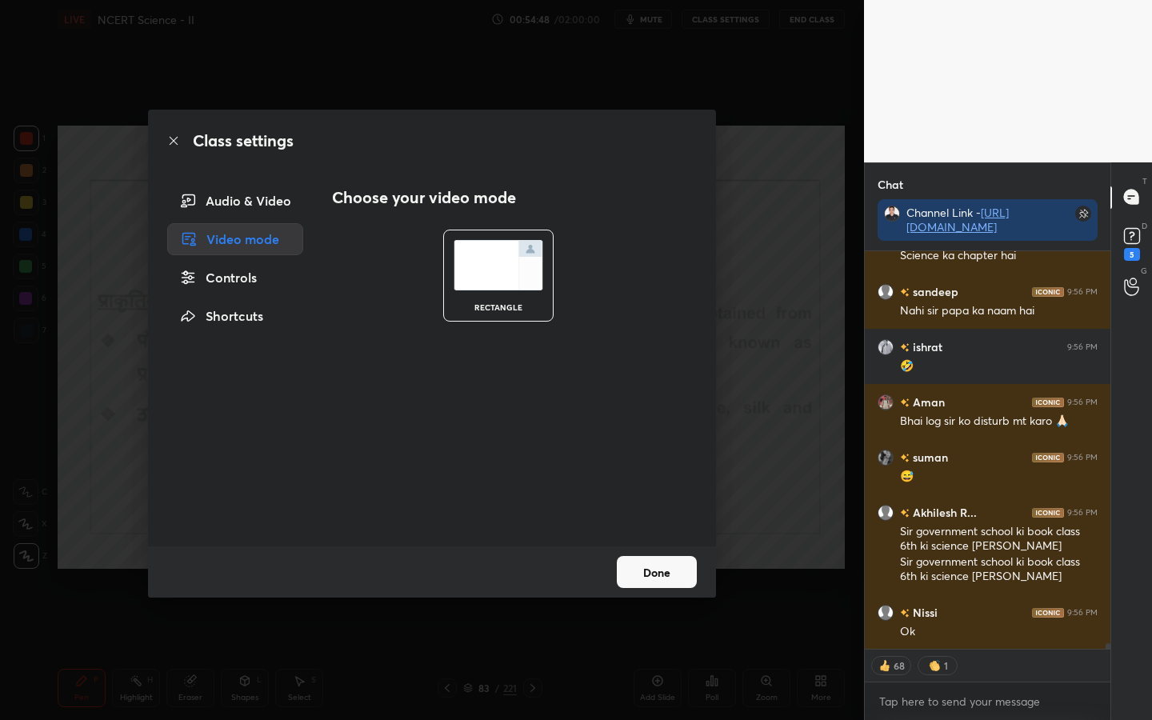
click at [251, 286] on div "Controls" at bounding box center [235, 278] width 136 height 32
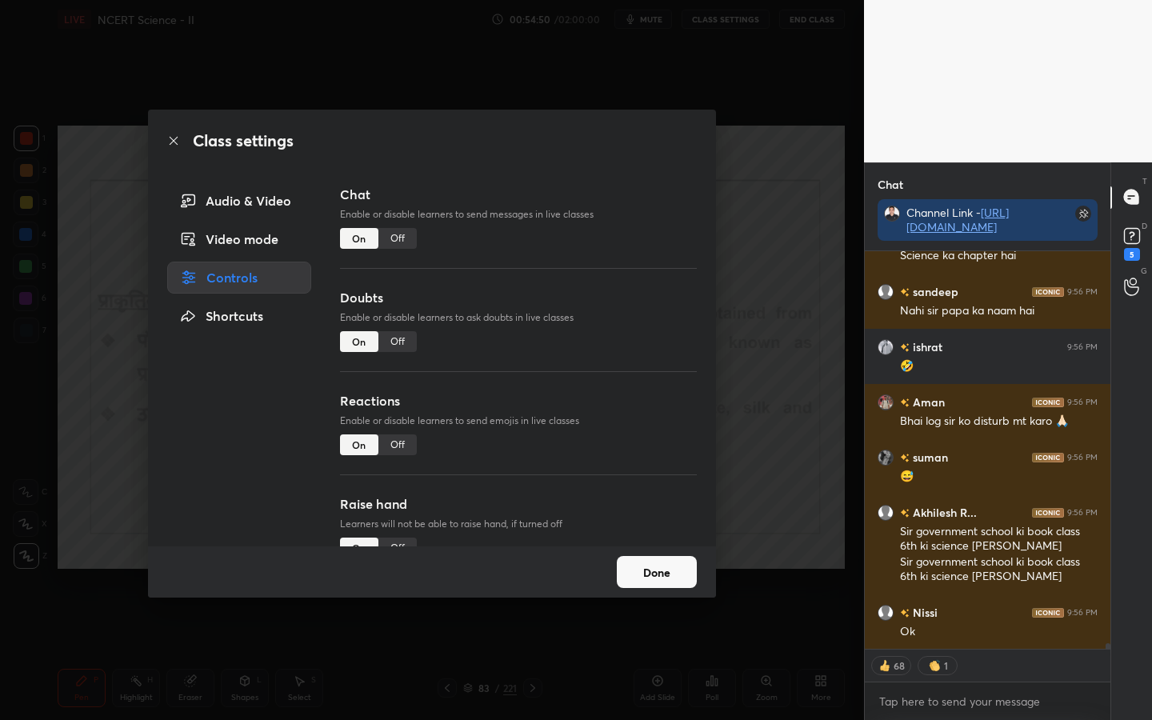
click at [402, 242] on div "Off" at bounding box center [397, 238] width 38 height 21
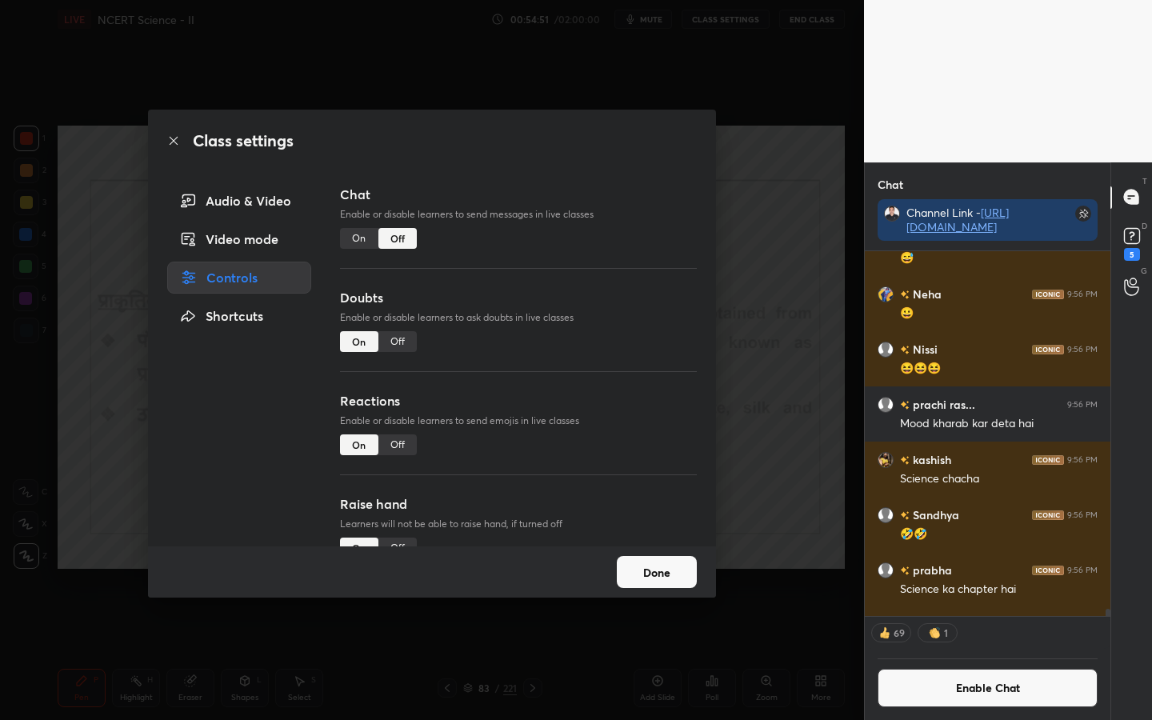
click at [646, 558] on button "Done" at bounding box center [657, 572] width 80 height 32
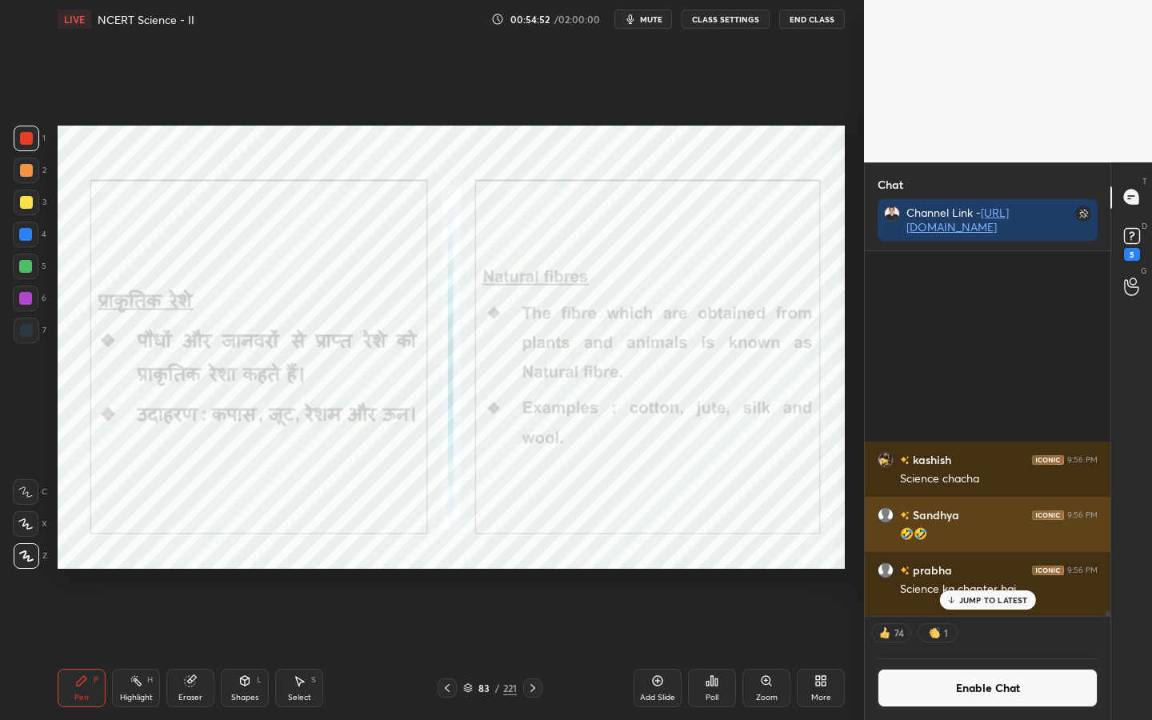
scroll to position [28766, 0]
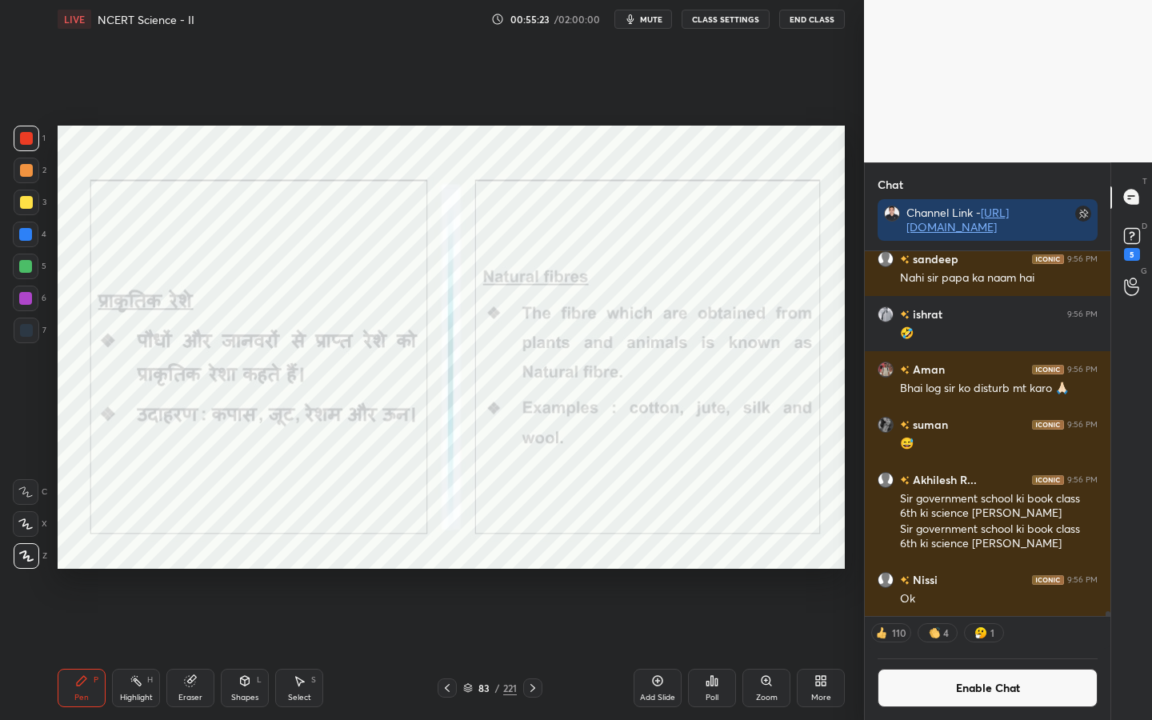
click at [201, 569] on div "Eraser" at bounding box center [190, 698] width 24 height 8
click at [28, 559] on span "Erase all" at bounding box center [26, 555] width 24 height 11
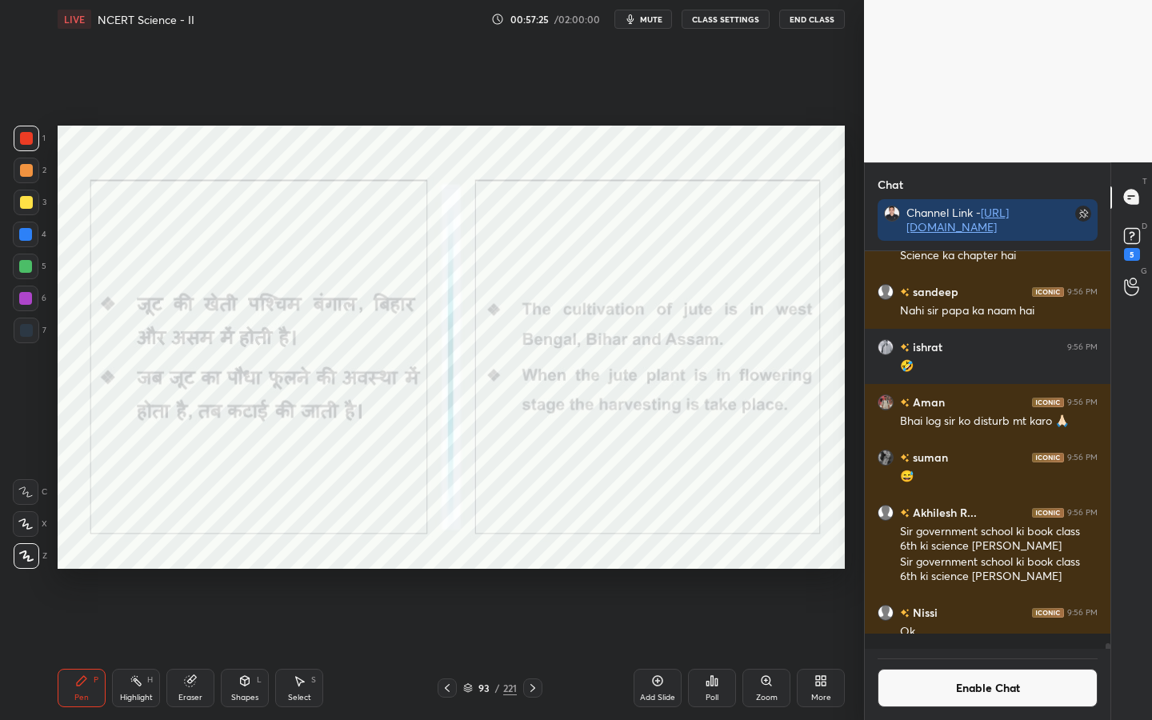
scroll to position [28733, 0]
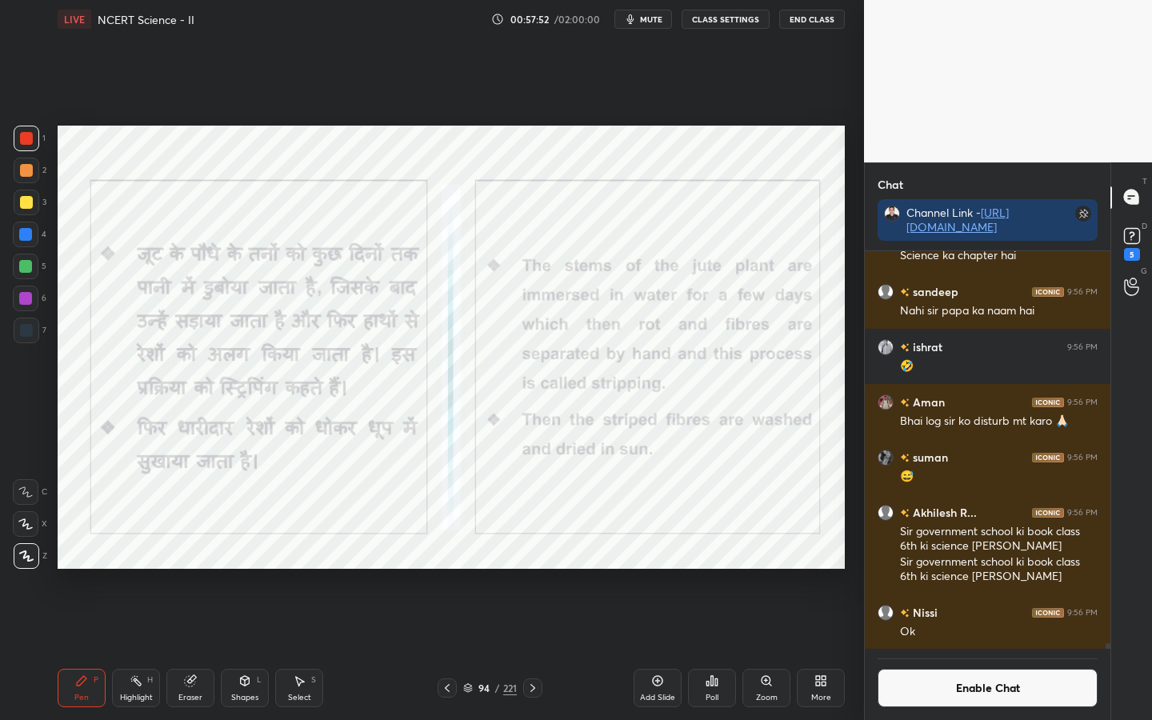
click at [929, 569] on button "Enable Chat" at bounding box center [988, 688] width 220 height 38
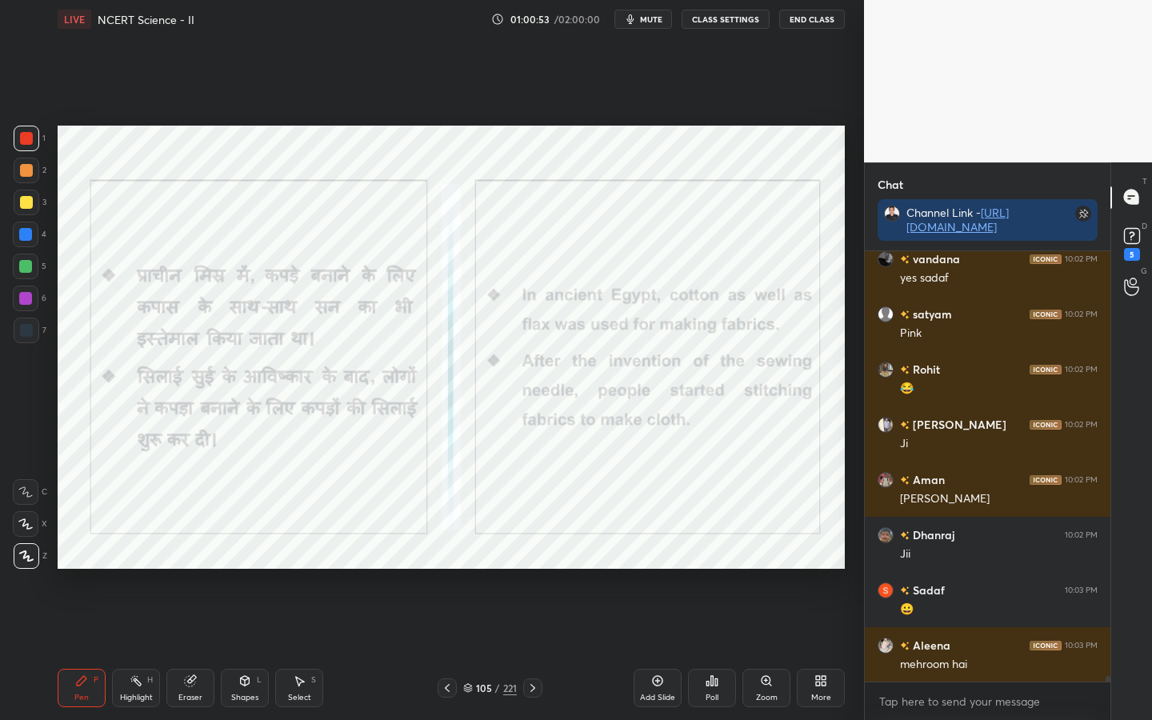
scroll to position [30673, 0]
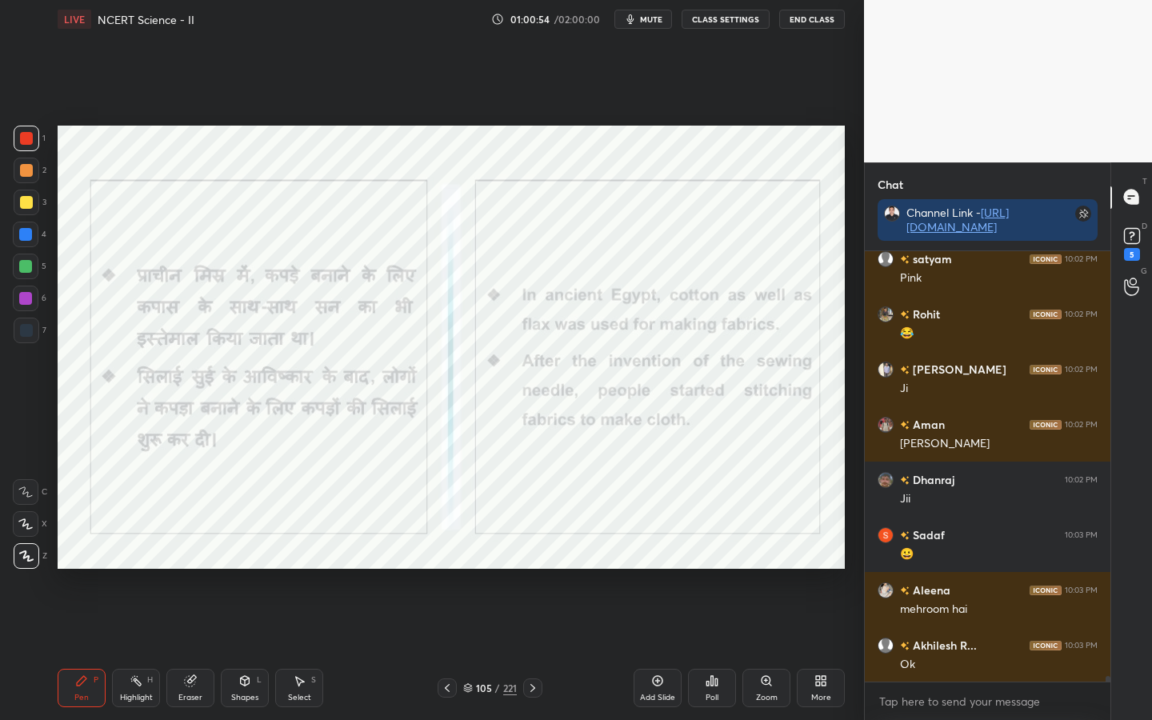
click at [194, 569] on div "Eraser" at bounding box center [190, 688] width 48 height 38
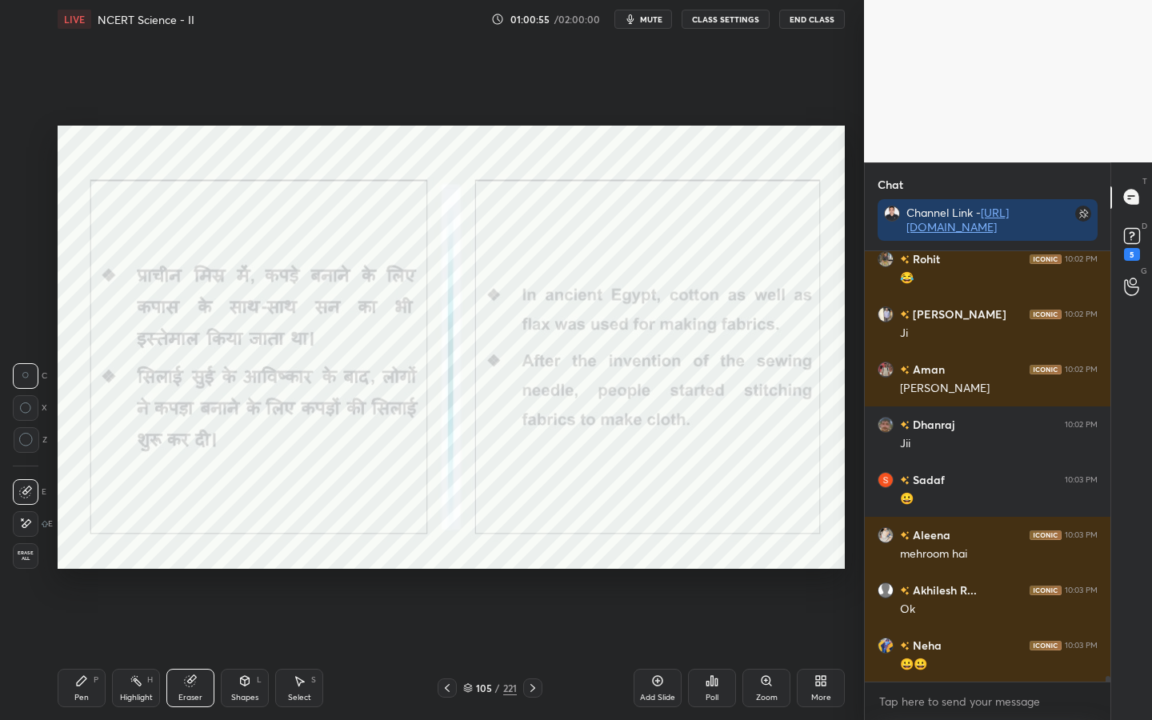
drag, startPoint x: 22, startPoint y: 561, endPoint x: 34, endPoint y: 547, distance: 18.1
click at [22, 561] on span "Erase all" at bounding box center [26, 555] width 24 height 11
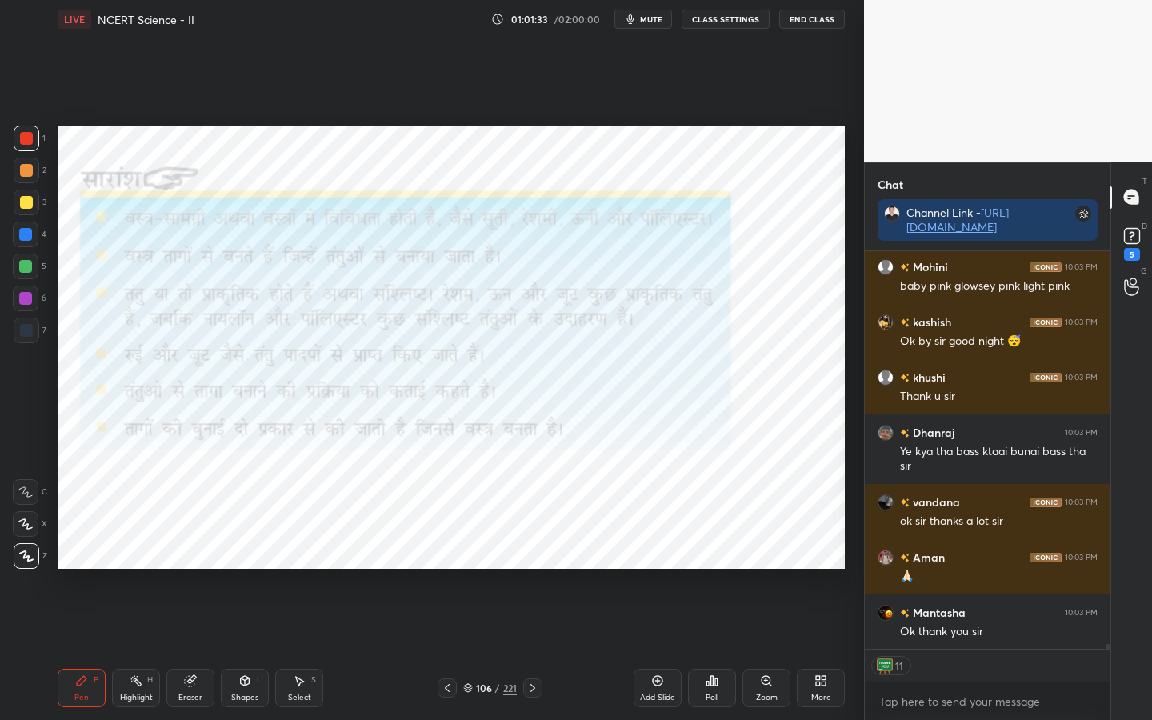
scroll to position [31438, 0]
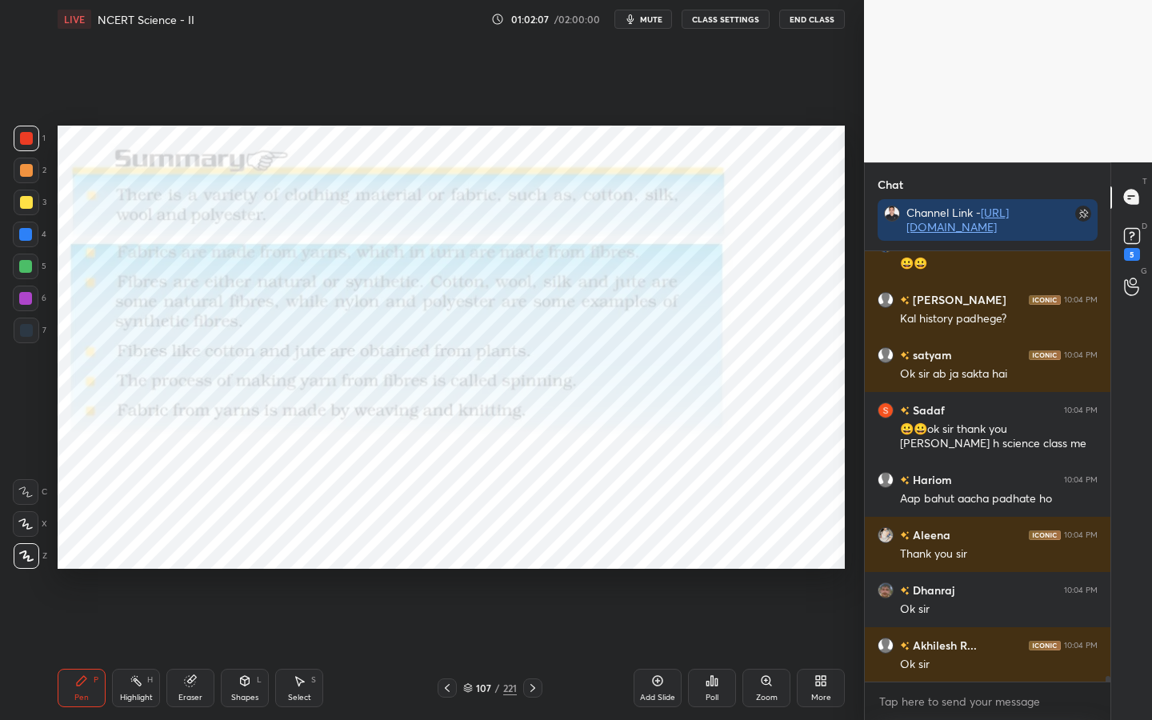
drag, startPoint x: 190, startPoint y: 692, endPoint x: 154, endPoint y: 670, distance: 42.0
click at [191, 569] on div "Eraser" at bounding box center [190, 698] width 24 height 8
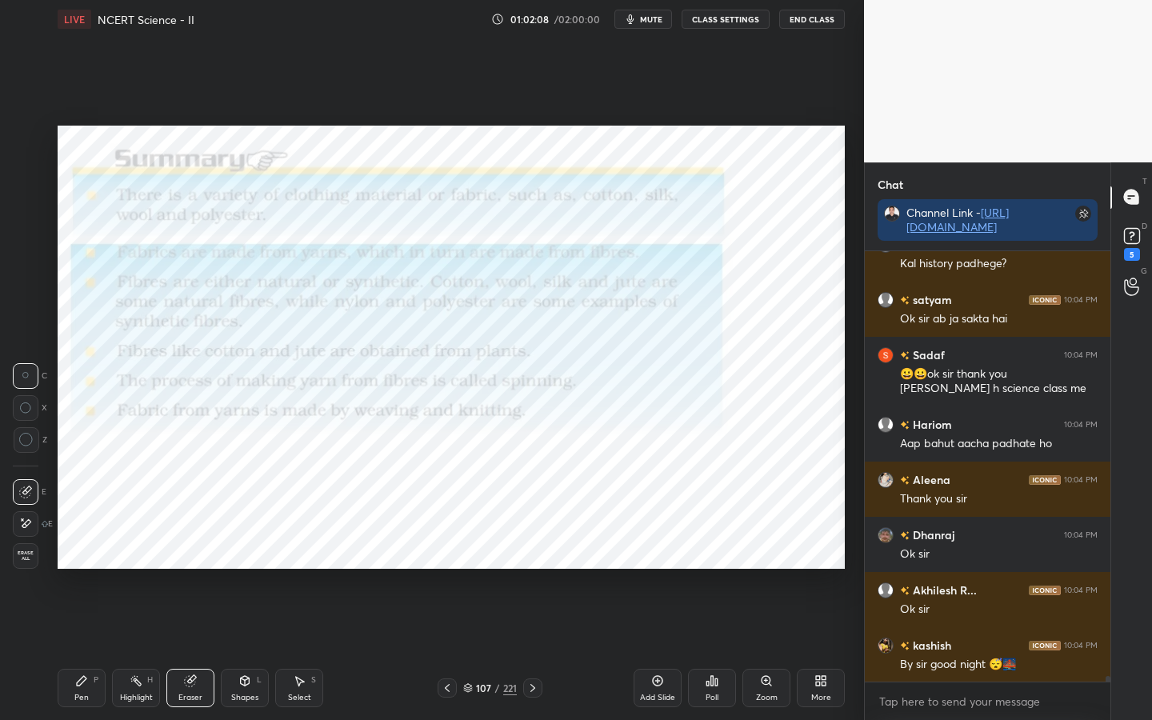
click at [18, 558] on span "Erase all" at bounding box center [26, 555] width 24 height 11
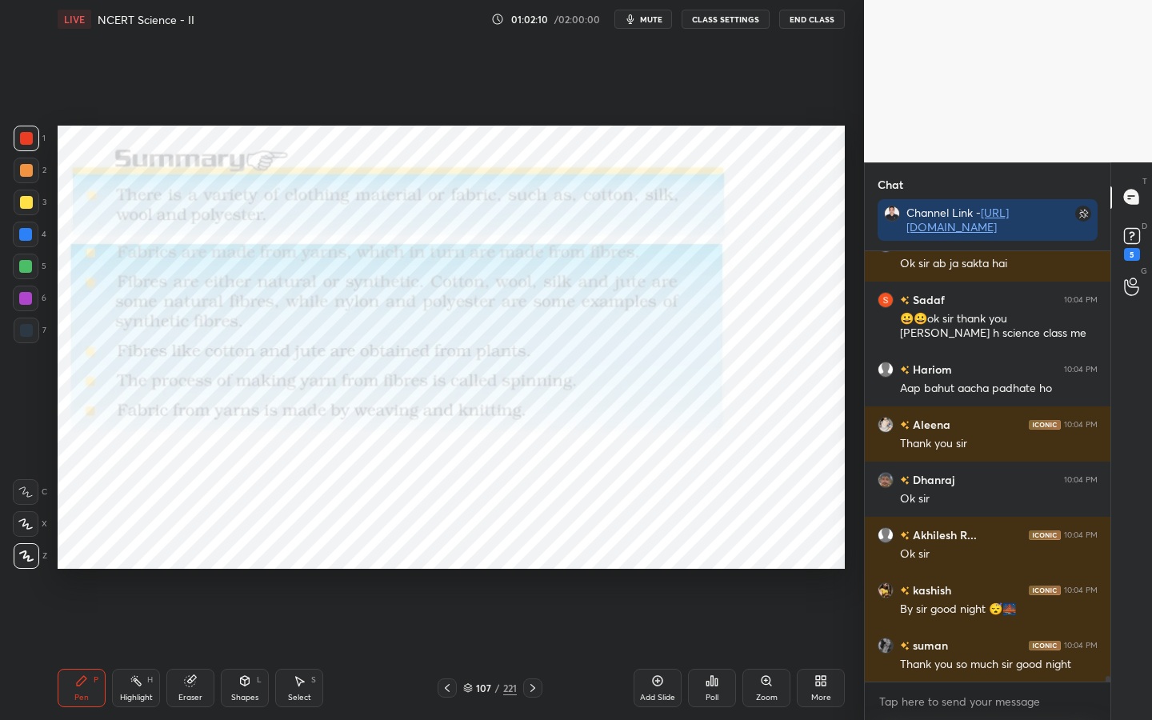
scroll to position [32925, 0]
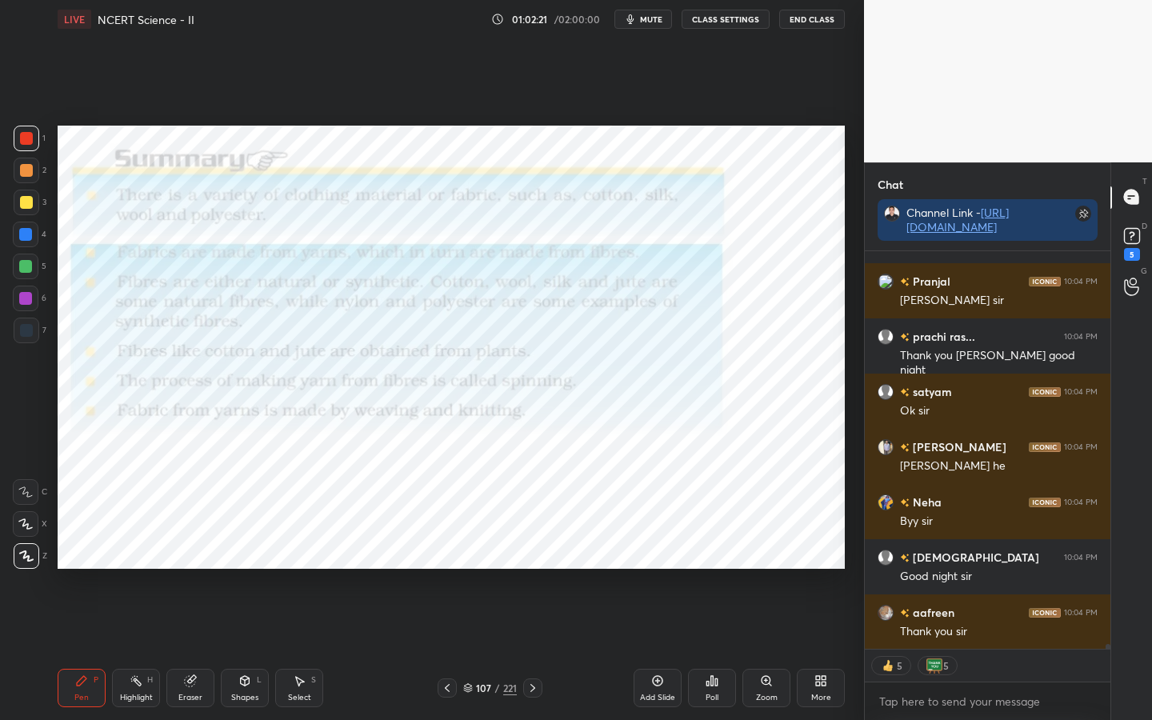
click at [822, 21] on button "End Class" at bounding box center [812, 19] width 66 height 19
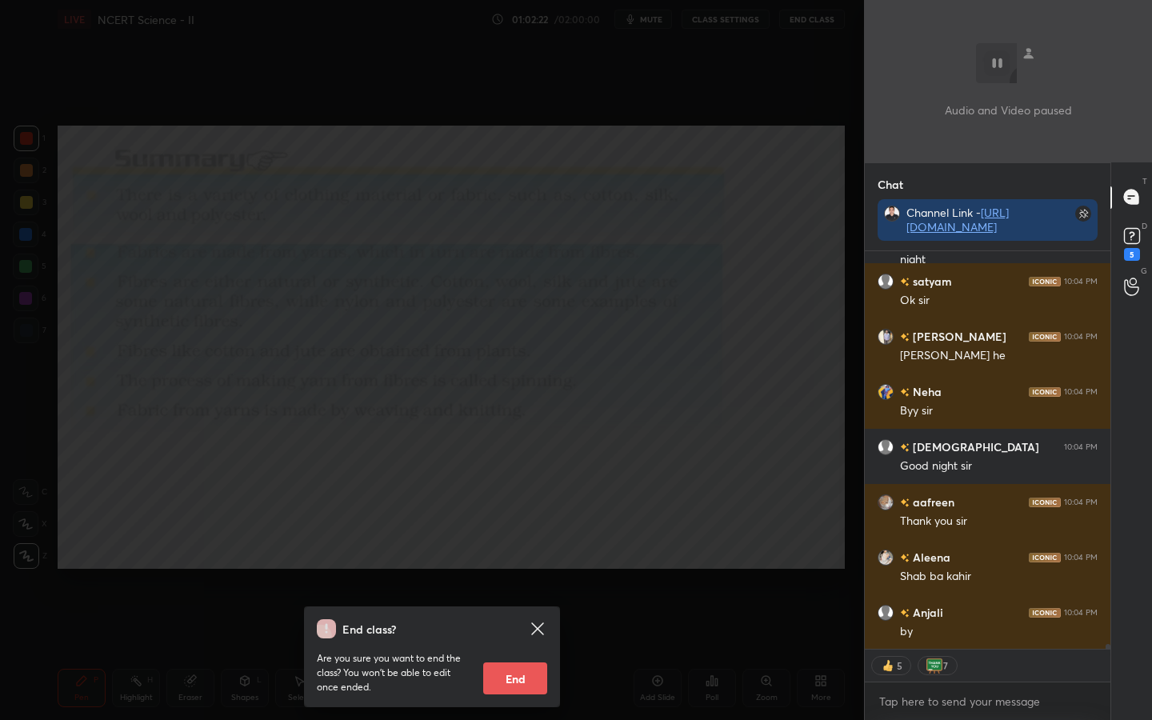
click at [520, 569] on button "End" at bounding box center [515, 678] width 64 height 32
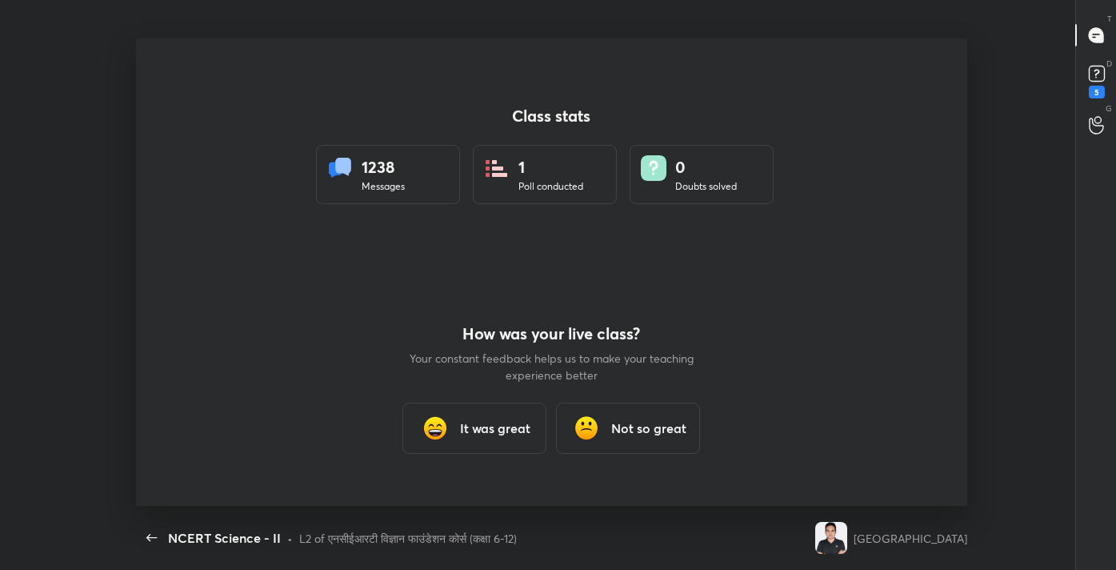
click at [496, 428] on h3 "It was great" at bounding box center [496, 427] width 70 height 19
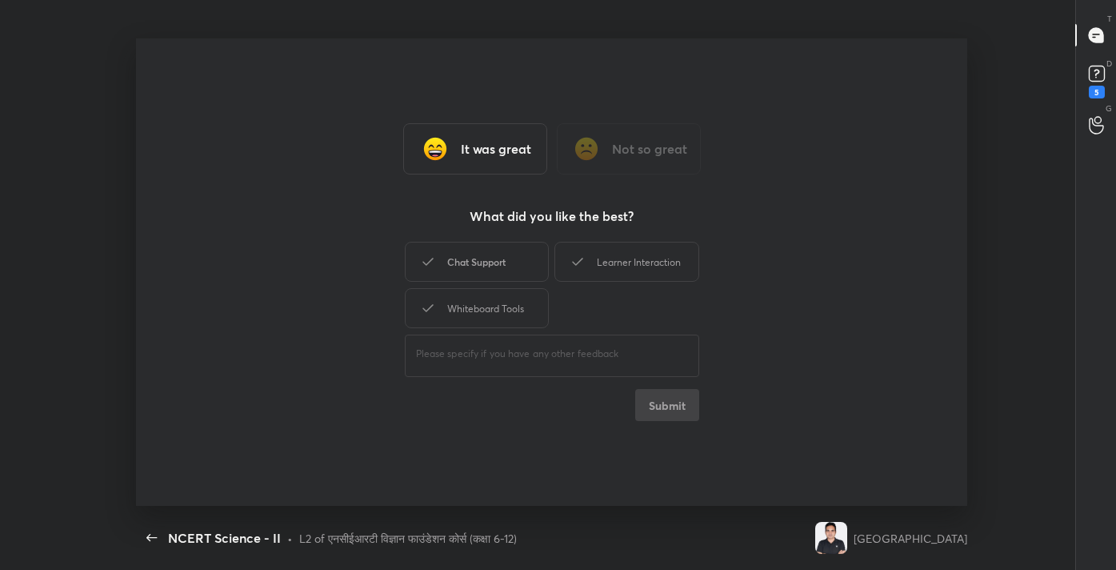
click at [495, 254] on div "Chat Support" at bounding box center [477, 262] width 144 height 40
click at [606, 269] on div "Learner Interaction" at bounding box center [626, 262] width 144 height 40
click at [499, 315] on div "Whiteboard Tools" at bounding box center [477, 308] width 144 height 40
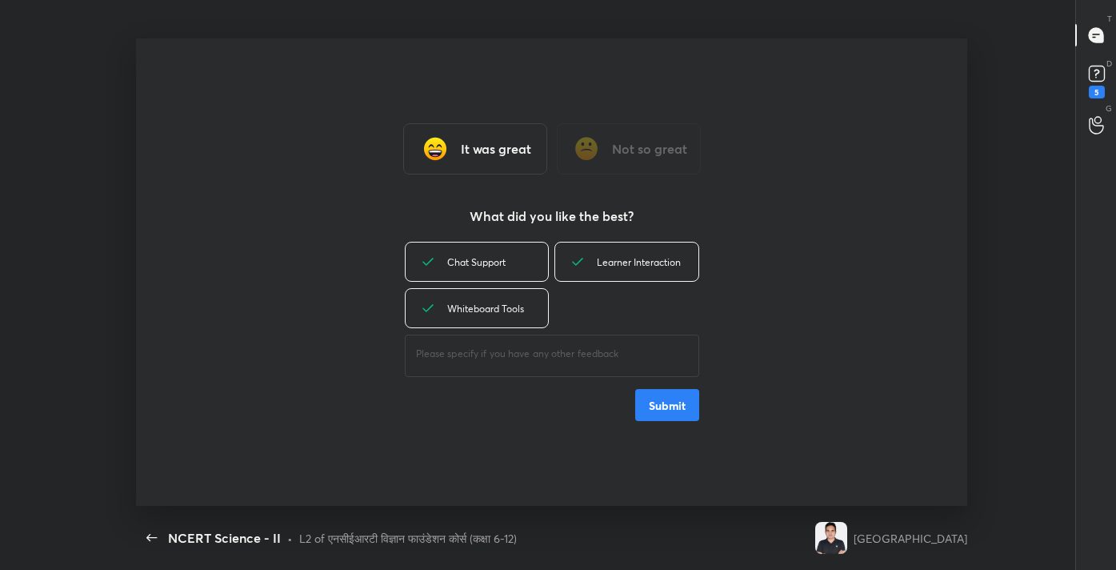
click at [688, 407] on button "Submit" at bounding box center [667, 405] width 64 height 32
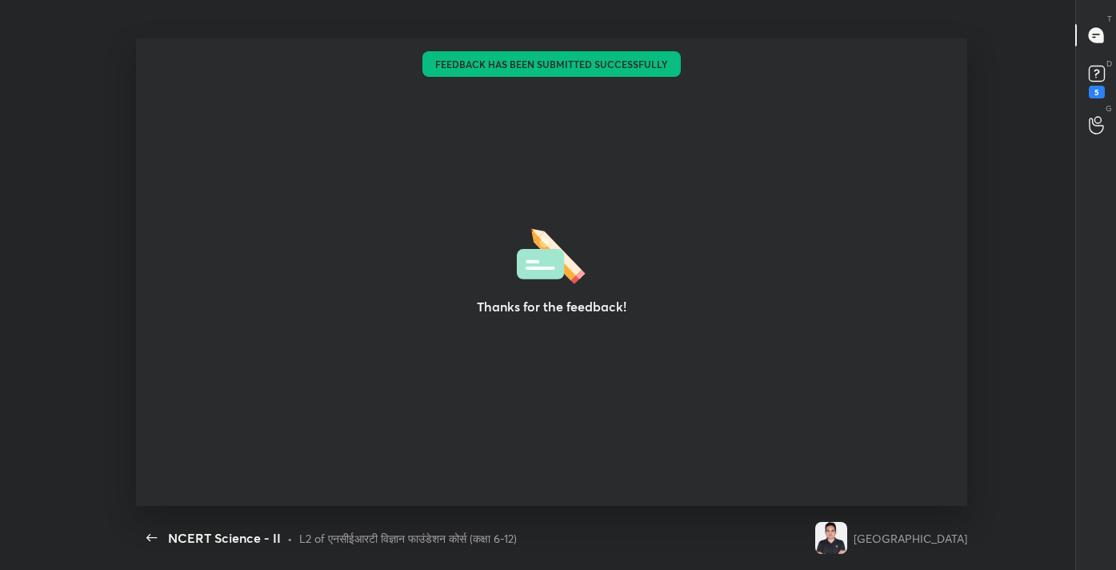
type textarea "x"
click at [1095, 77] on icon at bounding box center [1096, 78] width 2 height 2
